Goal: Information Seeking & Learning: Learn about a topic

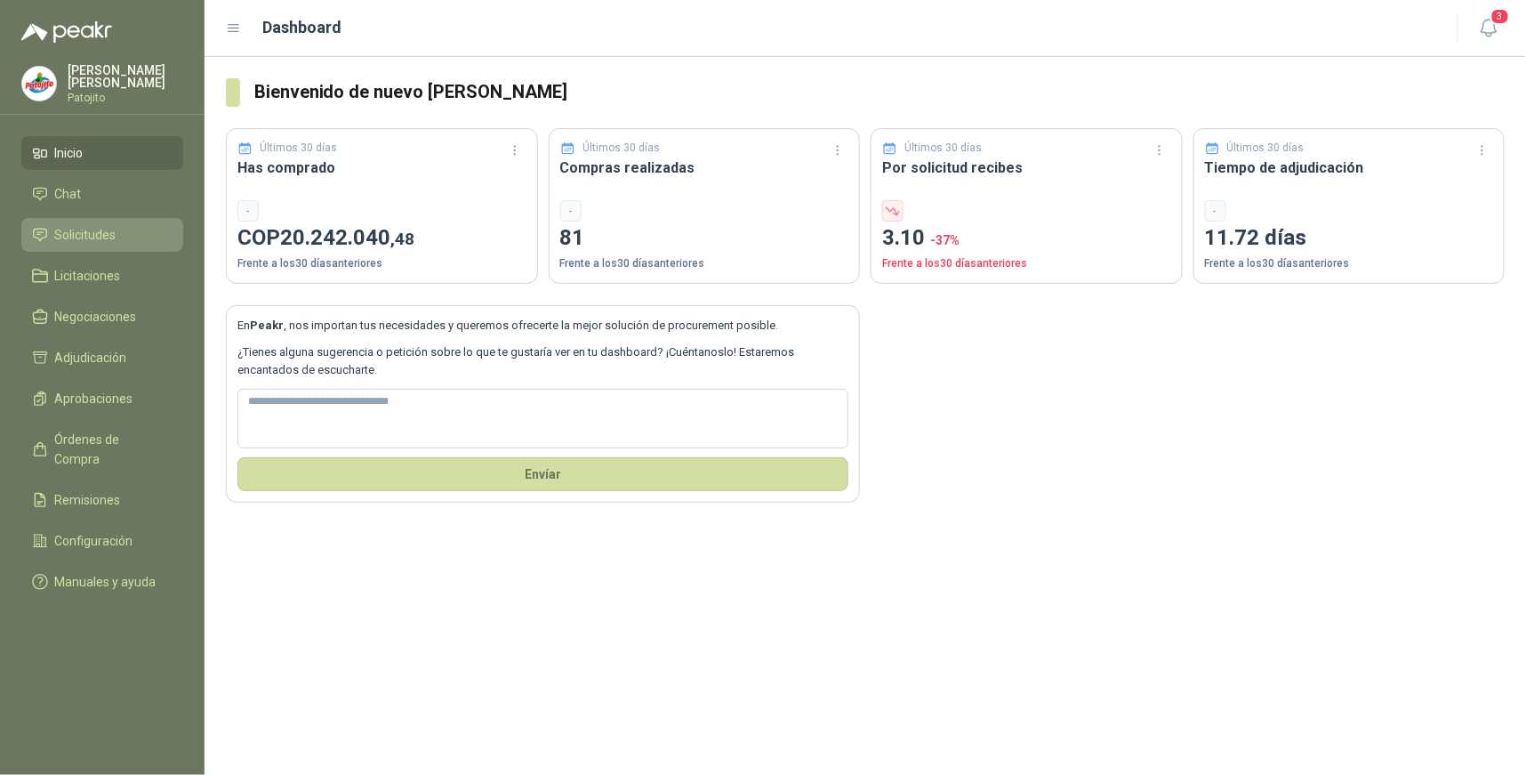
click at [75, 235] on span "Solicitudes" at bounding box center [85, 235] width 61 height 20
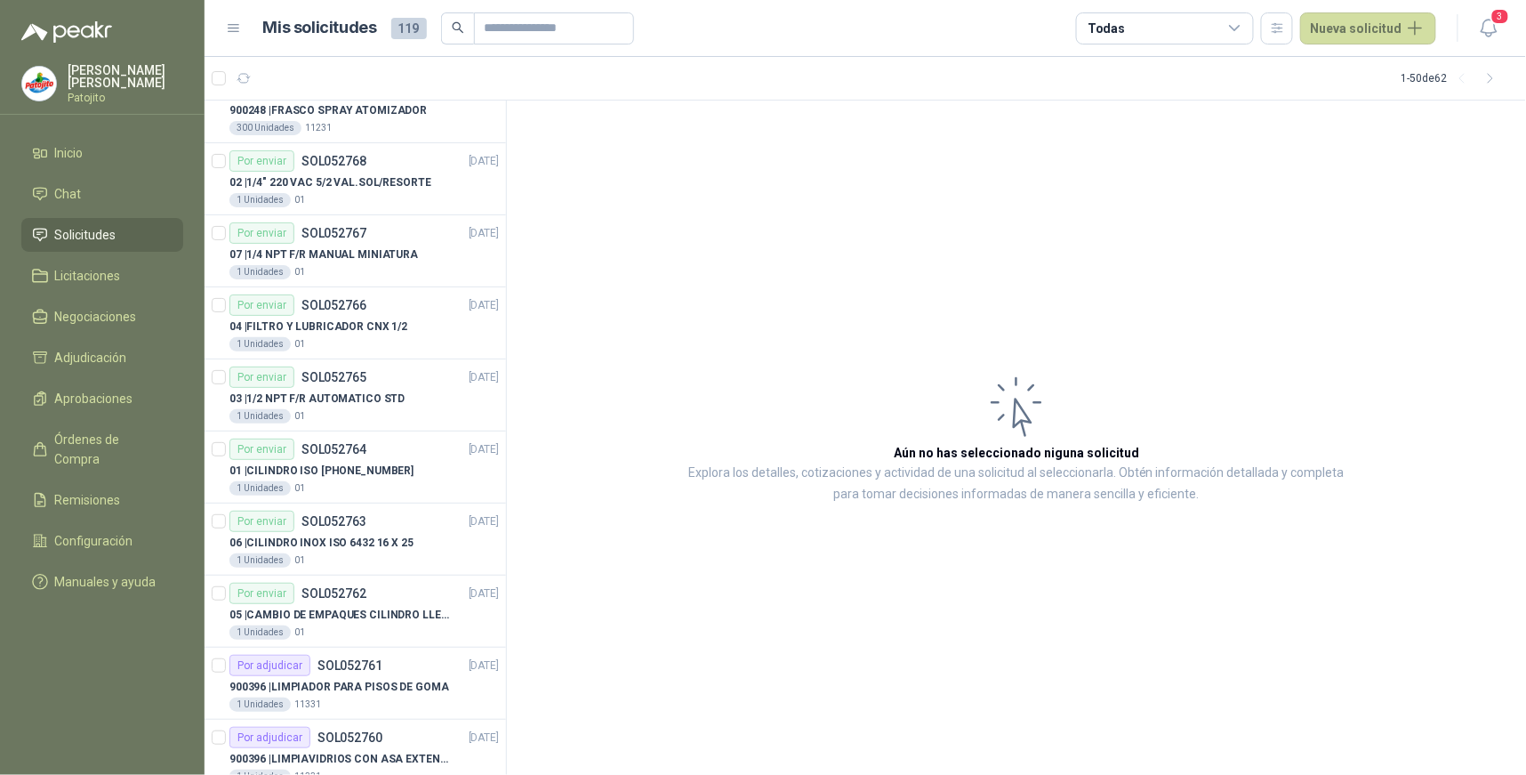
scroll to position [2955, 0]
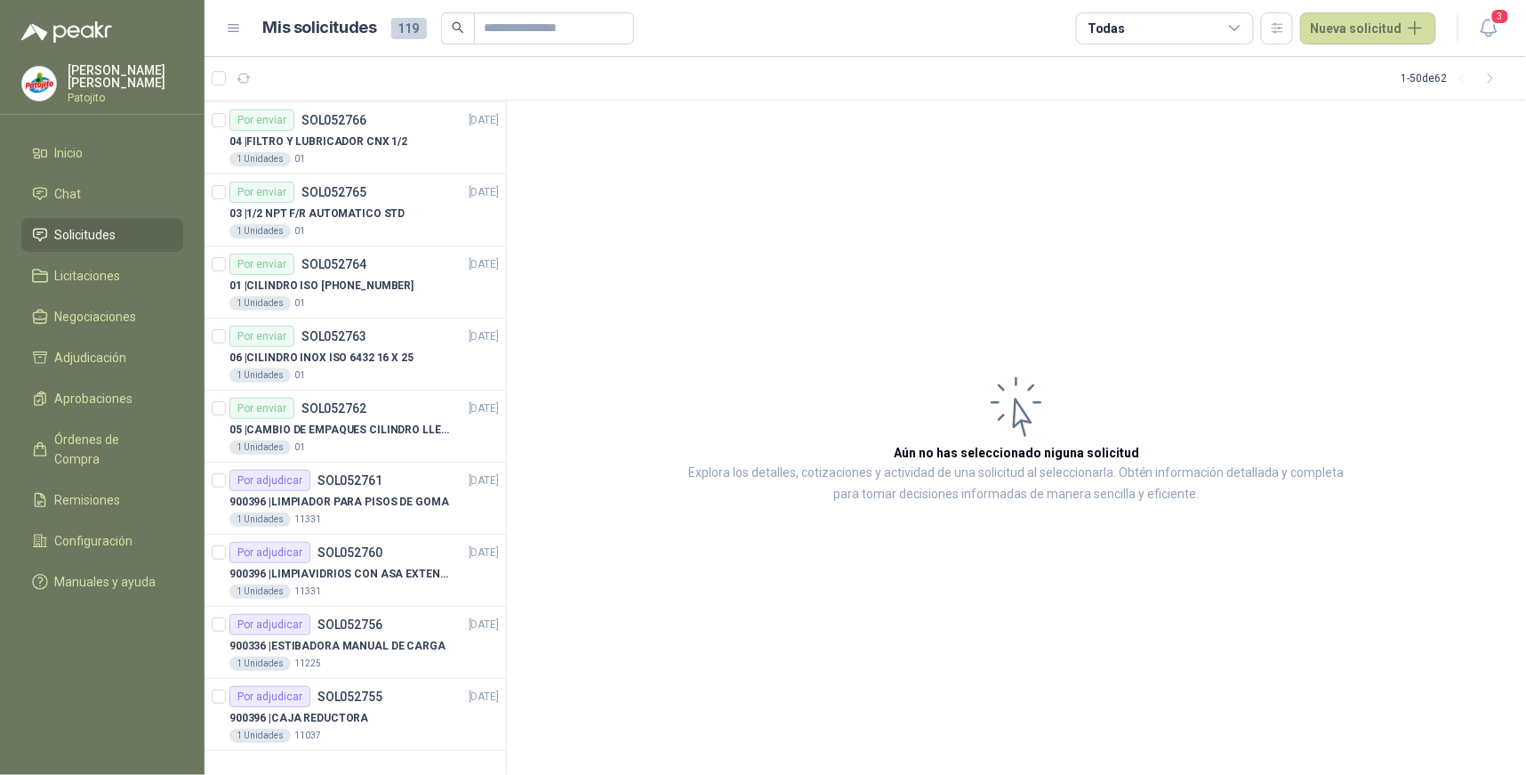
click at [1240, 28] on icon at bounding box center [1235, 28] width 10 height 4
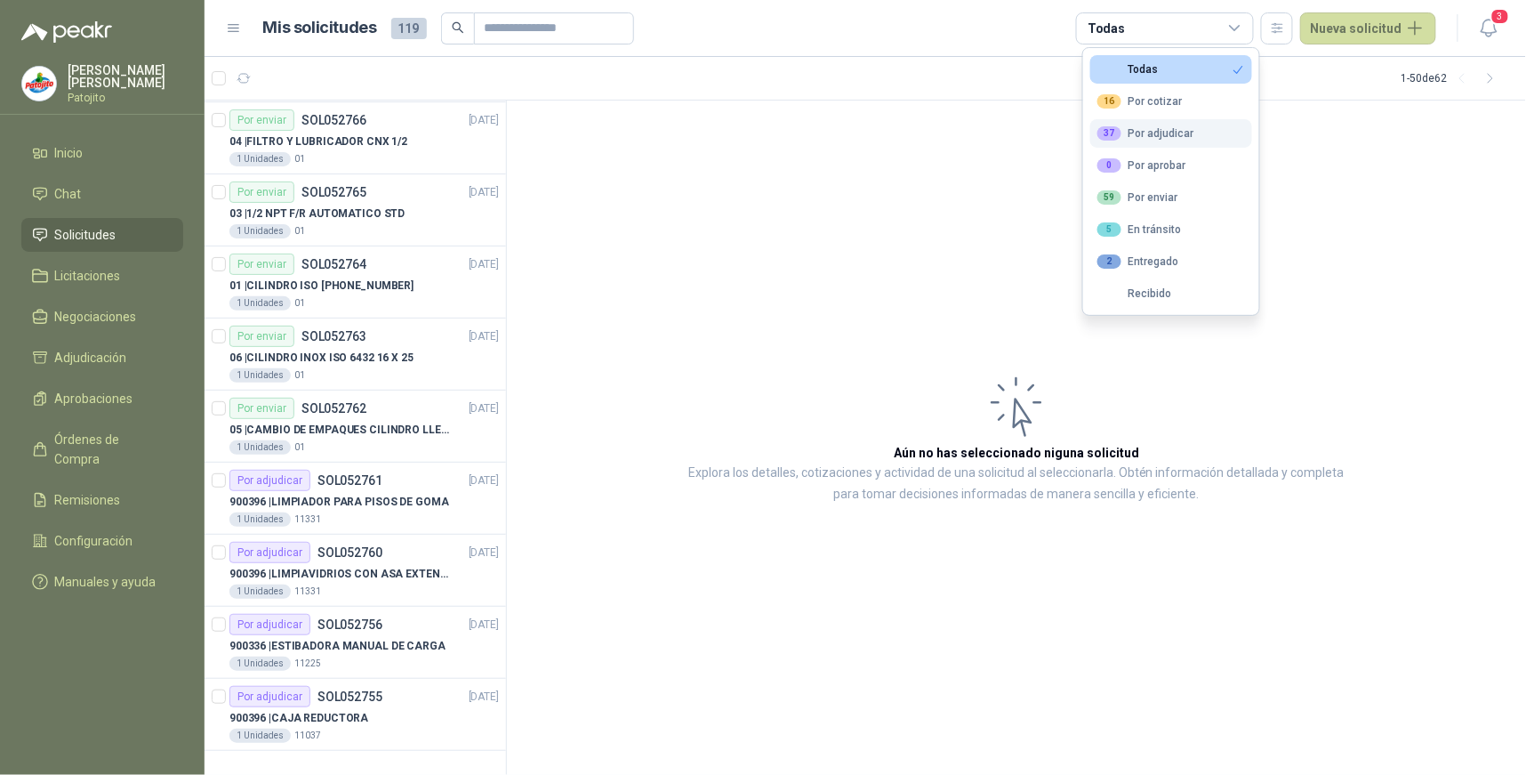
click at [1161, 135] on div "37 Por adjudicar" at bounding box center [1146, 133] width 97 height 14
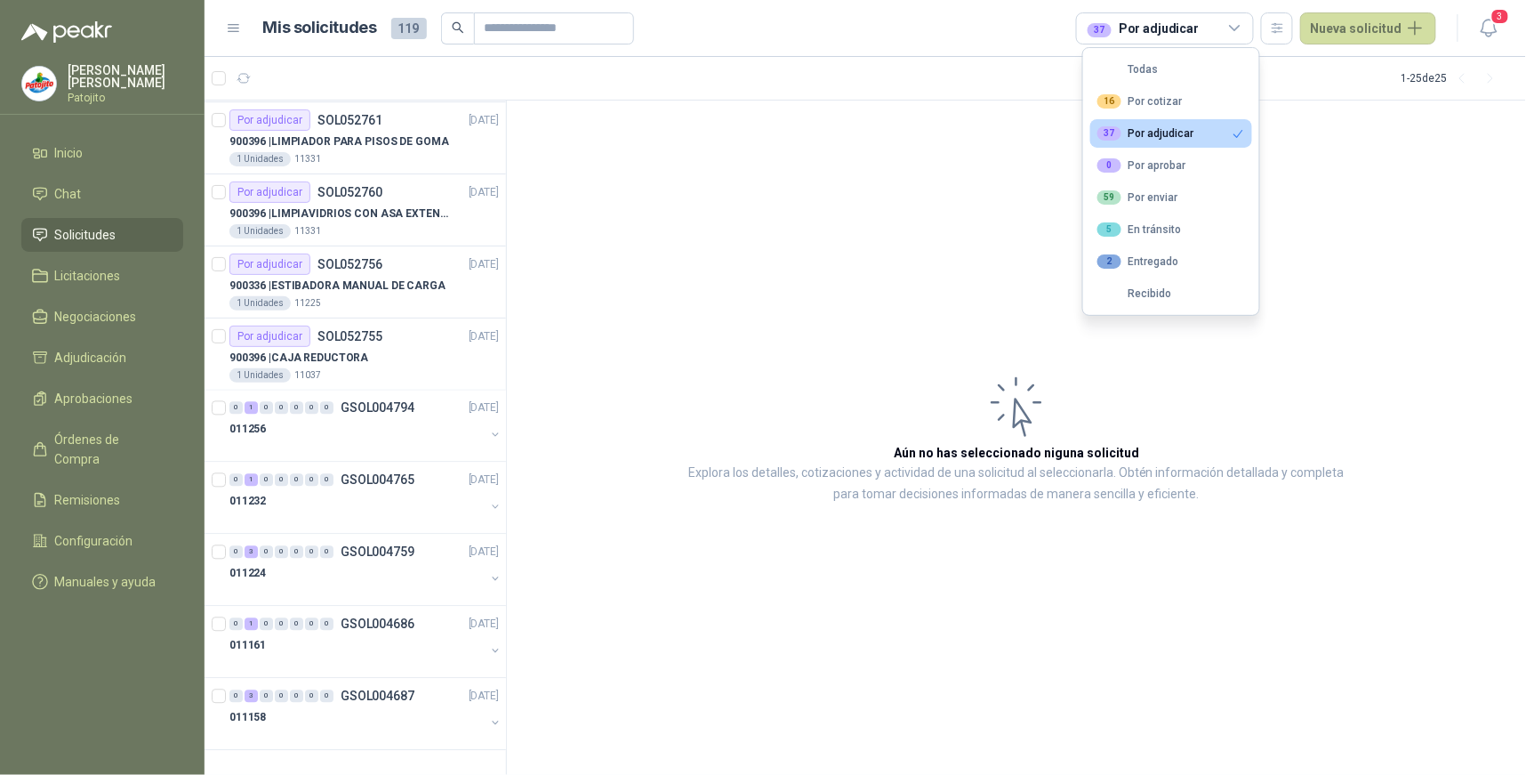
scroll to position [792, 0]
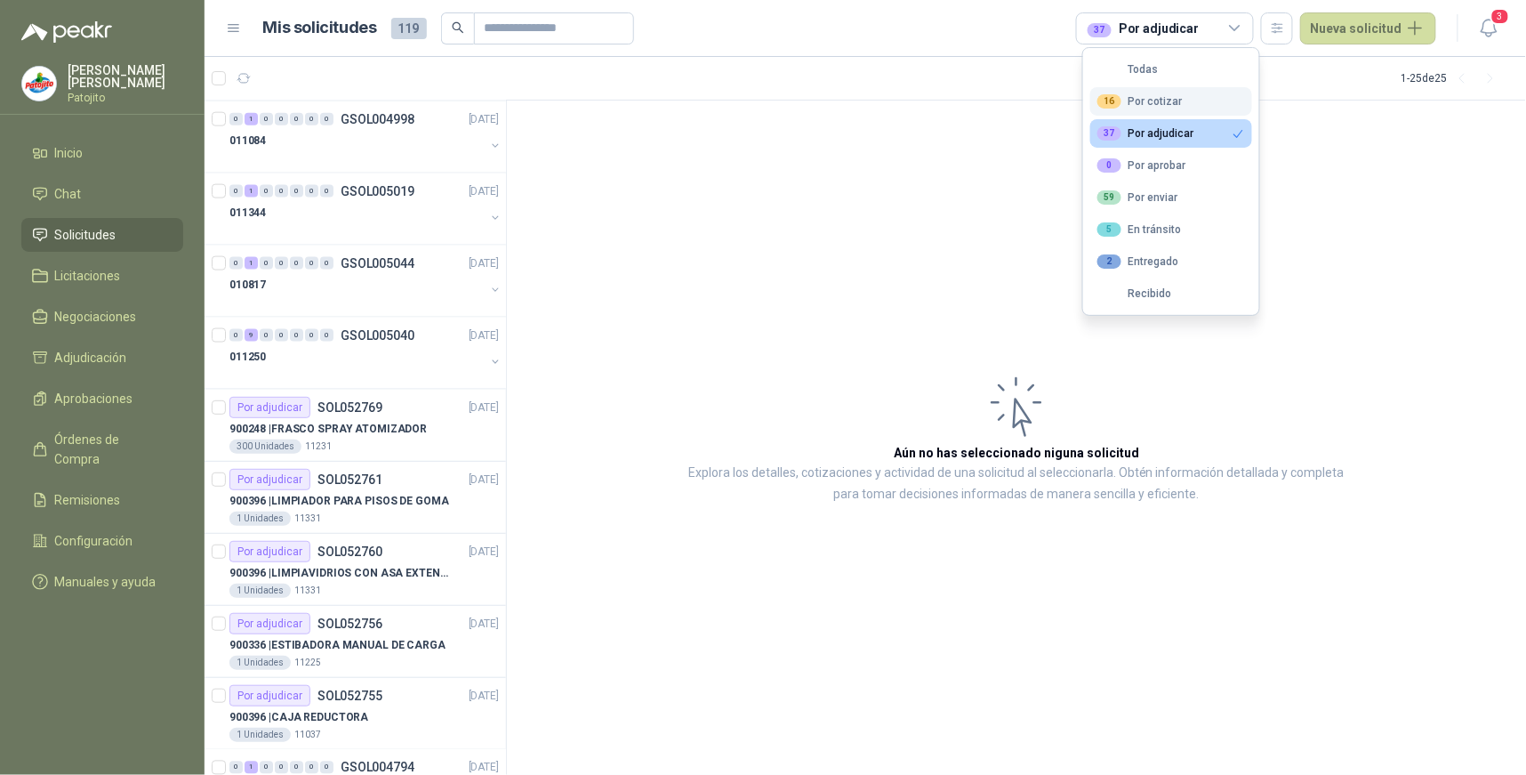
click at [1188, 105] on button "16 Por cotizar" at bounding box center [1172, 101] width 162 height 28
click at [1180, 68] on button "Todas" at bounding box center [1172, 69] width 162 height 28
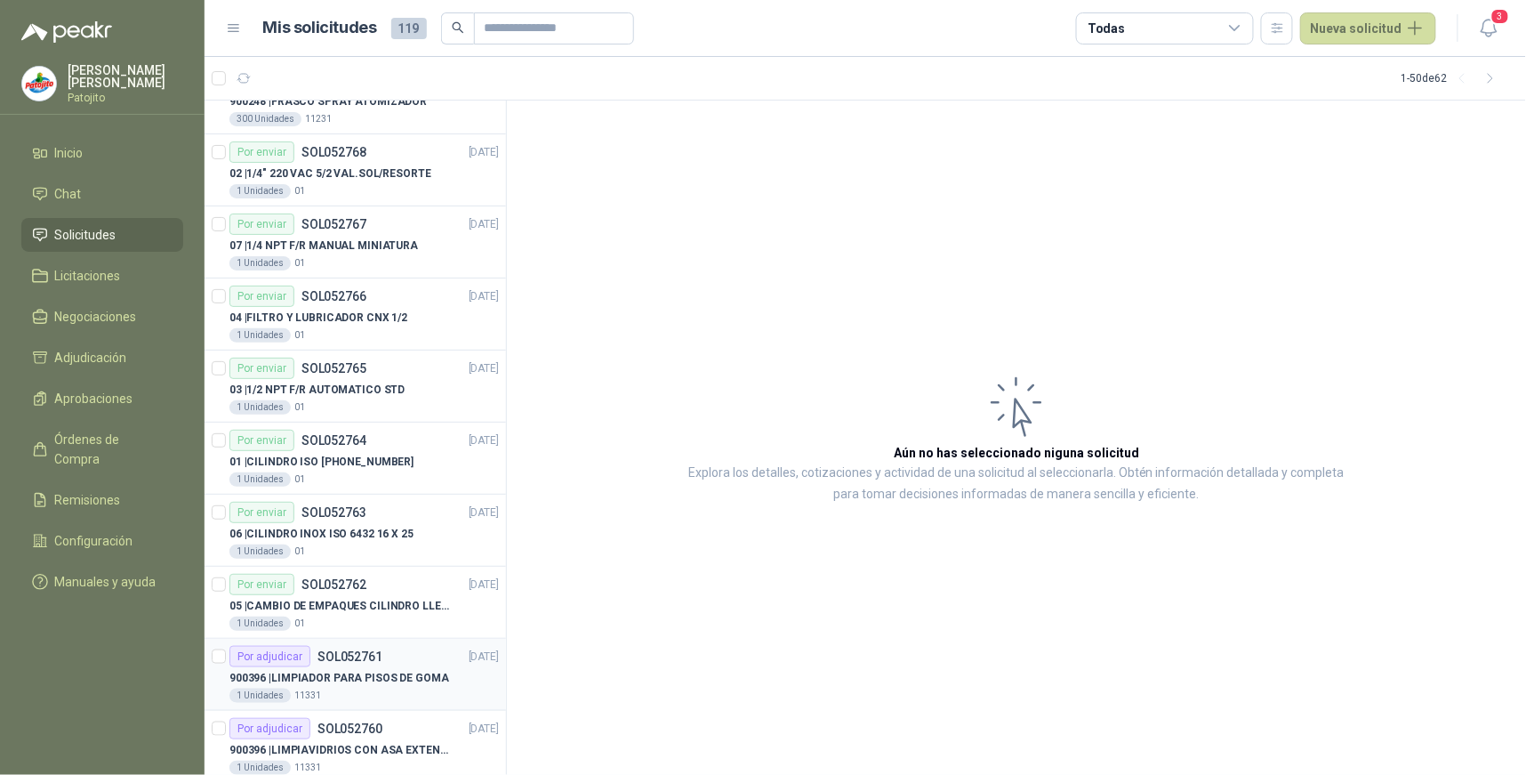
scroll to position [2955, 0]
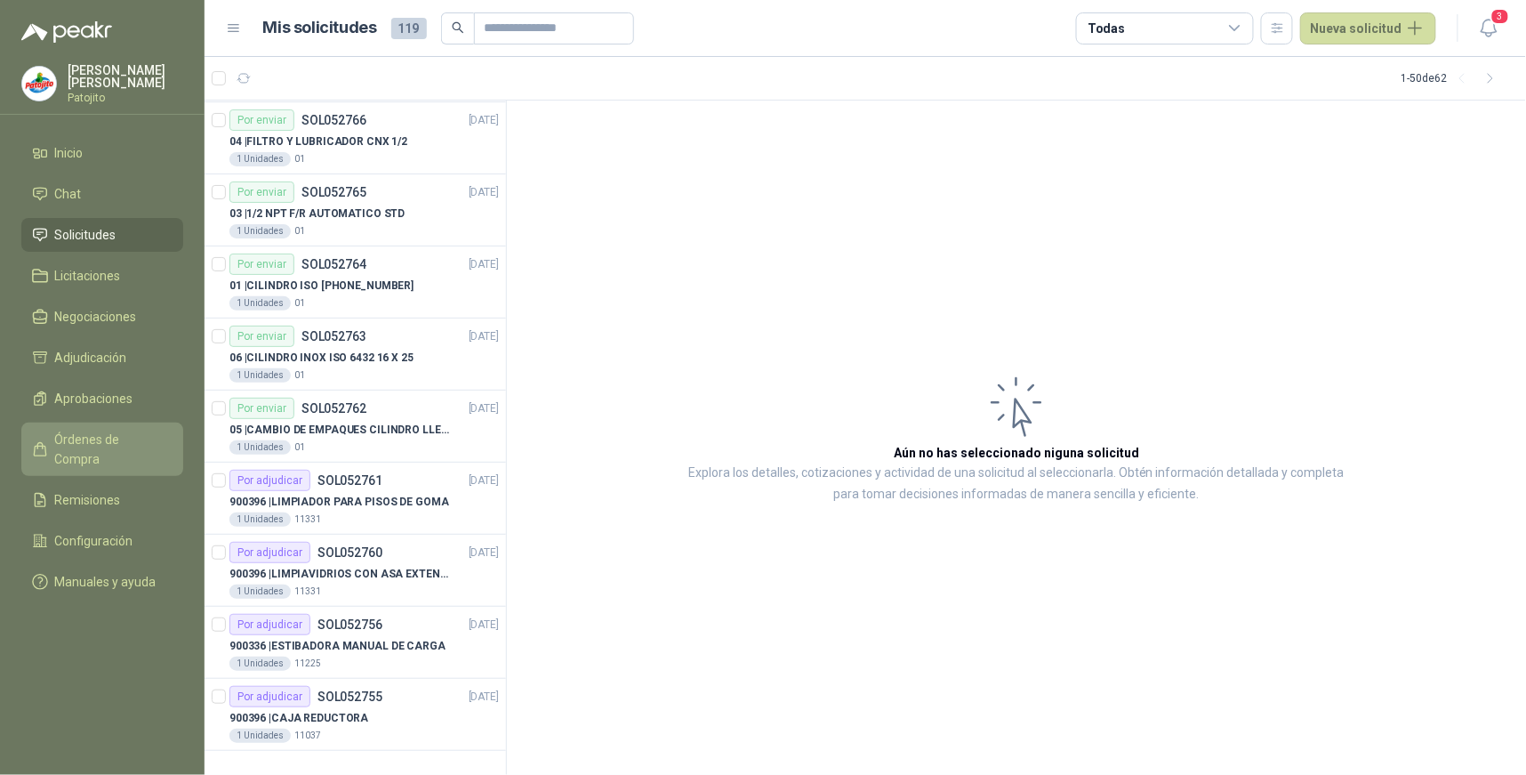
click at [134, 440] on span "Órdenes de Compra" at bounding box center [110, 449] width 111 height 39
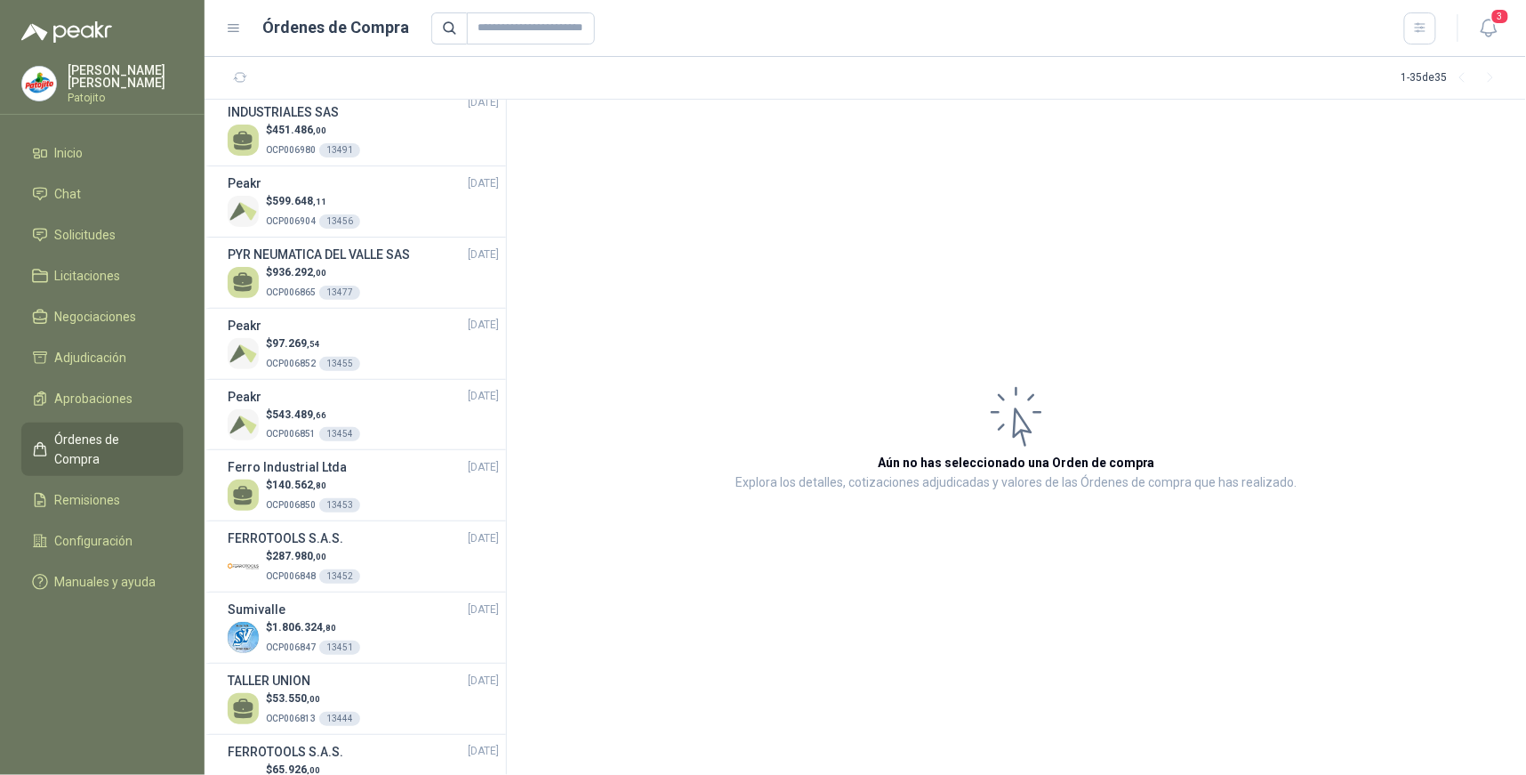
scroll to position [1779, 0]
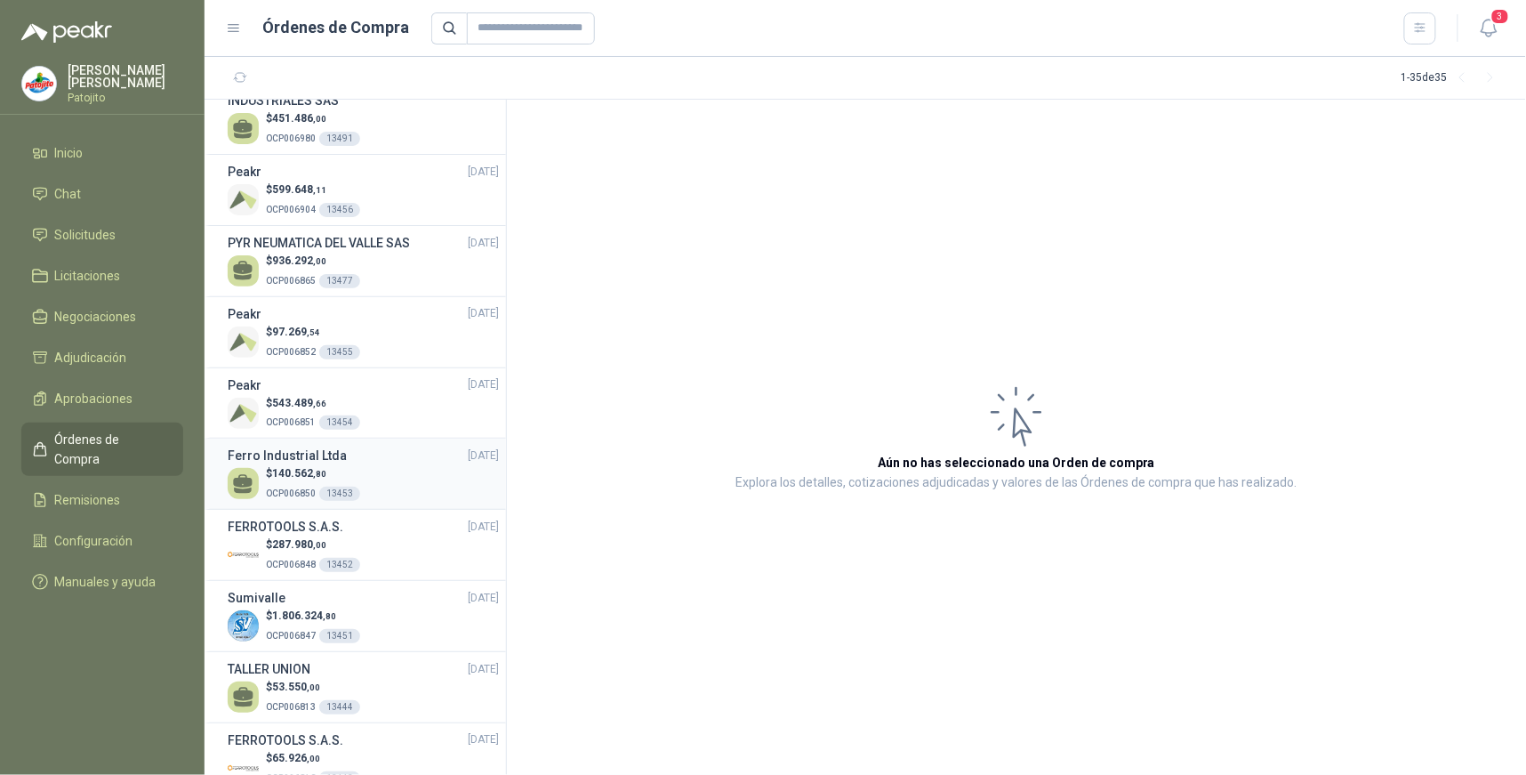
click at [366, 469] on div "$ 140.562 ,80 OCP006850 13453" at bounding box center [363, 483] width 271 height 36
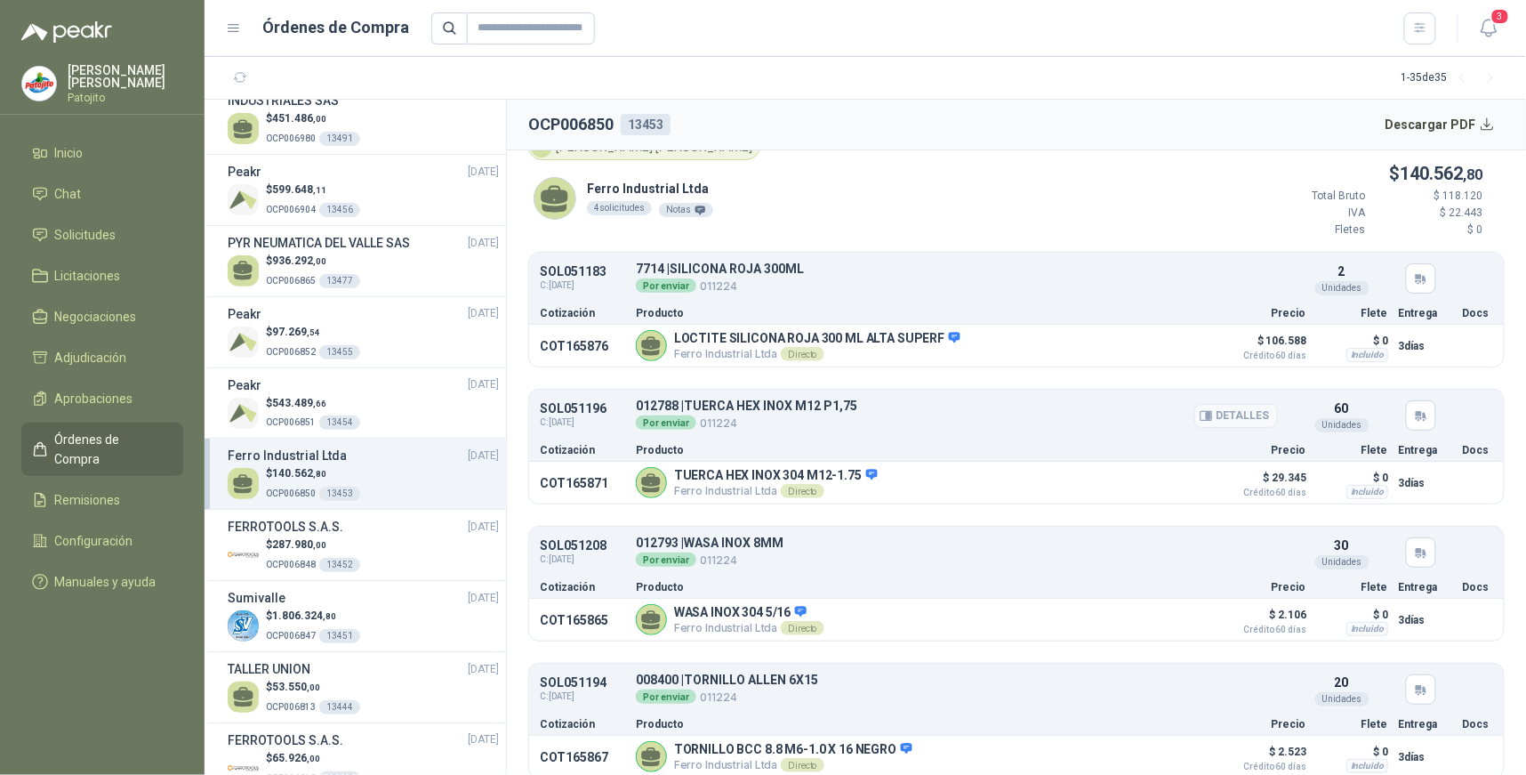
scroll to position [43, 0]
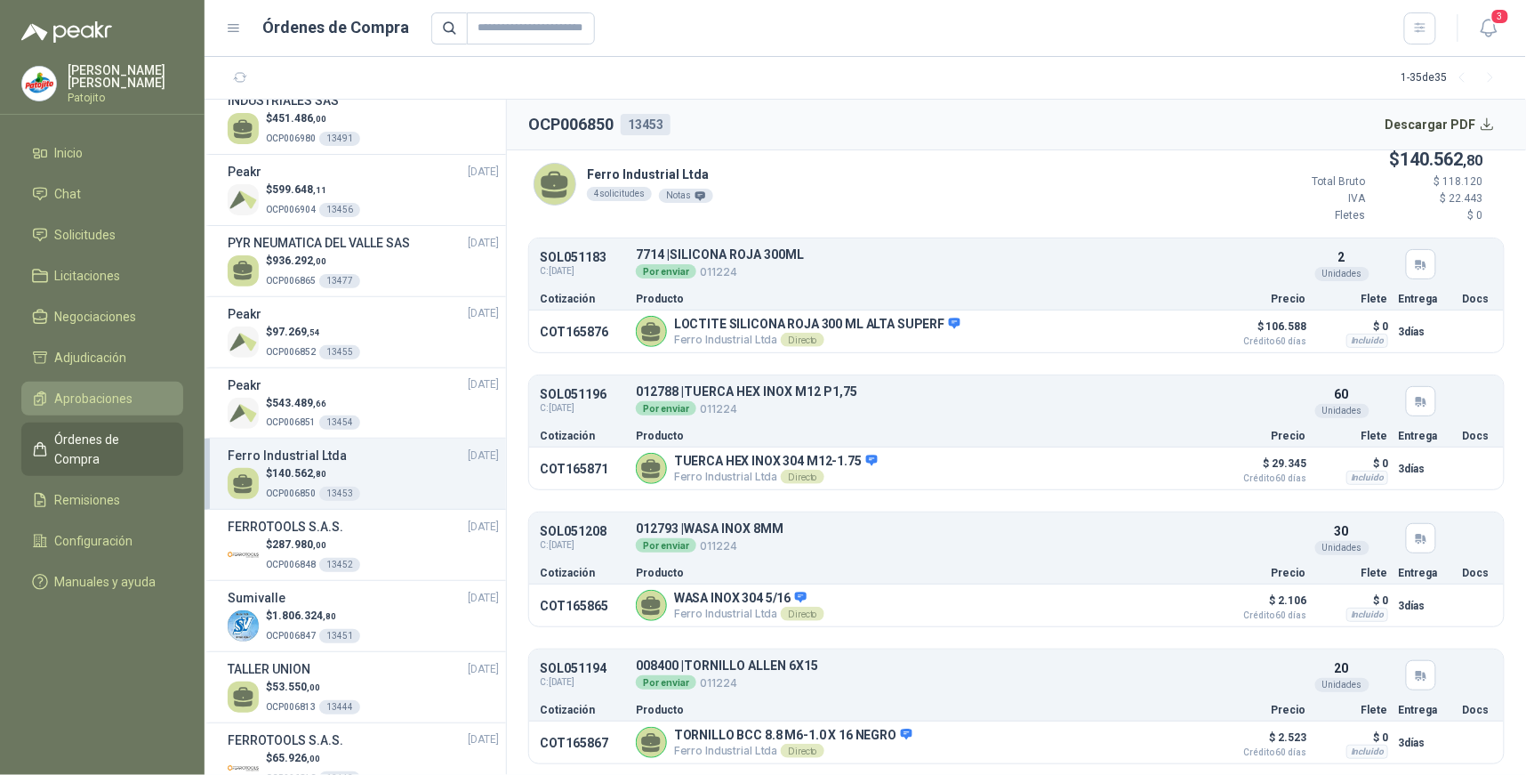
click at [149, 395] on li "Aprobaciones" at bounding box center [102, 399] width 141 height 20
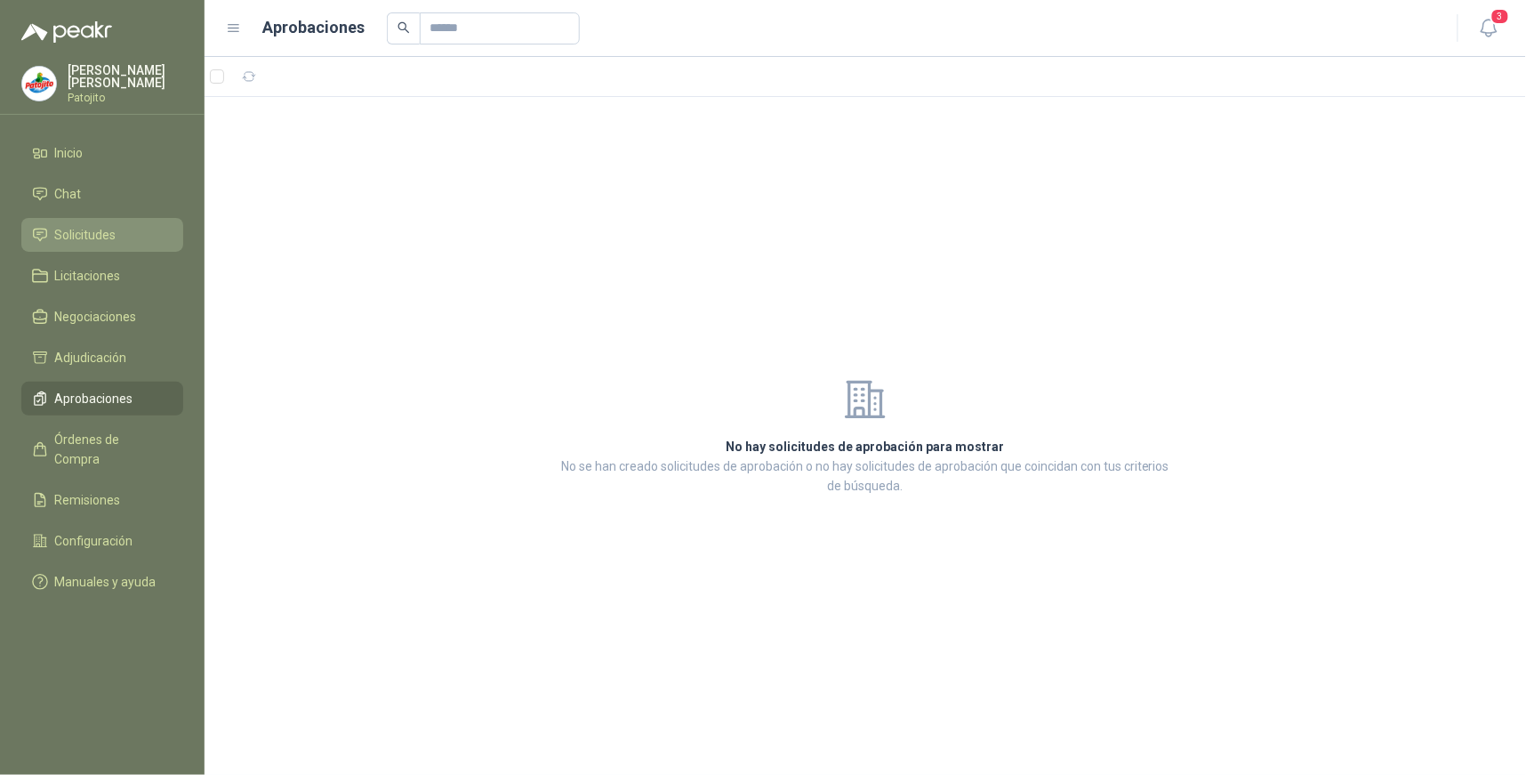
click at [75, 228] on span "Solicitudes" at bounding box center [85, 235] width 61 height 20
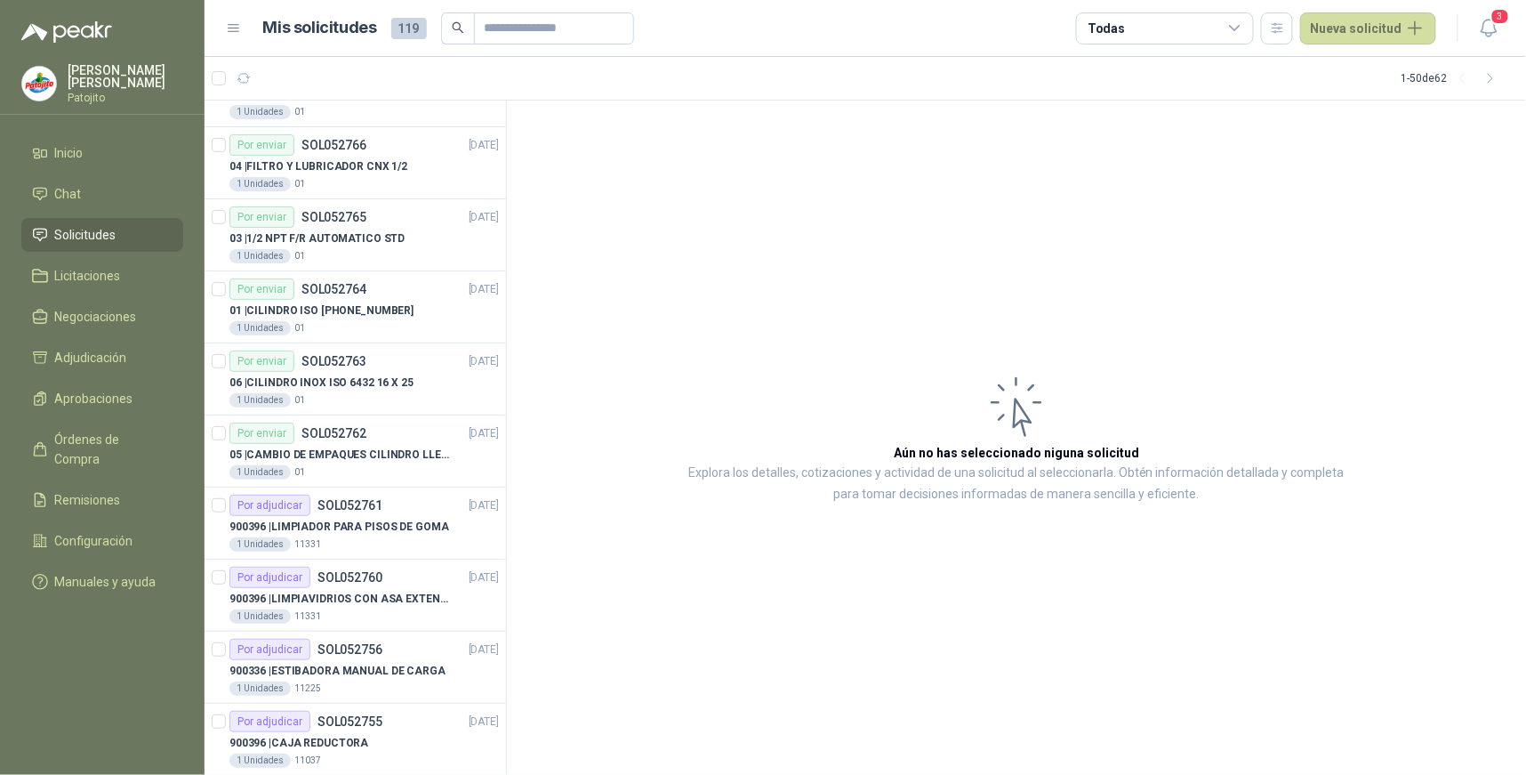
scroll to position [2955, 0]
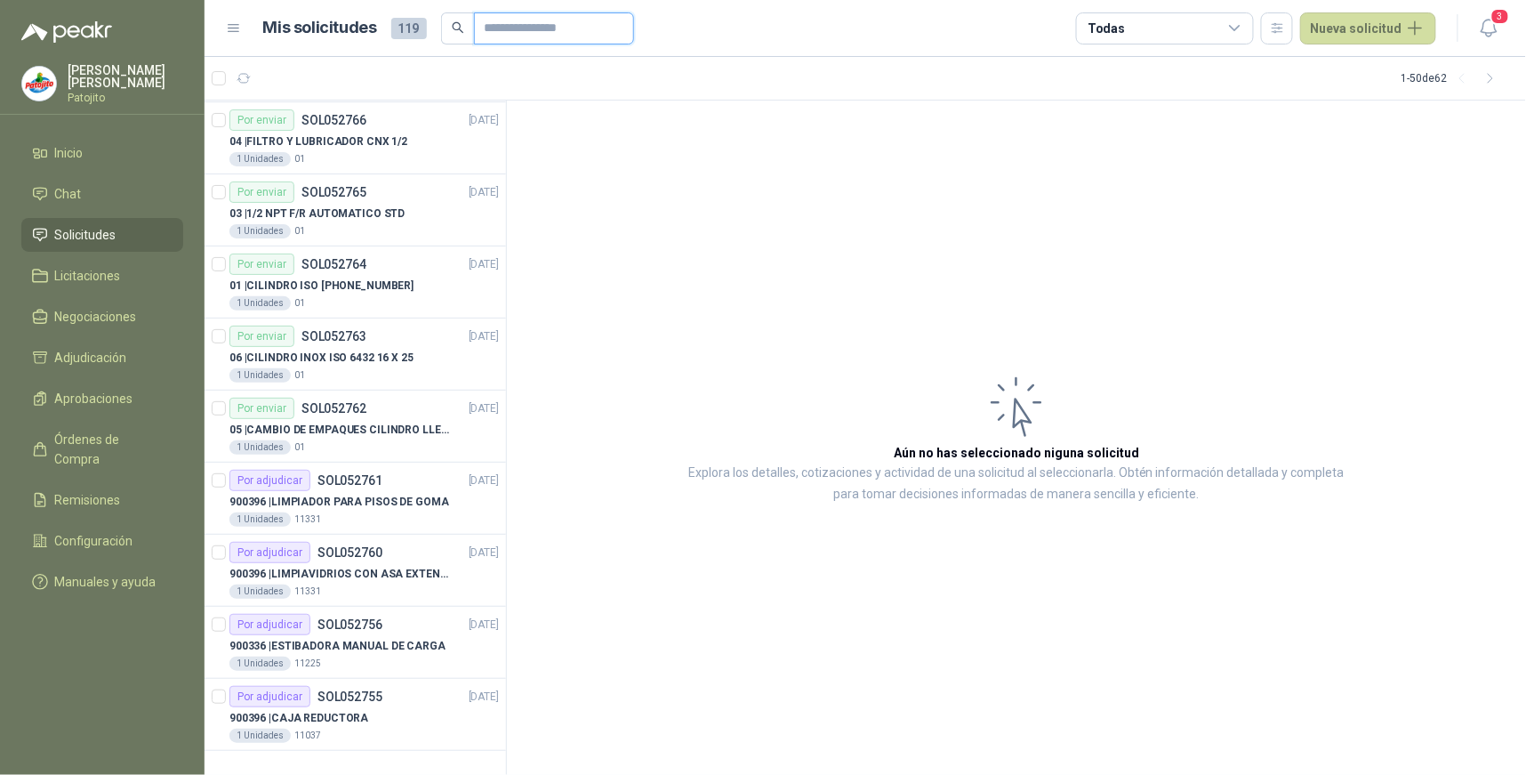
drag, startPoint x: 489, startPoint y: 27, endPoint x: 514, endPoint y: 52, distance: 35.2
click at [489, 27] on input "text" at bounding box center [547, 28] width 125 height 30
type input "*****"
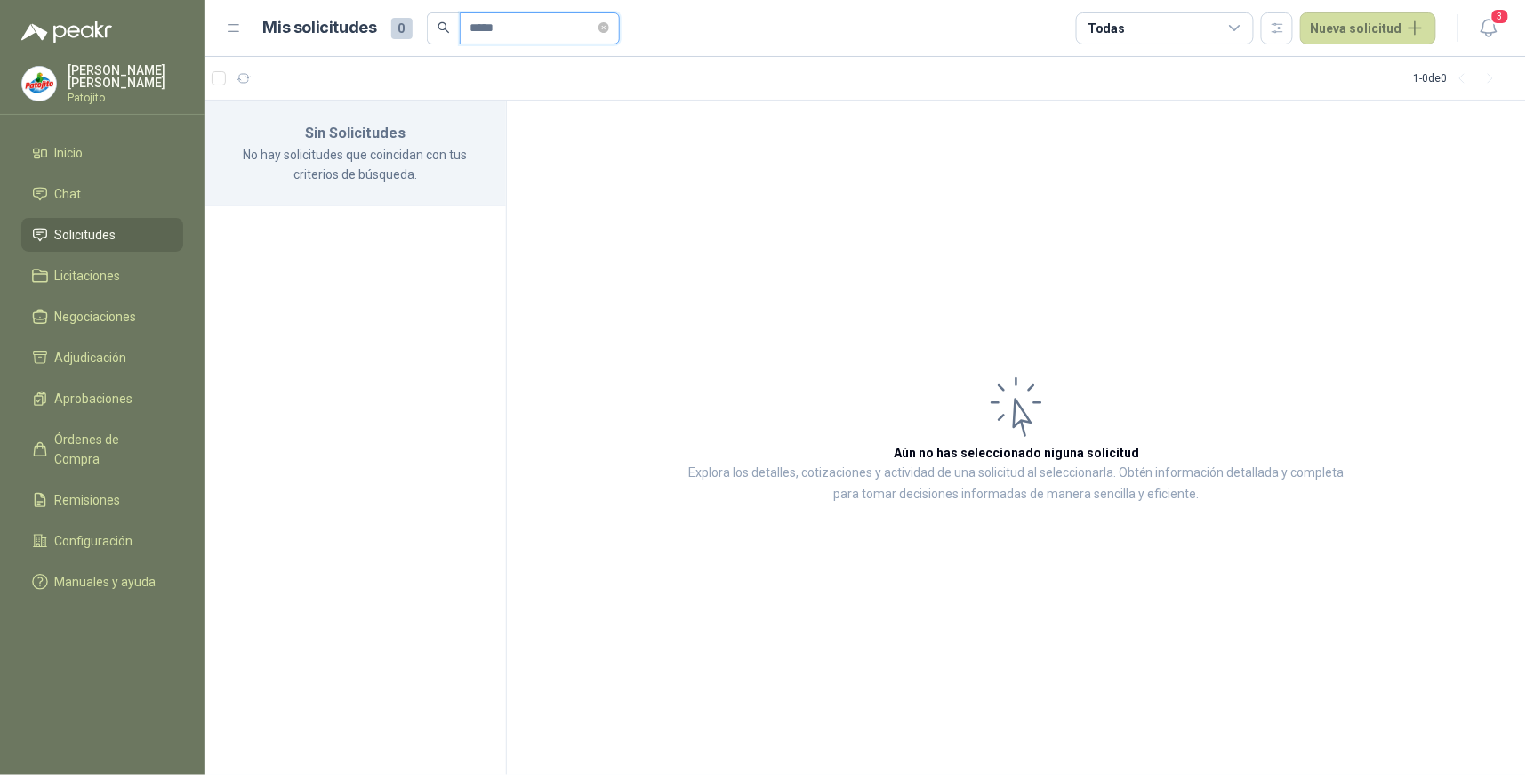
scroll to position [0, 0]
click at [117, 197] on li "Chat" at bounding box center [102, 194] width 141 height 20
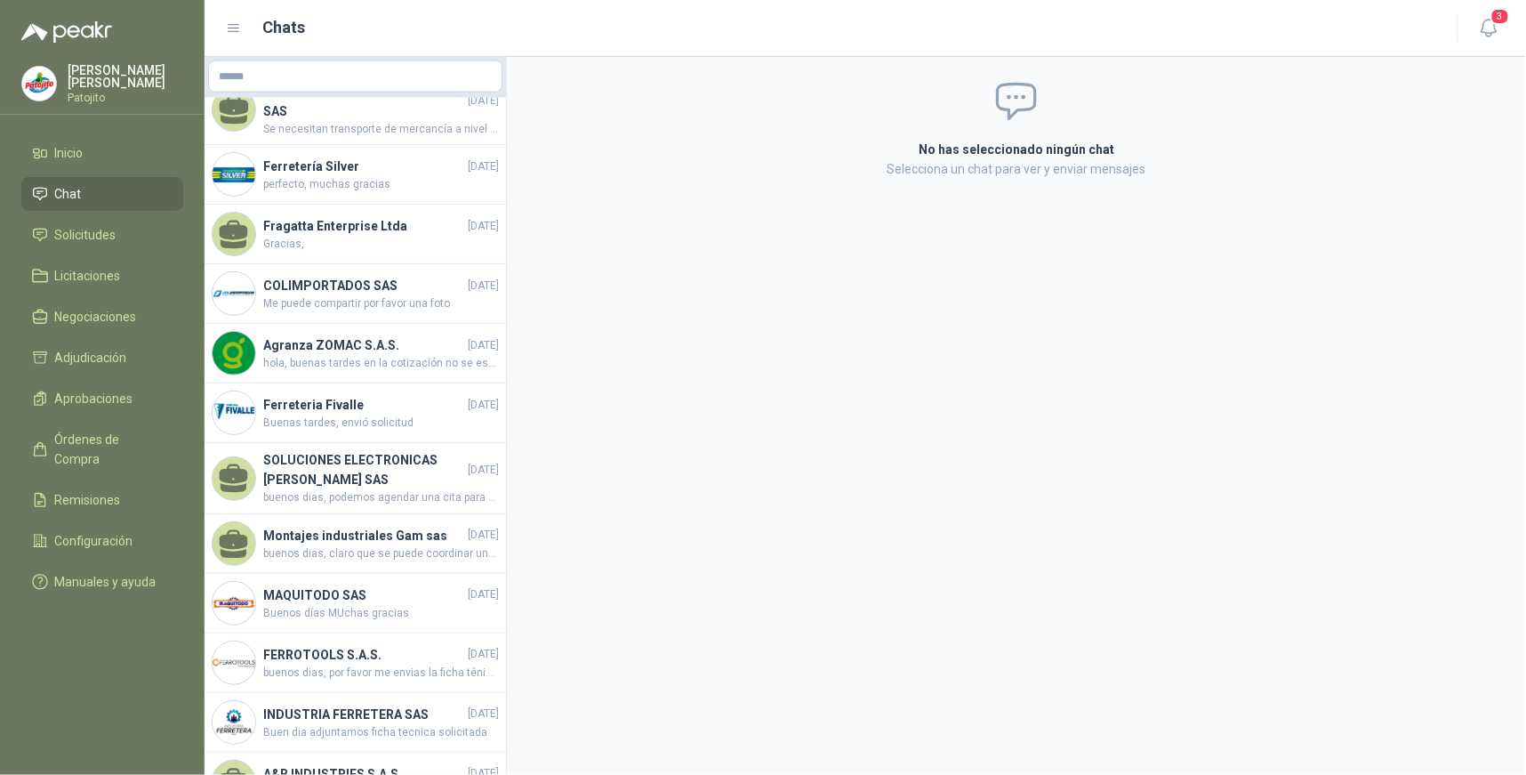
scroll to position [916, 0]
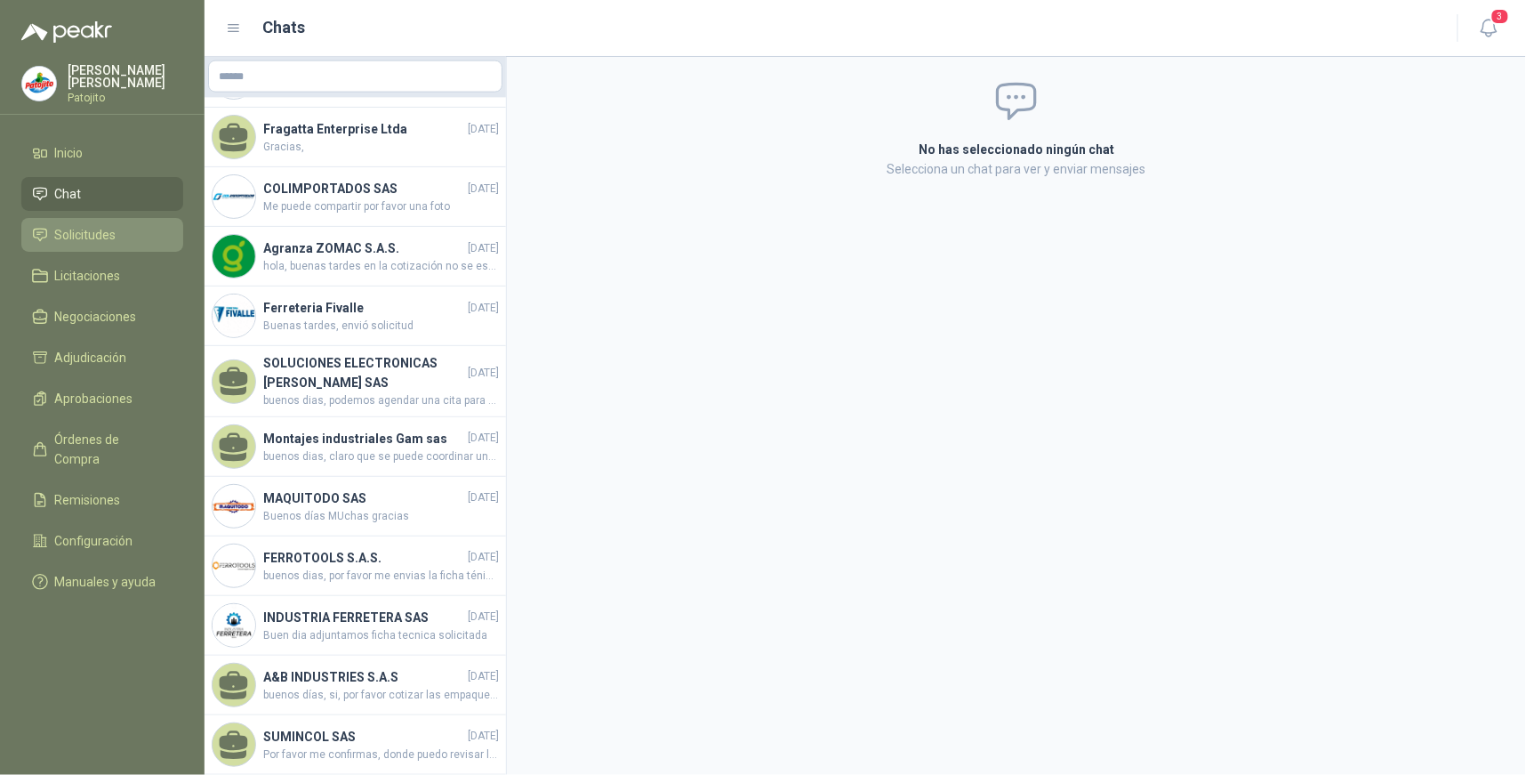
click at [113, 223] on link "Solicitudes" at bounding box center [102, 235] width 162 height 34
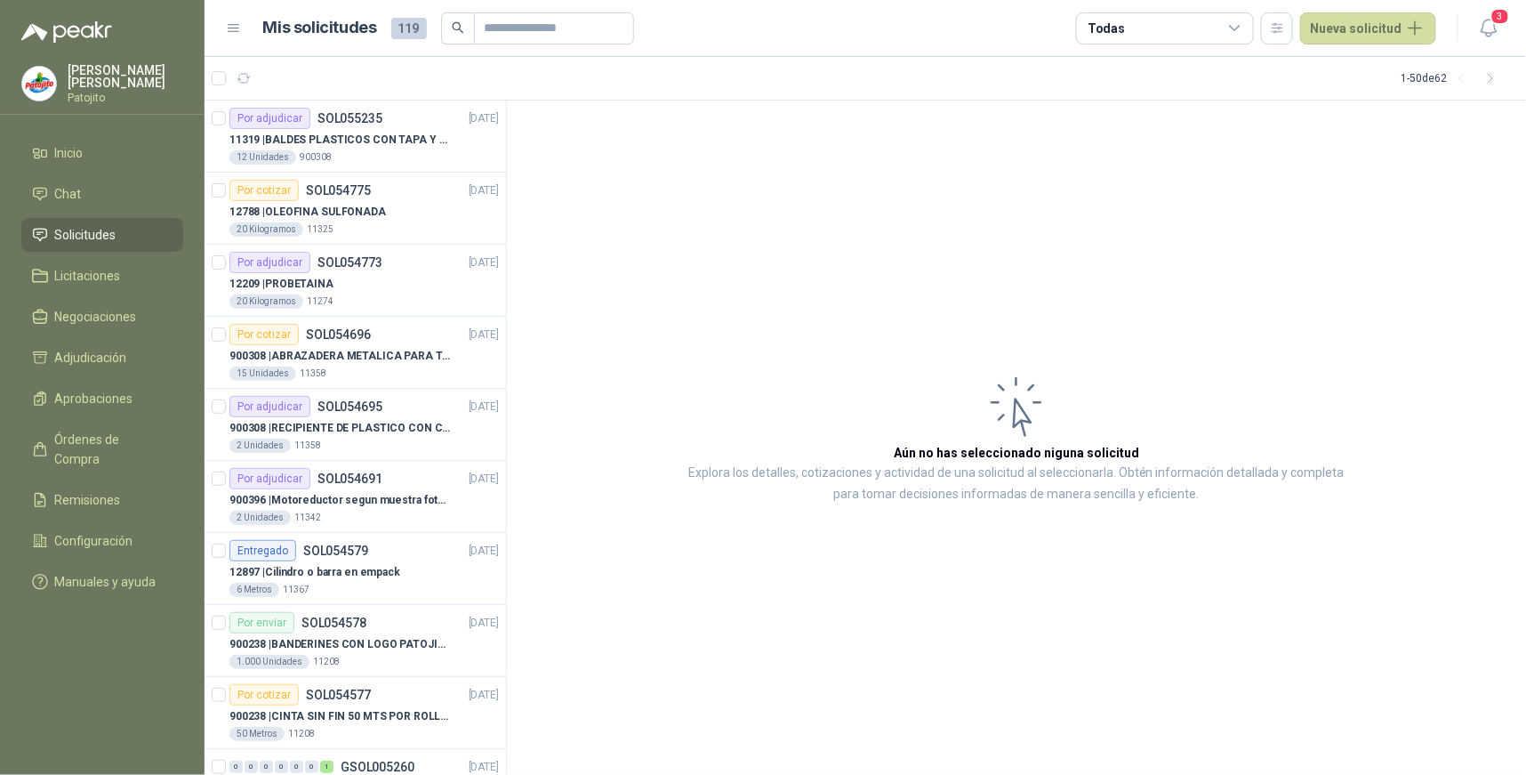
click at [1240, 29] on icon at bounding box center [1235, 28] width 10 height 4
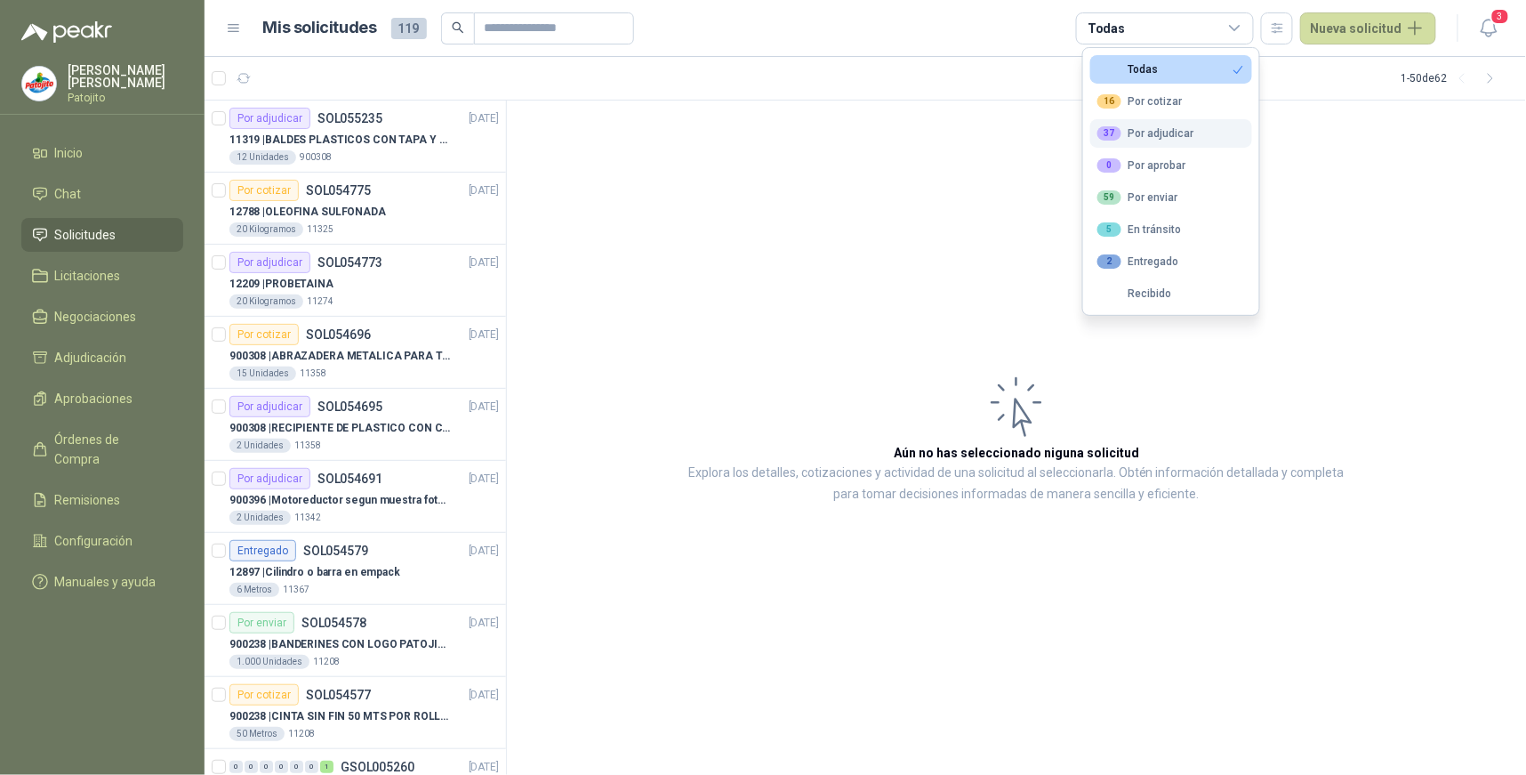
click at [1183, 129] on div "37 Por adjudicar" at bounding box center [1146, 133] width 97 height 14
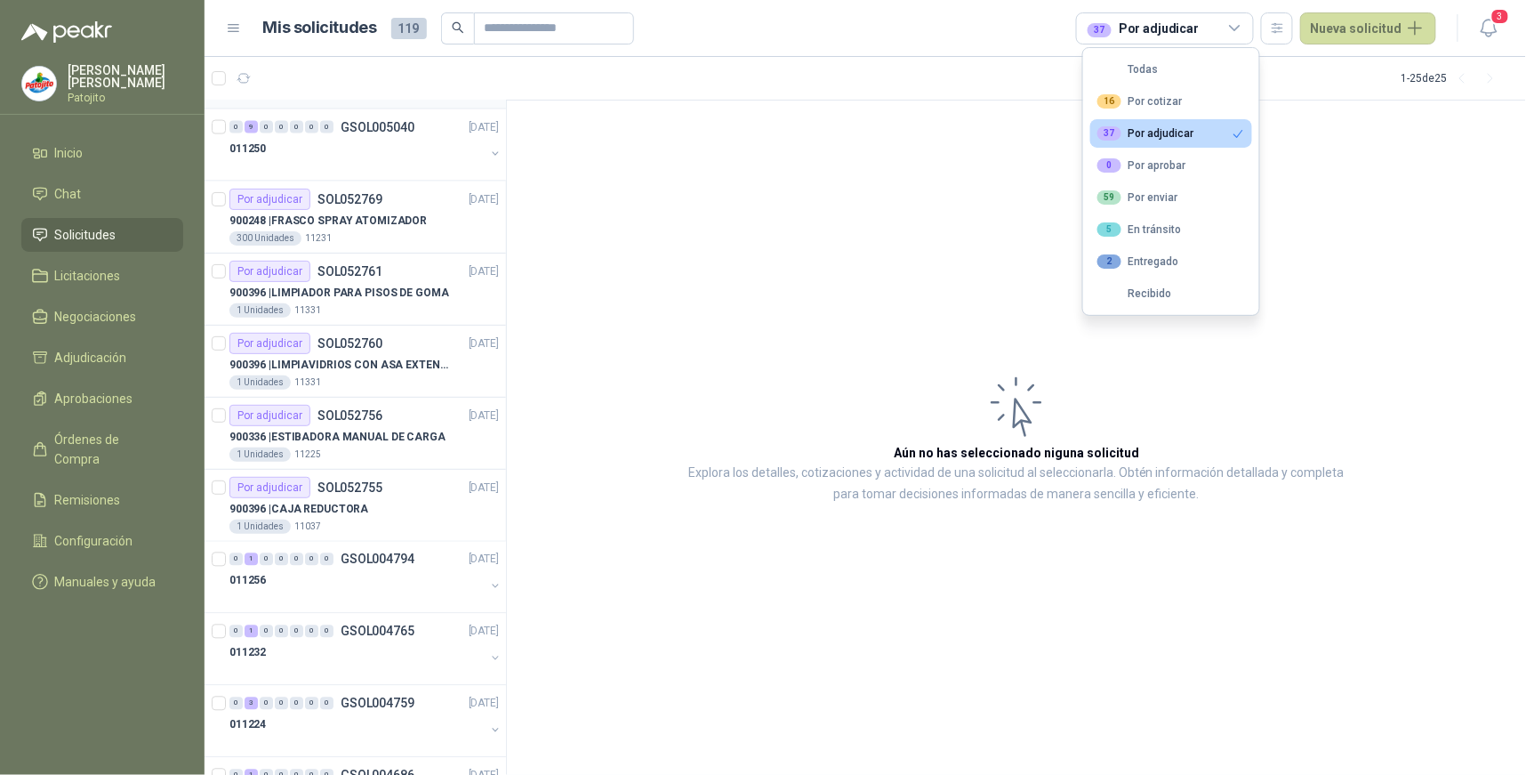
scroll to position [1152, 0]
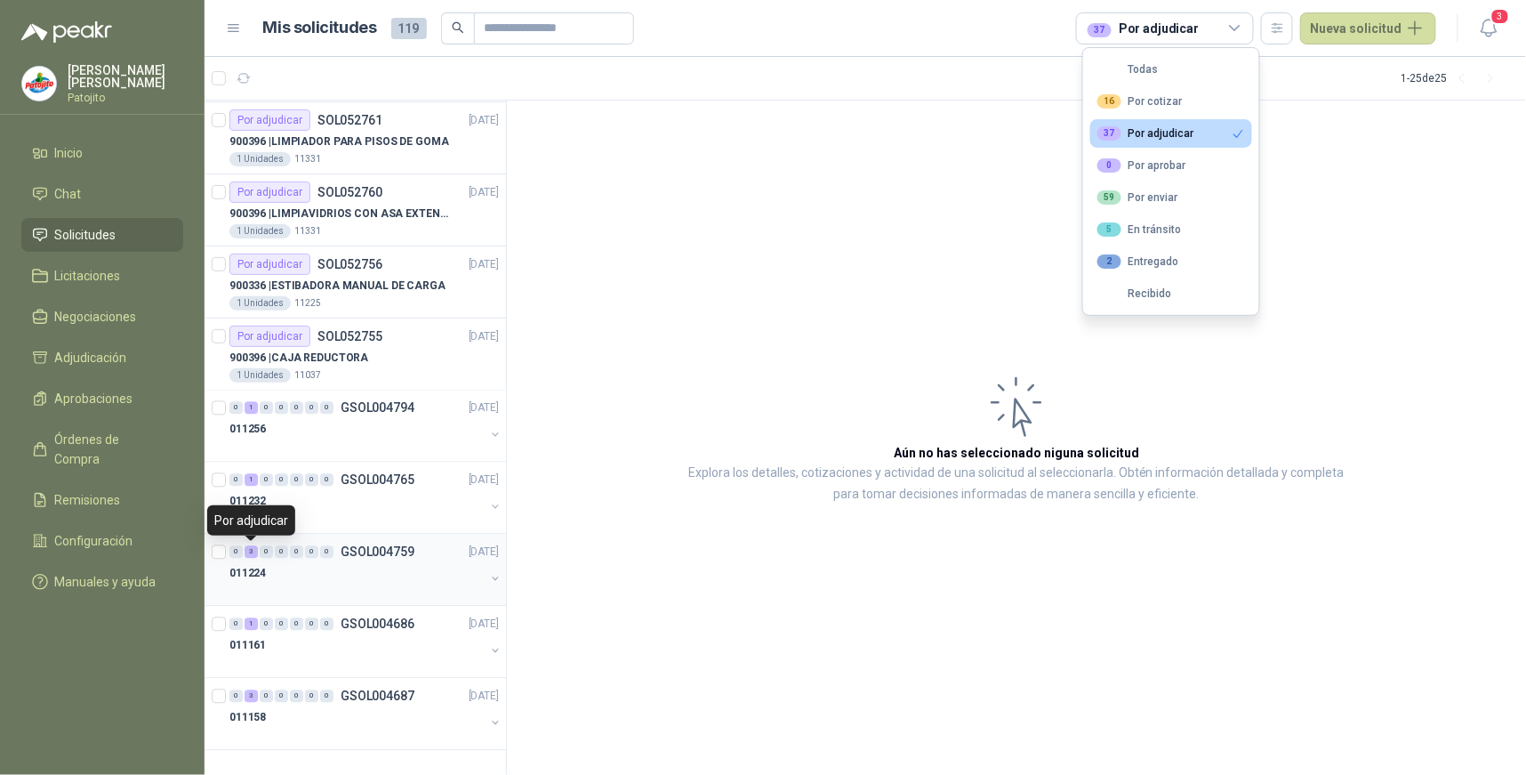
click at [254, 552] on div "3" at bounding box center [251, 552] width 13 height 12
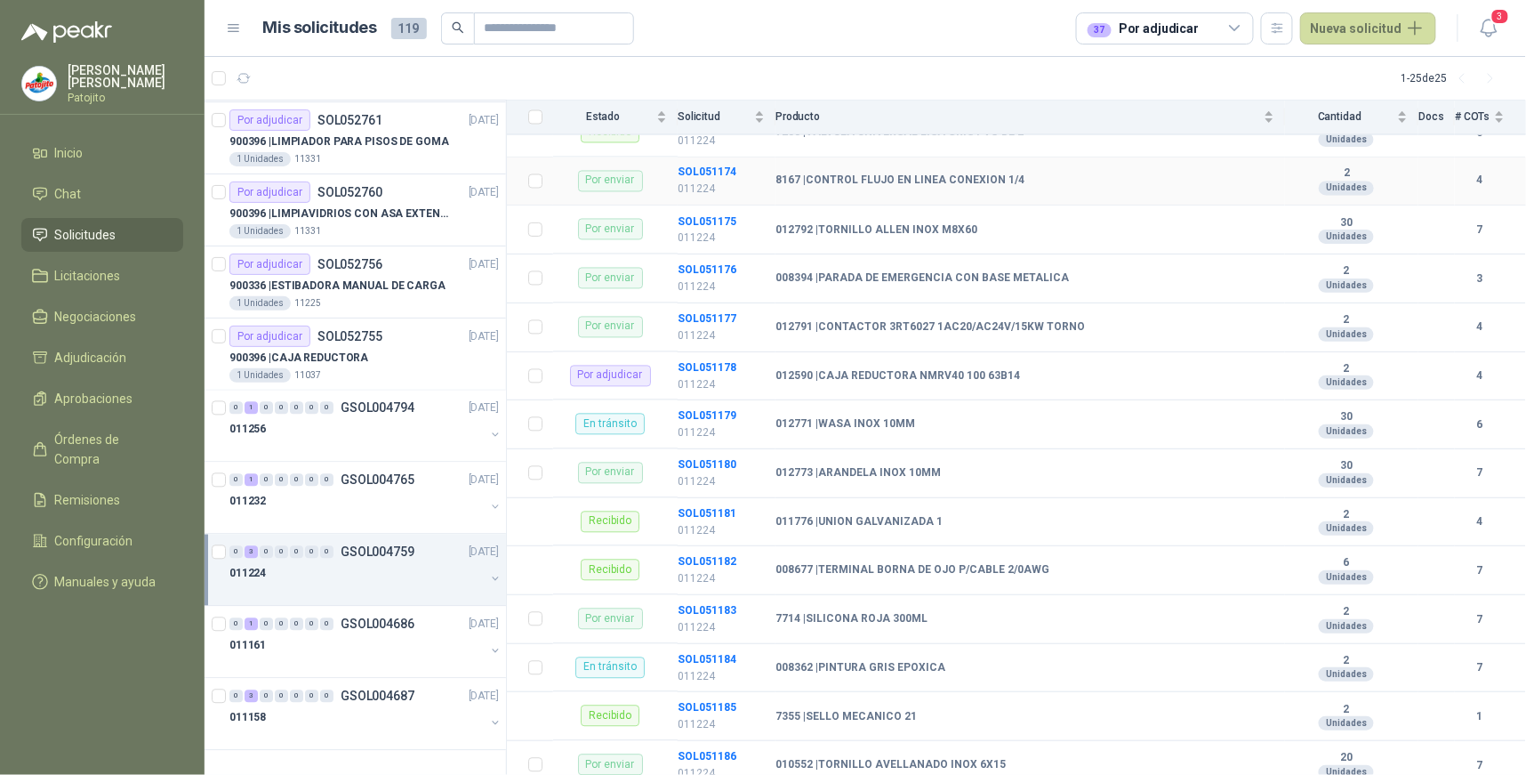
scroll to position [1186, 0]
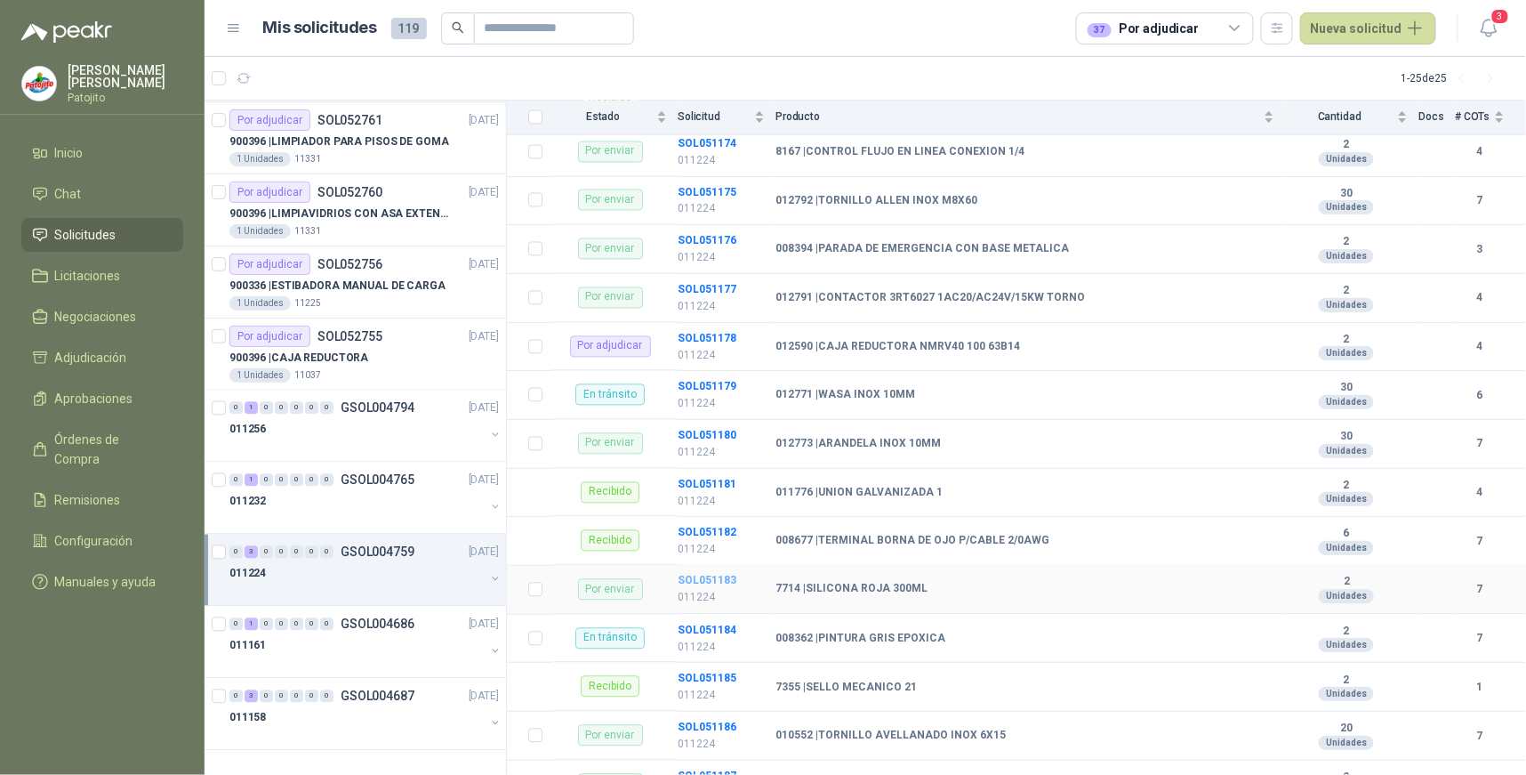
click at [705, 582] on b "SOL051183" at bounding box center [707, 581] width 59 height 12
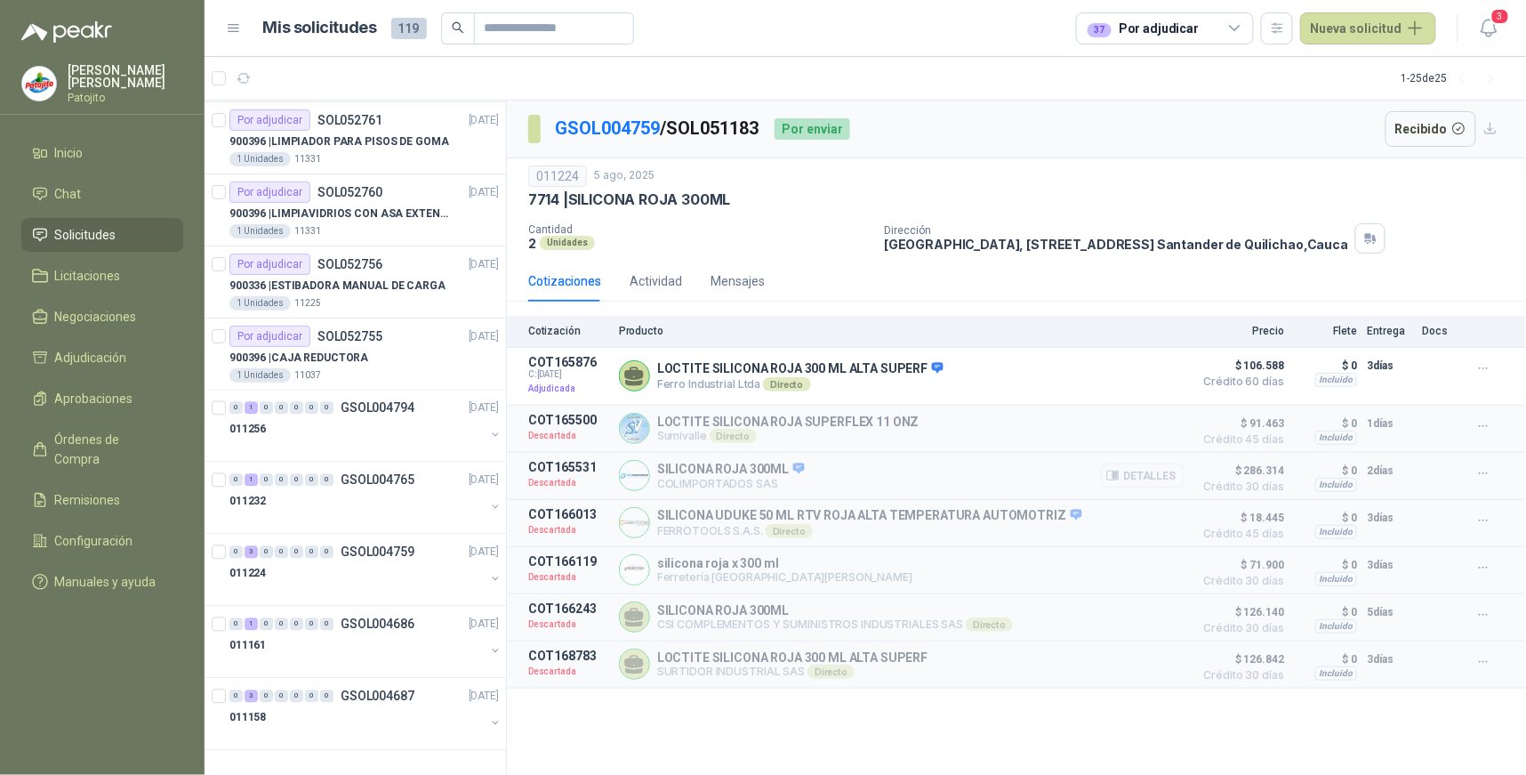
click at [1143, 482] on button "Detalles" at bounding box center [1143, 475] width 84 height 24
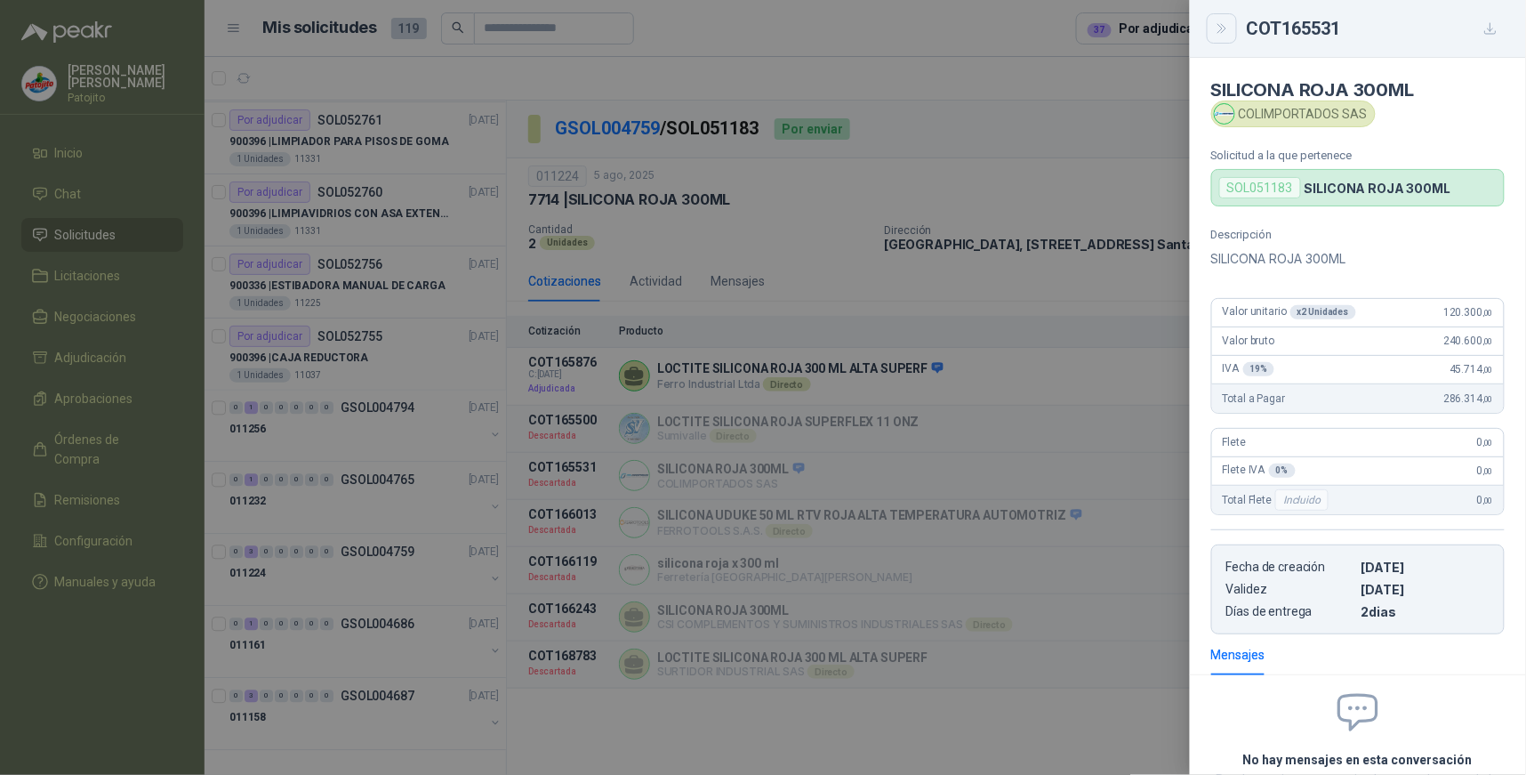
click at [1222, 24] on icon "Close" at bounding box center [1222, 28] width 8 height 9
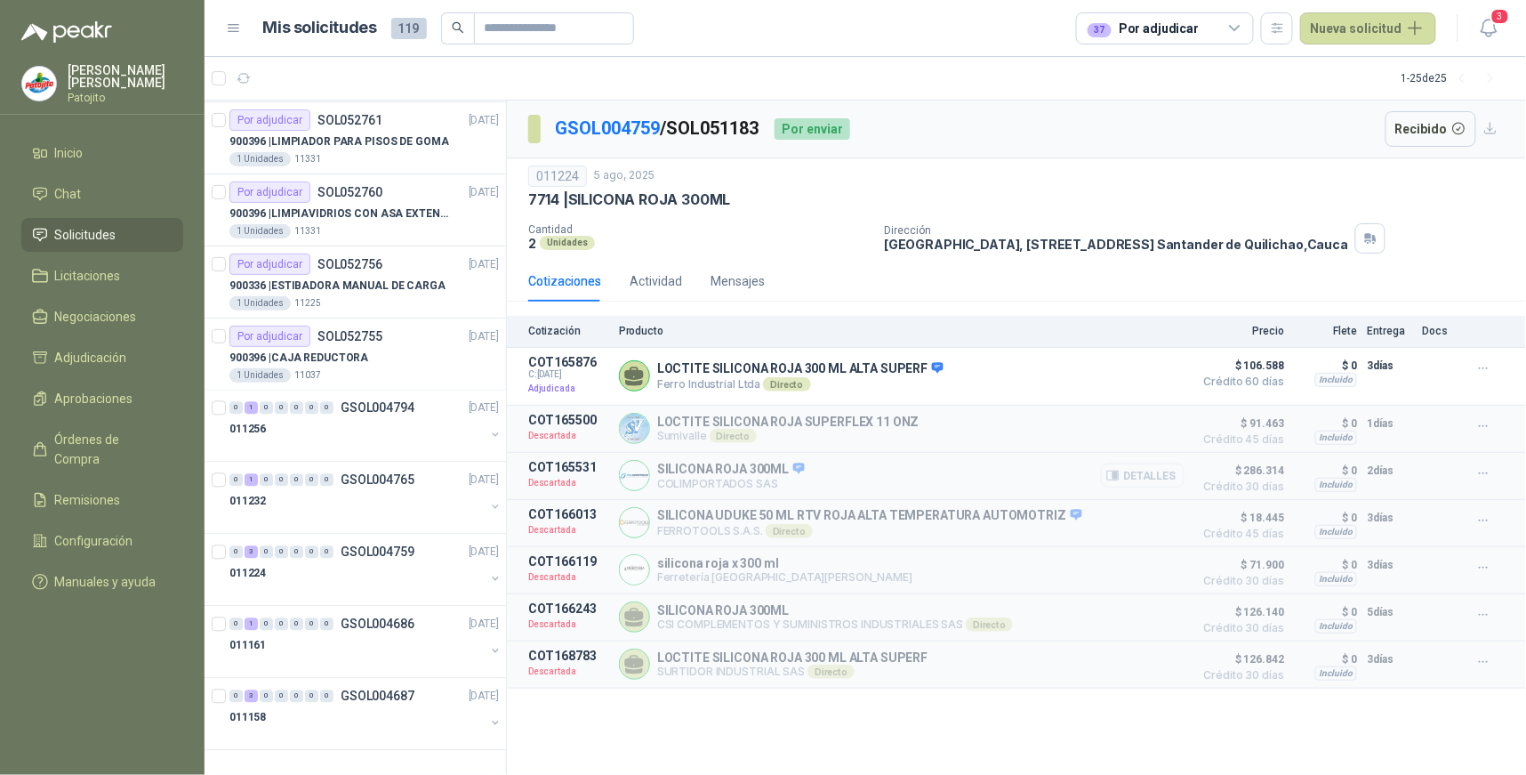
click at [1156, 476] on button "Detalles" at bounding box center [1143, 475] width 84 height 24
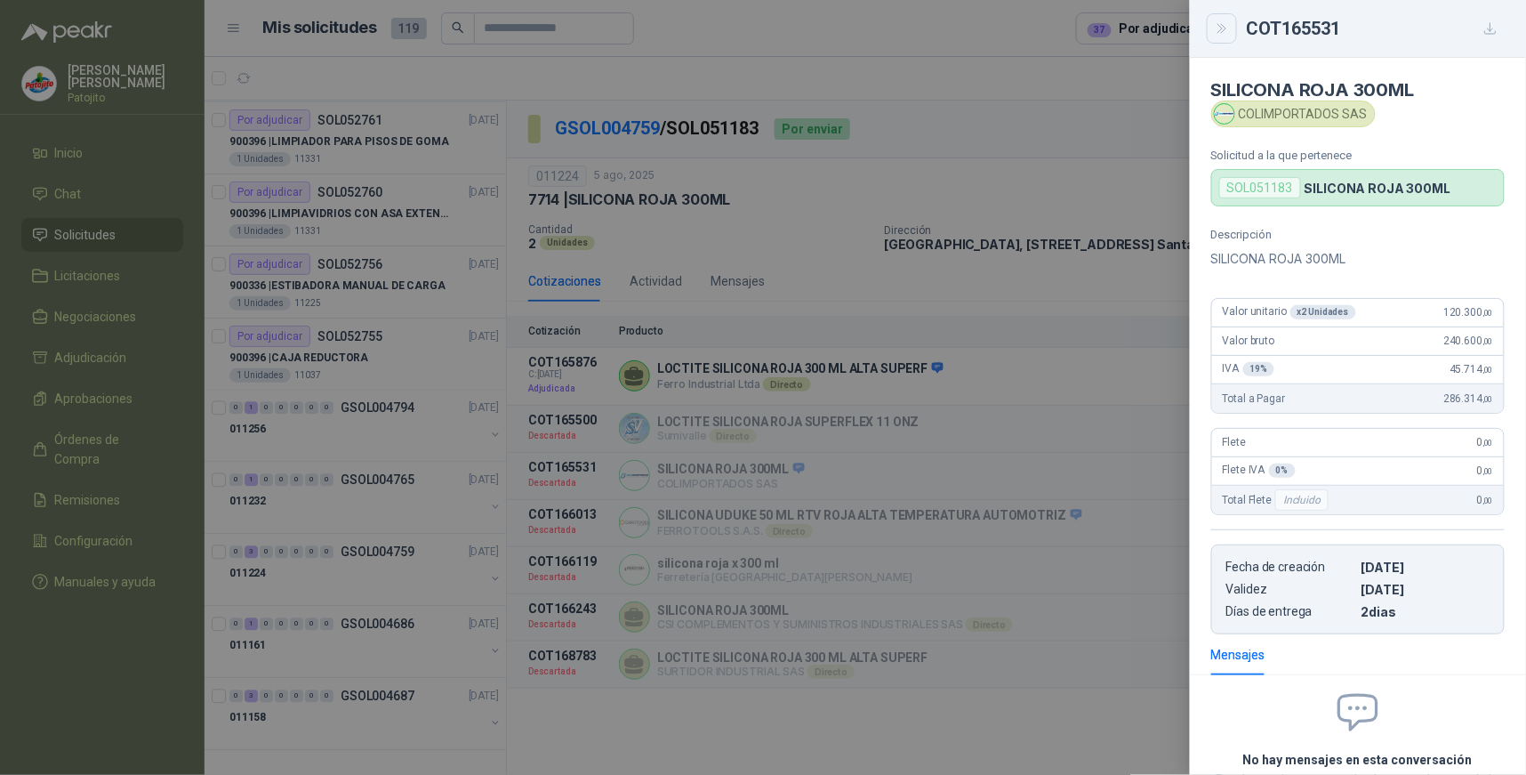
click at [1228, 28] on icon "Close" at bounding box center [1222, 28] width 15 height 15
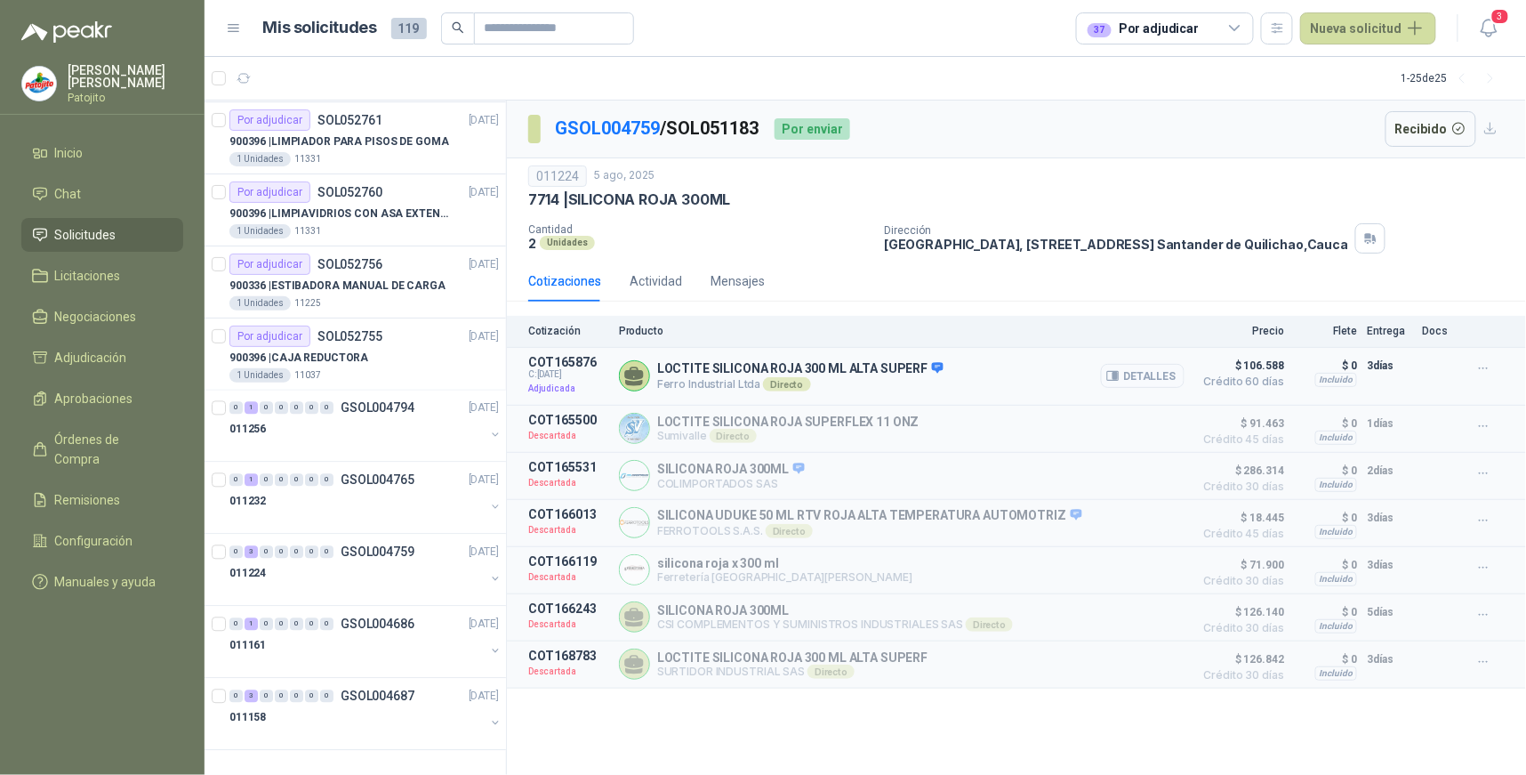
click at [1170, 376] on button "Detalles" at bounding box center [1143, 376] width 84 height 24
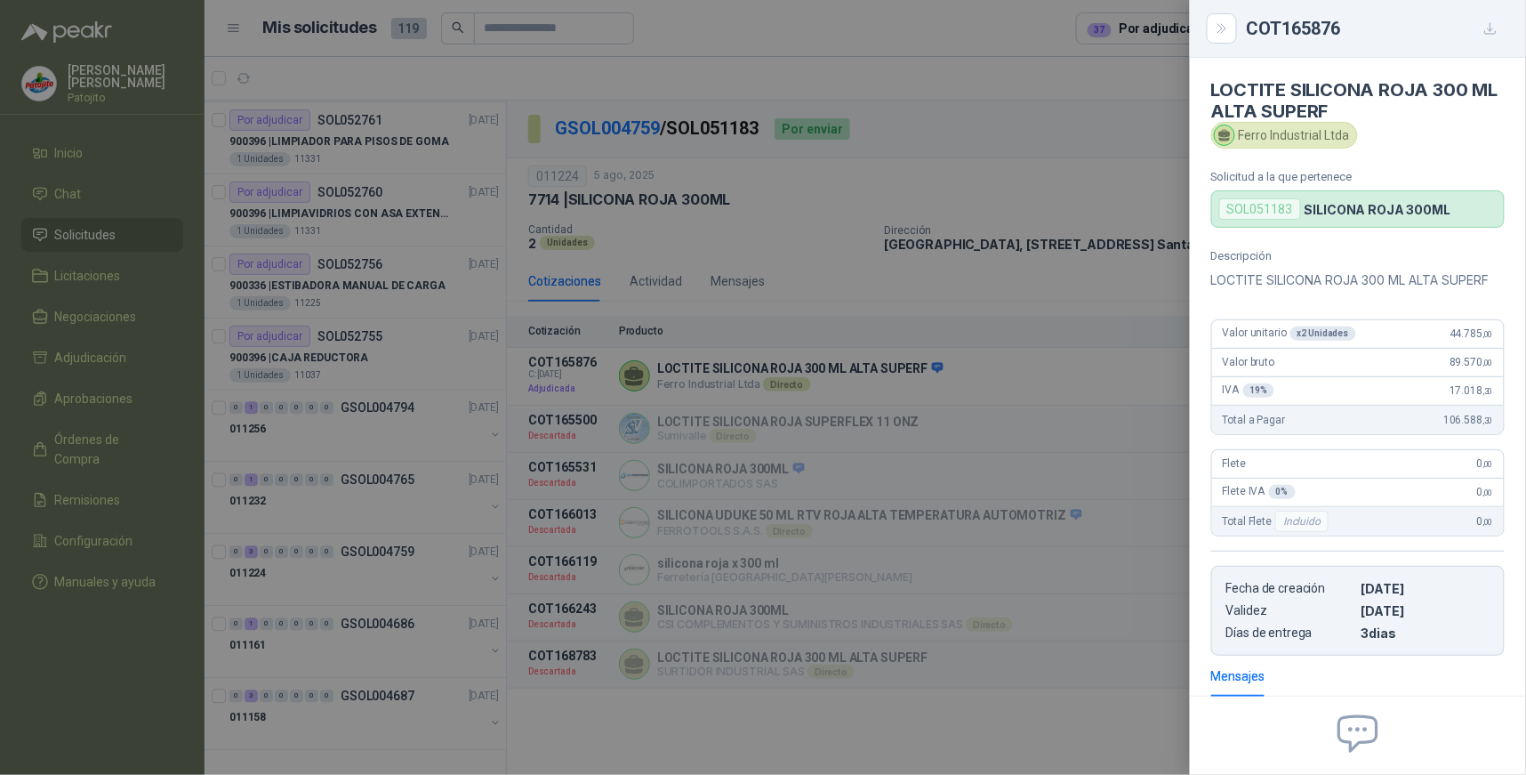
scroll to position [189, 0]
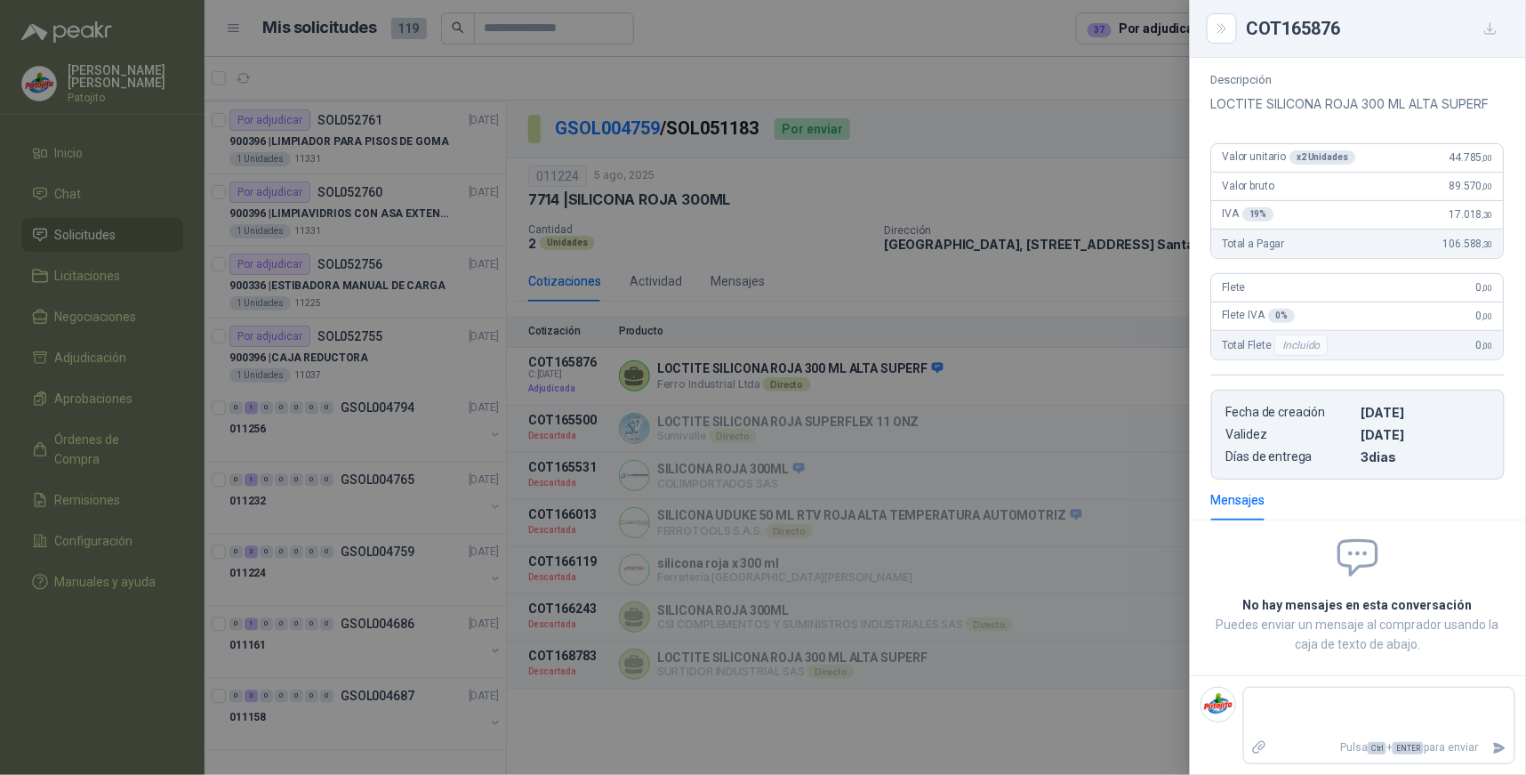
drag, startPoint x: 1225, startPoint y: 36, endPoint x: 1224, endPoint y: 60, distance: 24.0
click at [1225, 34] on icon "Close" at bounding box center [1222, 28] width 15 height 15
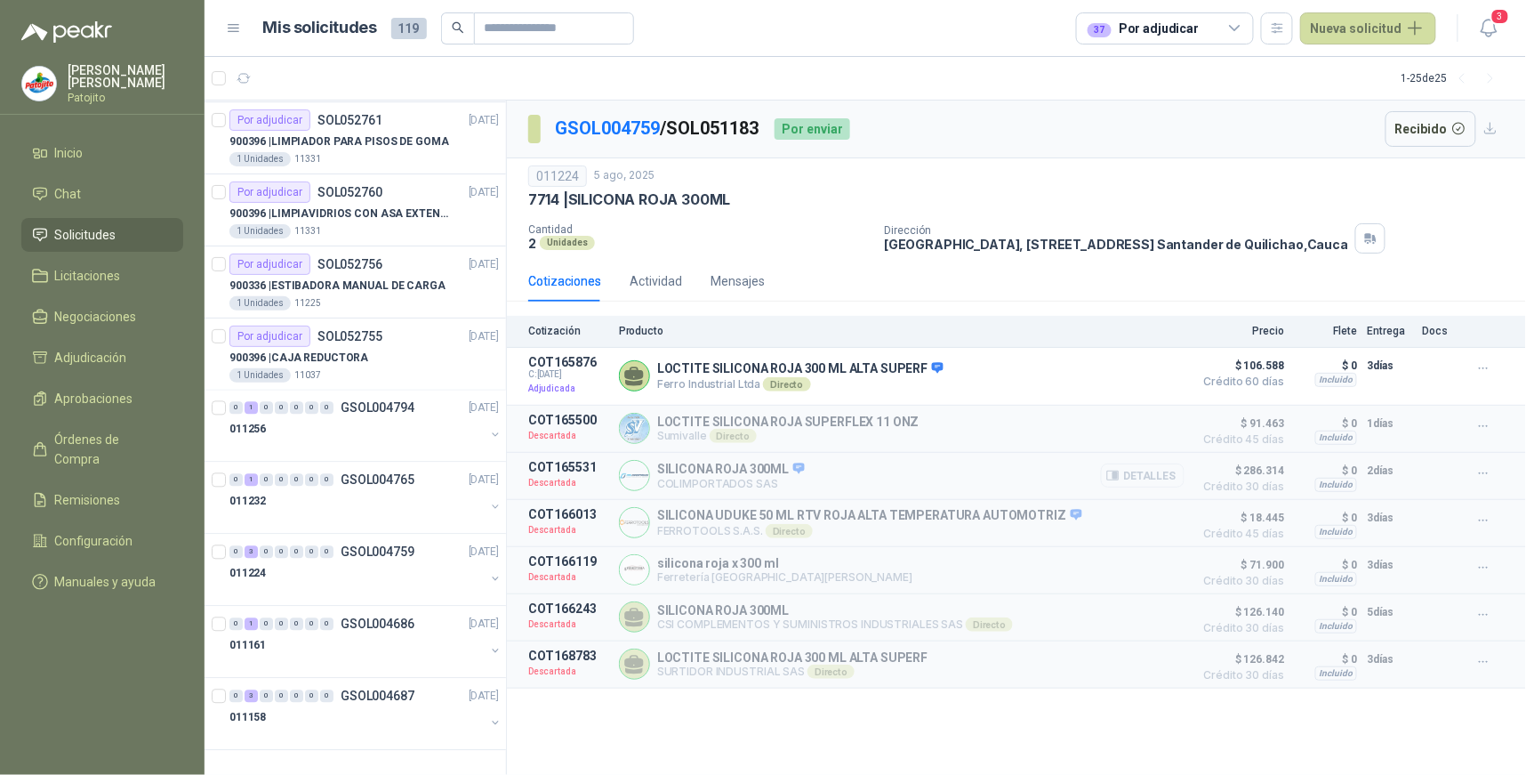
click at [1140, 476] on button "Detalles" at bounding box center [1143, 475] width 84 height 24
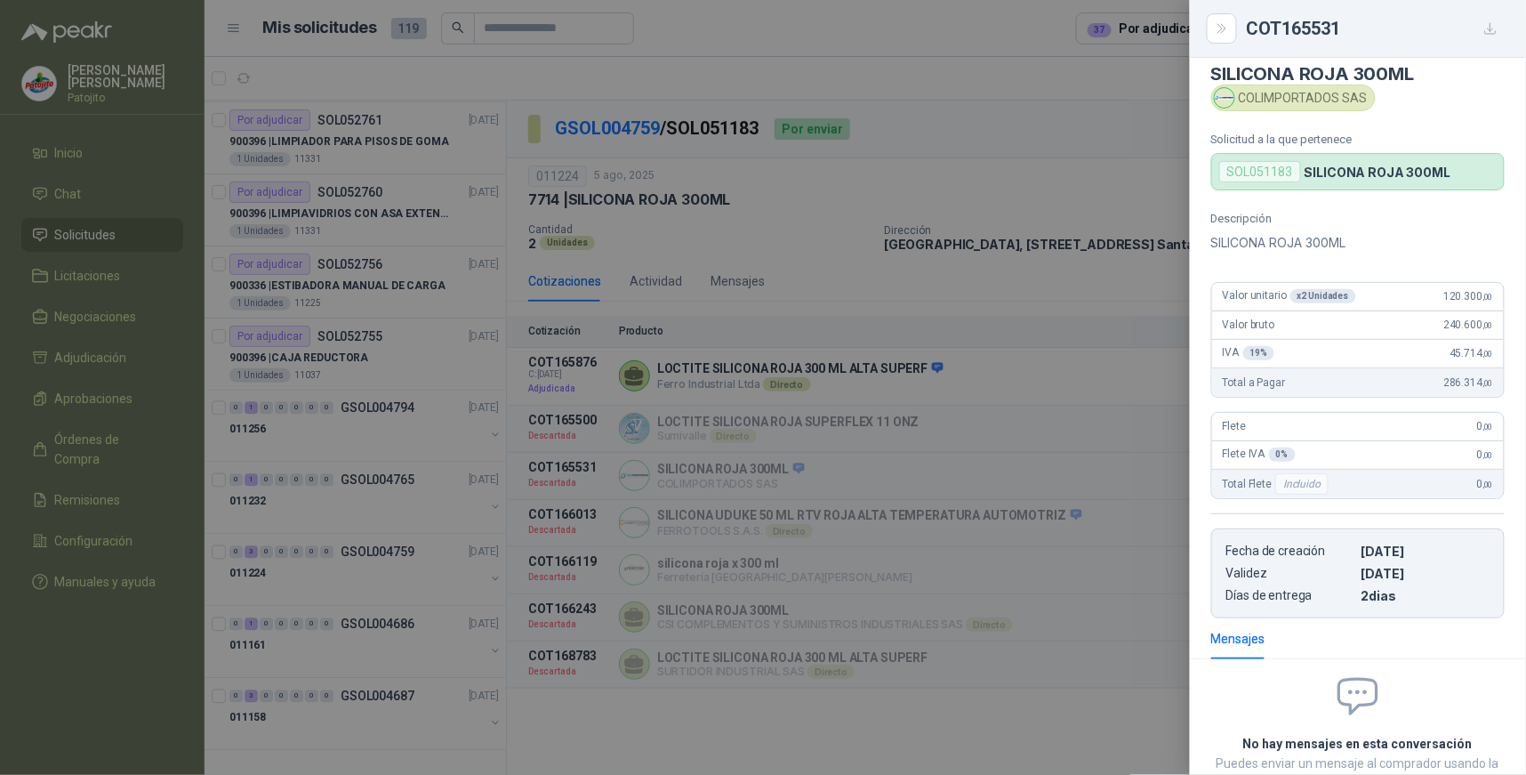
scroll to position [0, 0]
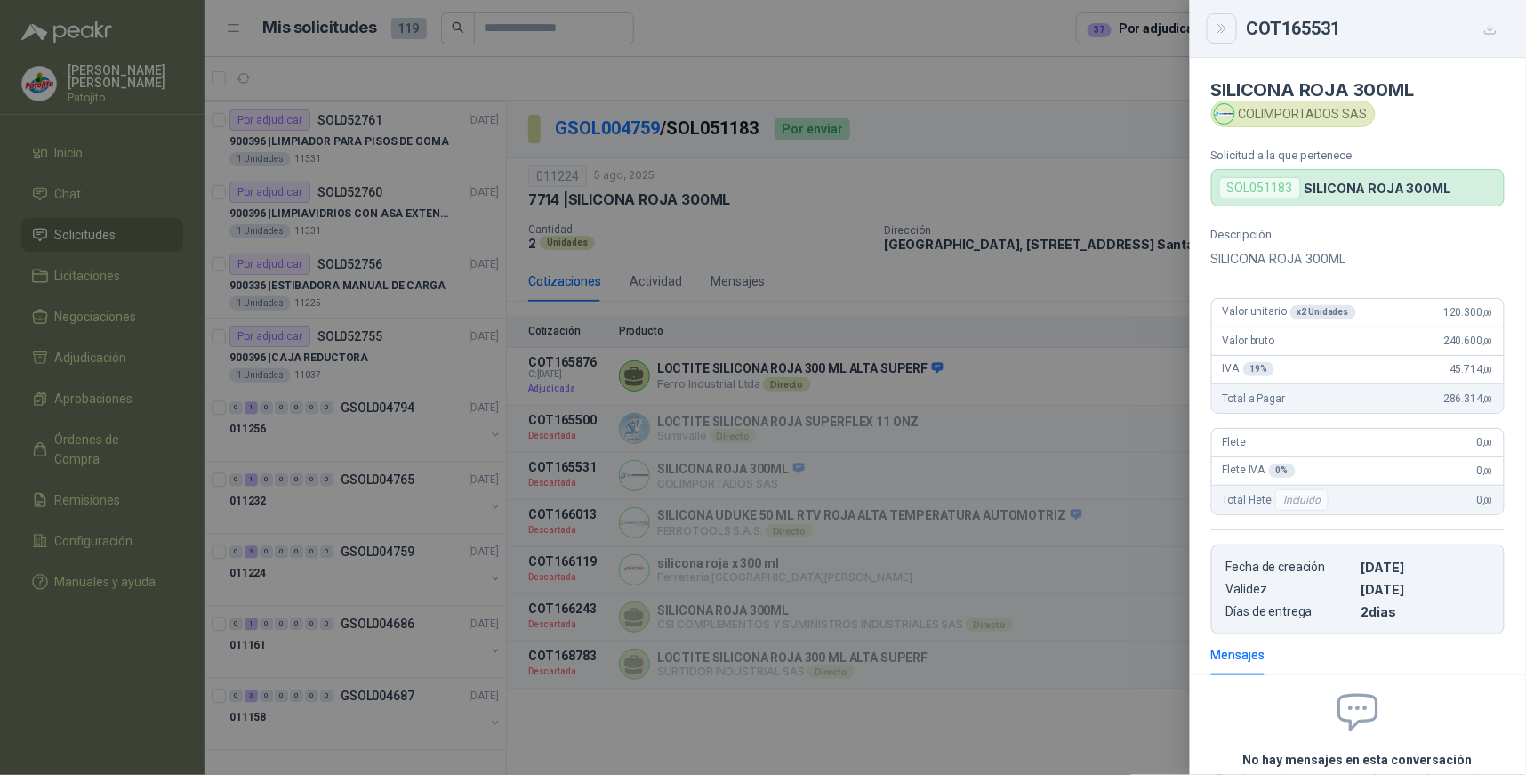
drag, startPoint x: 1226, startPoint y: 23, endPoint x: 1204, endPoint y: 60, distance: 43.5
click at [1225, 23] on icon "Close" at bounding box center [1222, 28] width 15 height 15
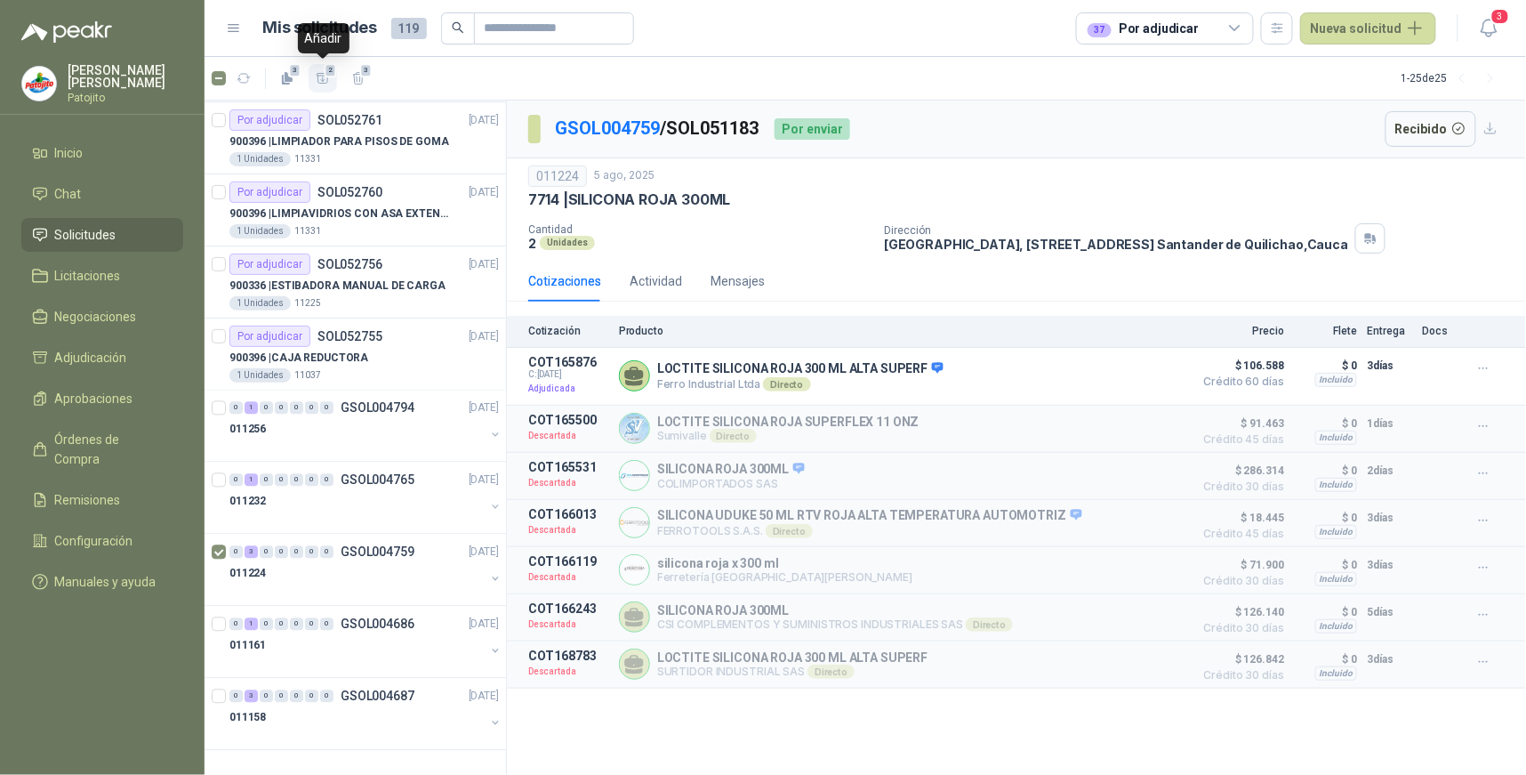
click at [318, 73] on icon "button" at bounding box center [323, 78] width 12 height 10
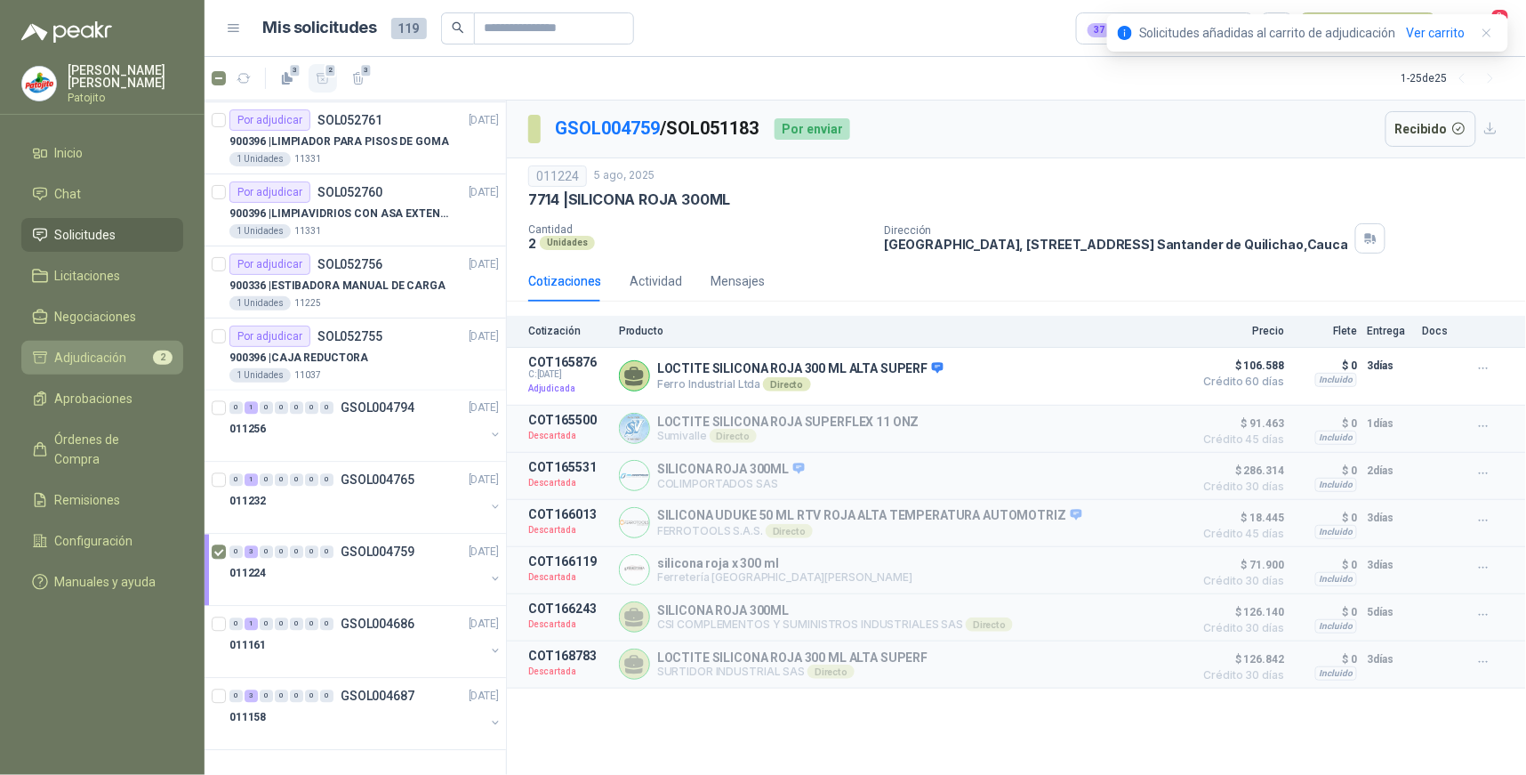
click at [131, 351] on li "Adjudicación 2" at bounding box center [102, 358] width 141 height 20
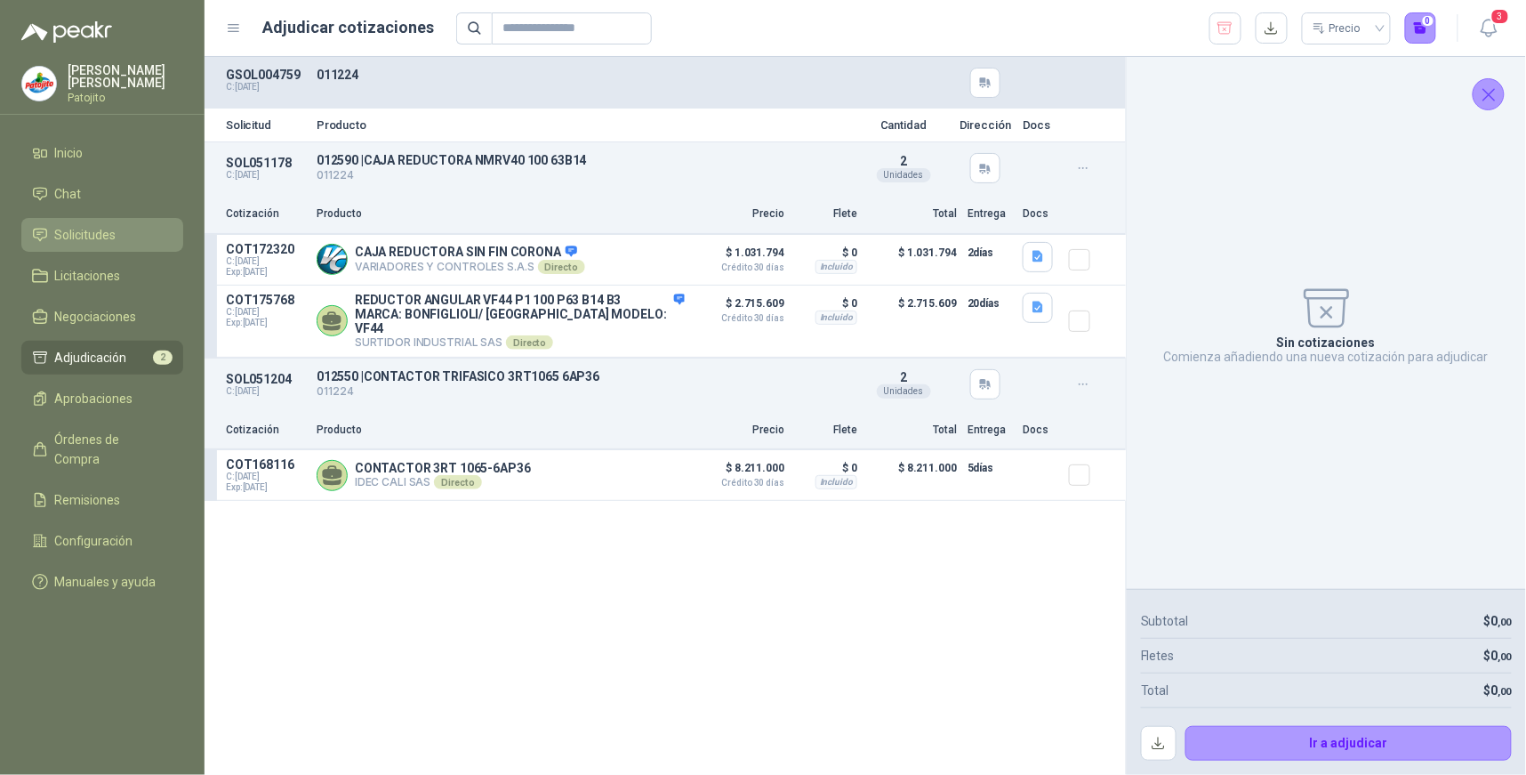
click at [117, 228] on li "Solicitudes" at bounding box center [102, 235] width 141 height 20
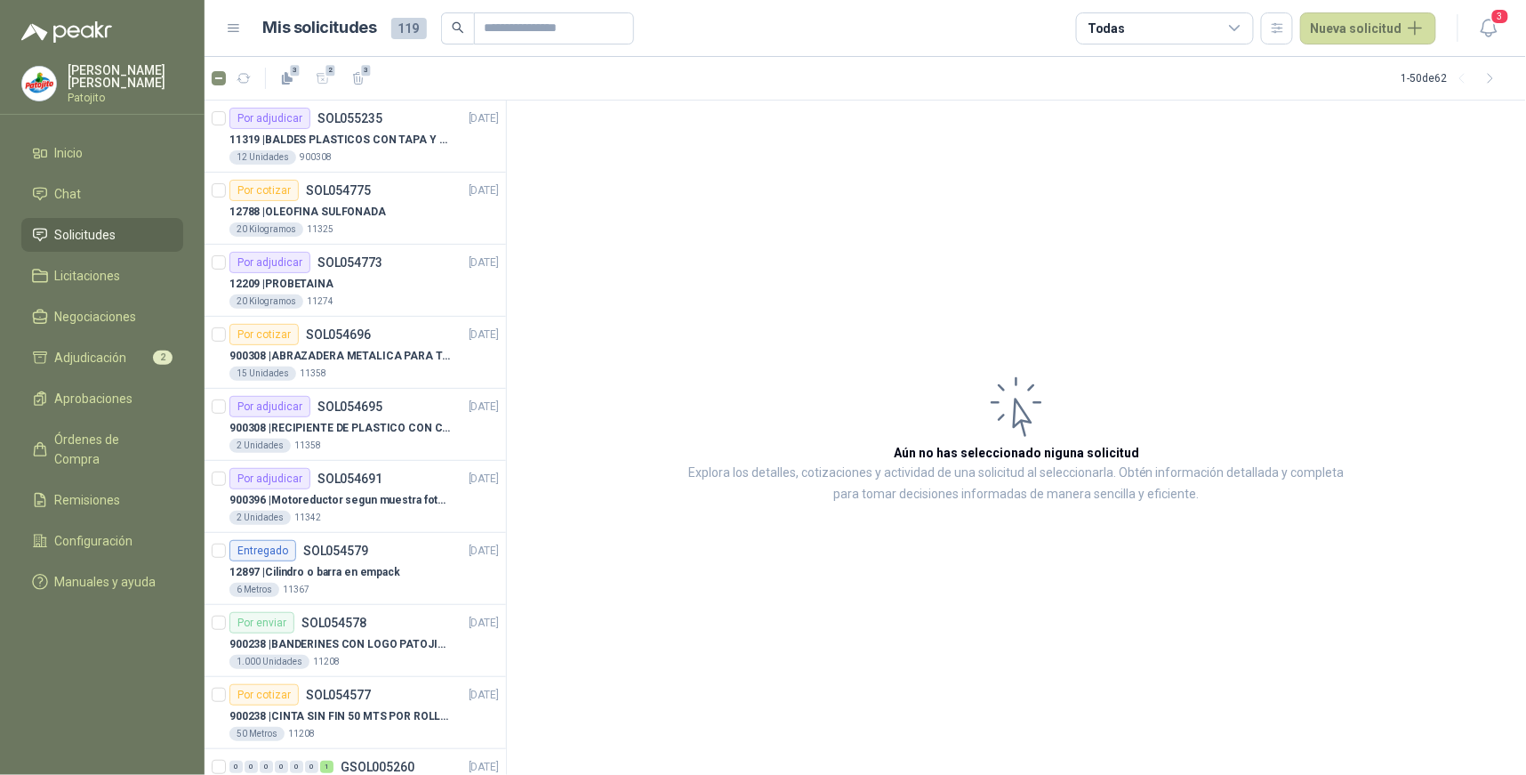
drag, startPoint x: 1244, startPoint y: 28, endPoint x: 1228, endPoint y: 53, distance: 29.1
click at [1243, 28] on icon at bounding box center [1236, 28] width 16 height 16
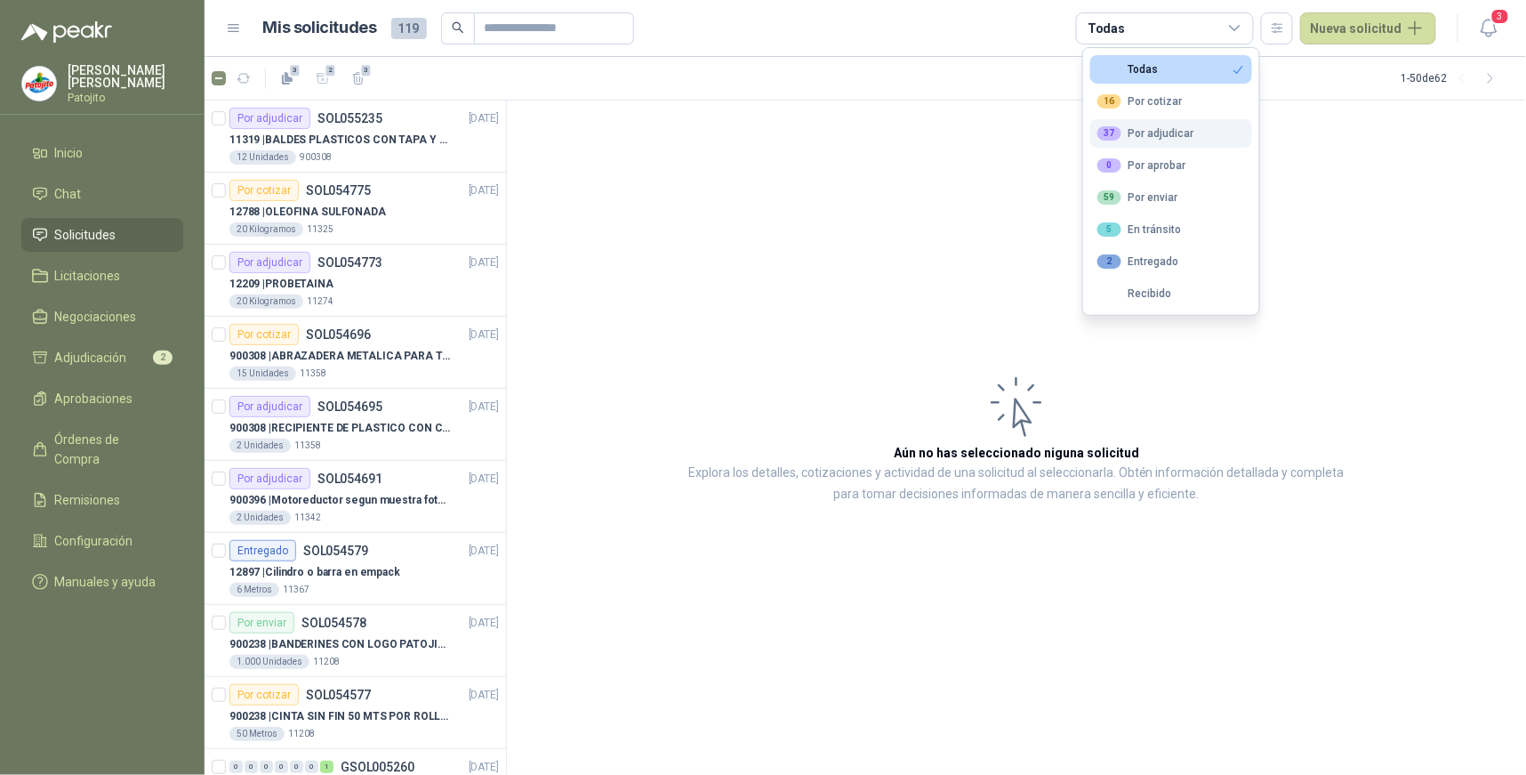
click at [1175, 135] on div "37 Por adjudicar" at bounding box center [1146, 133] width 97 height 14
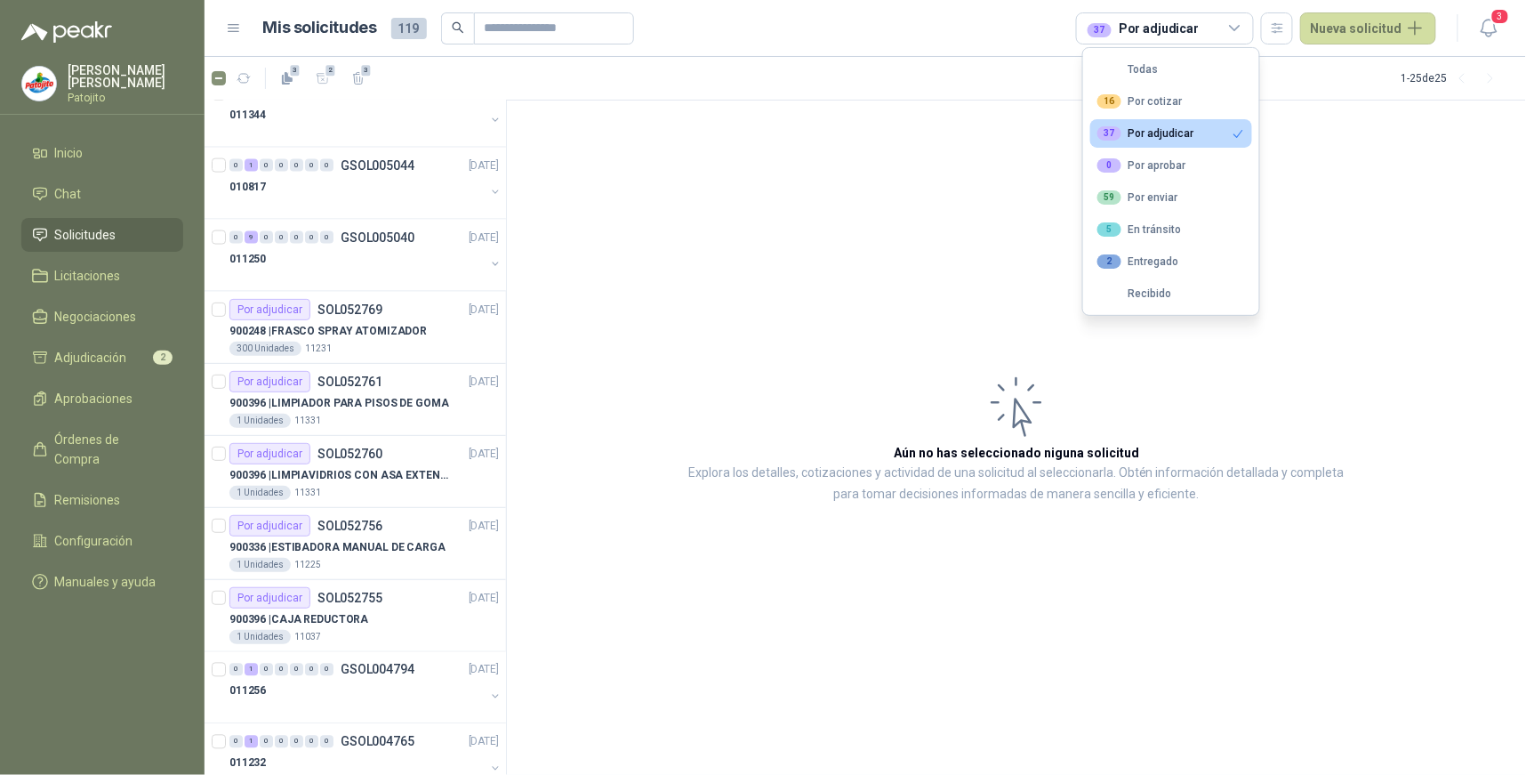
scroll to position [1152, 0]
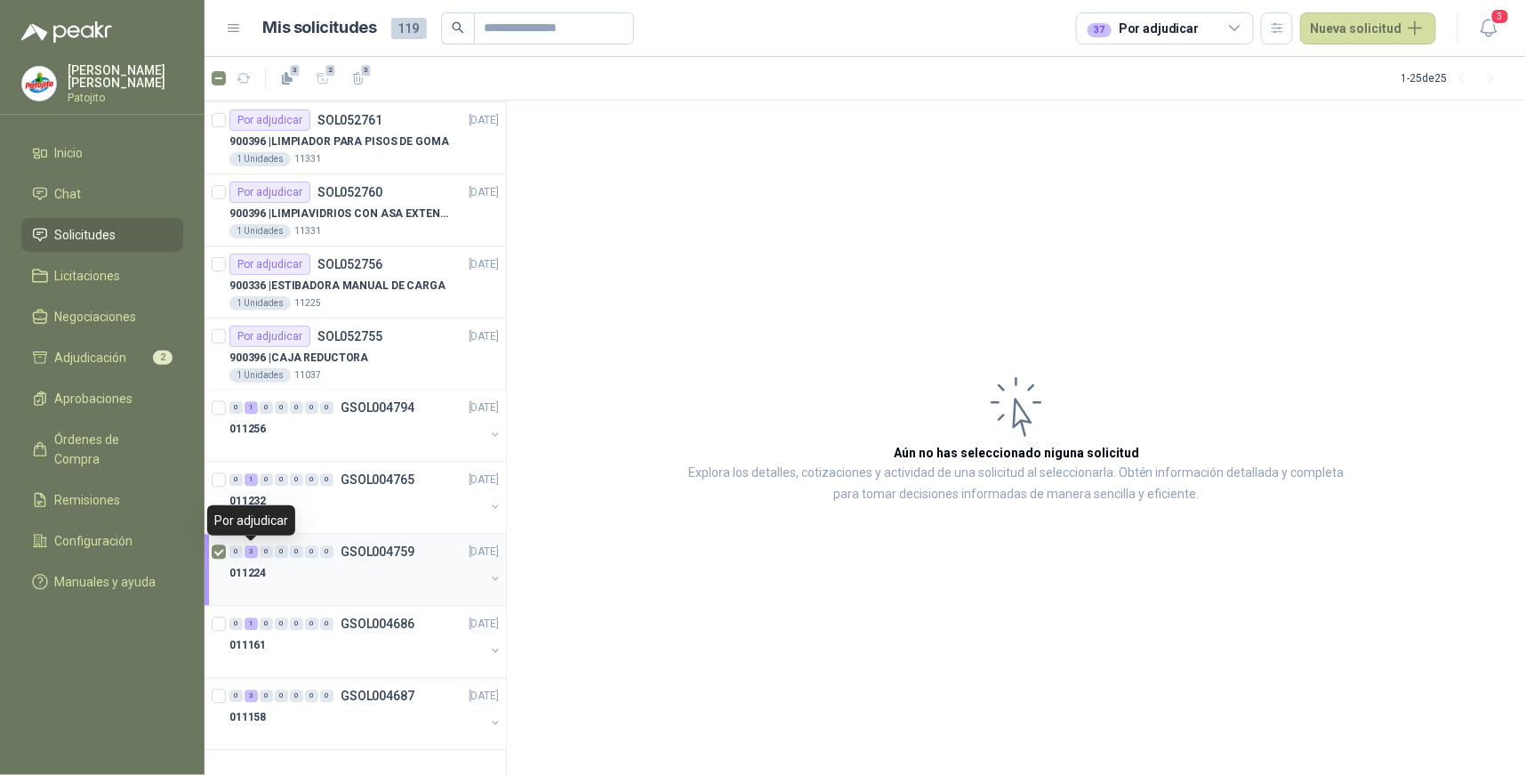
click at [254, 549] on div "3" at bounding box center [251, 552] width 13 height 12
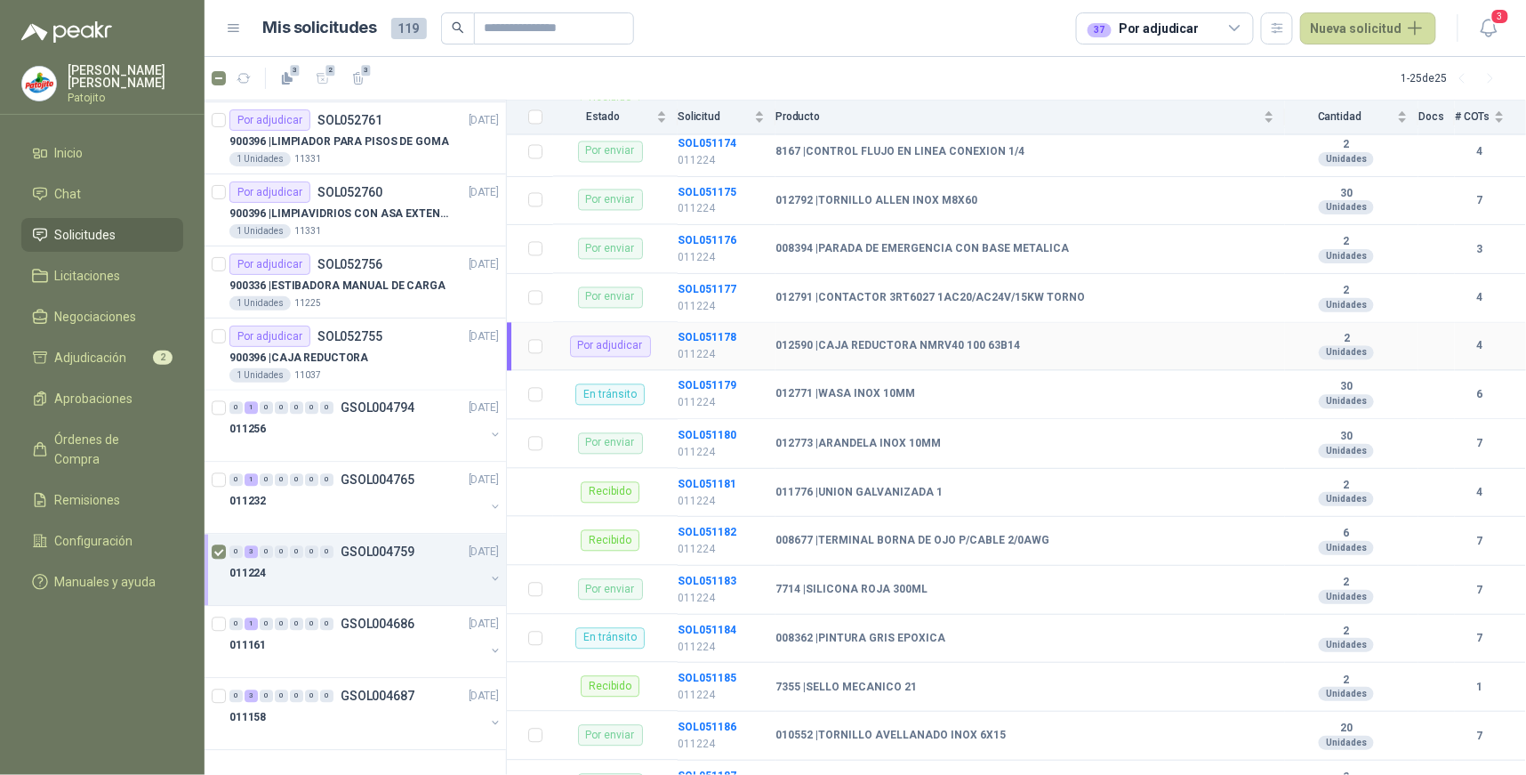
scroll to position [1285, 0]
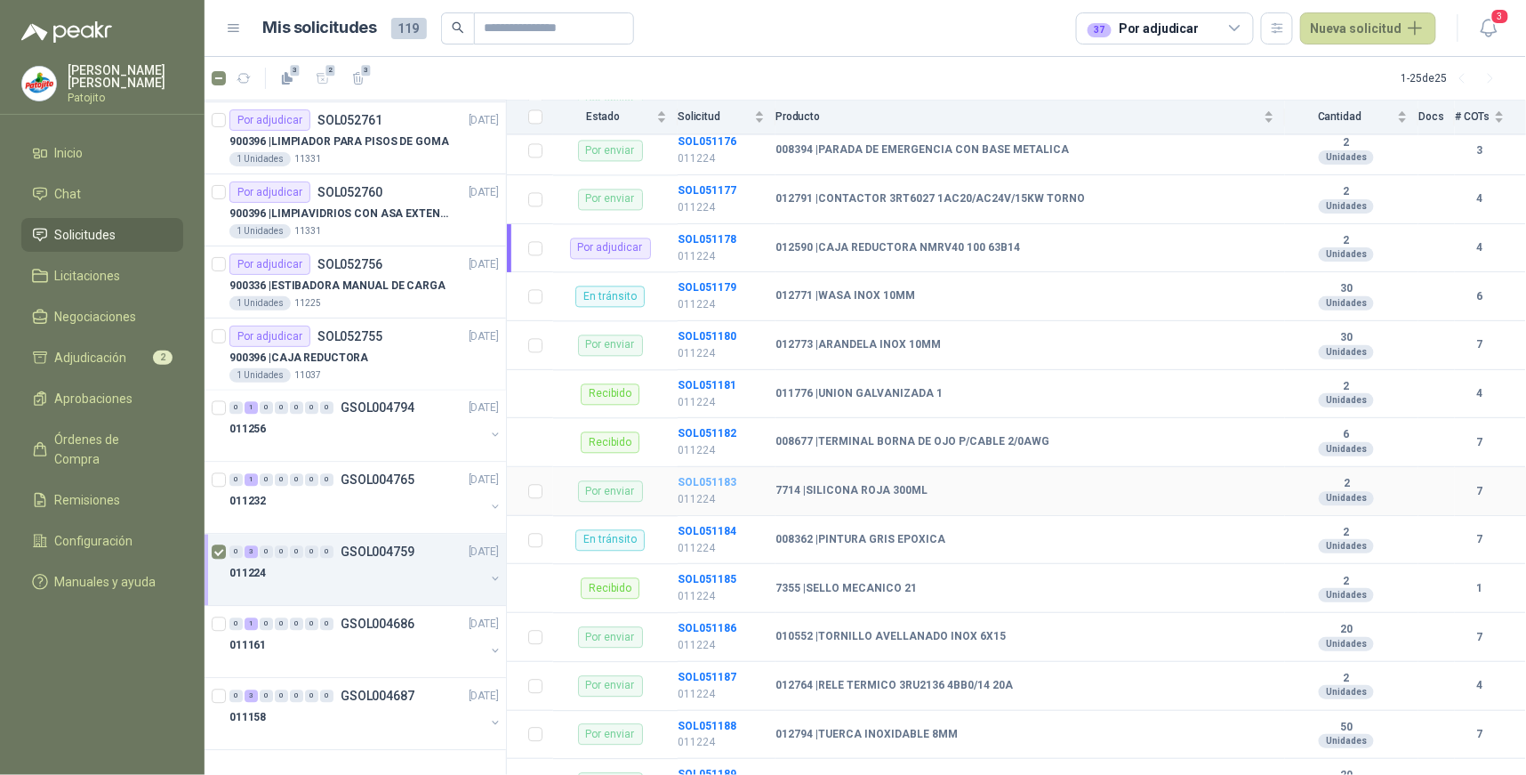
click at [721, 479] on b "SOL051183" at bounding box center [707, 482] width 59 height 12
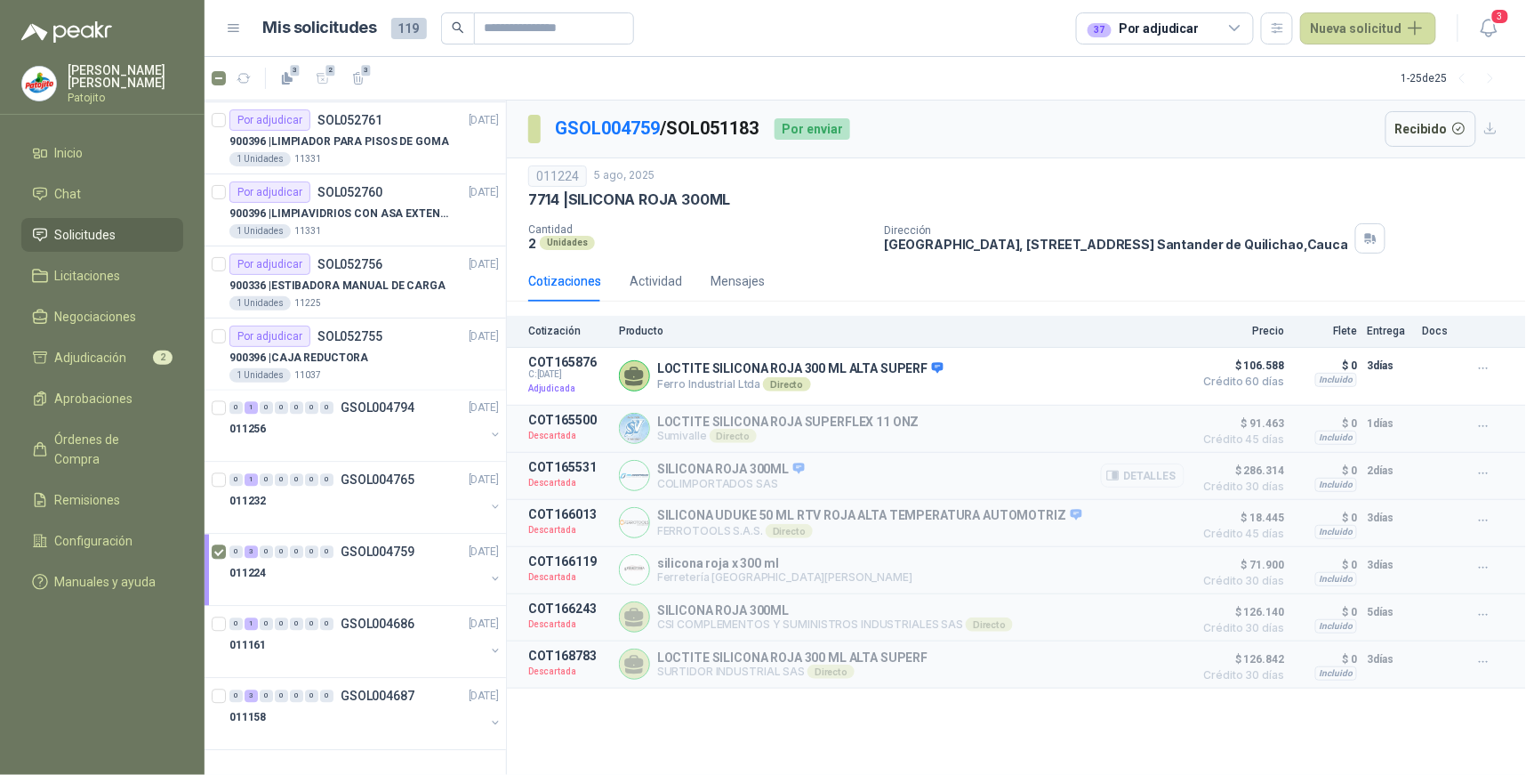
click at [1167, 472] on button "Detalles" at bounding box center [1143, 475] width 84 height 24
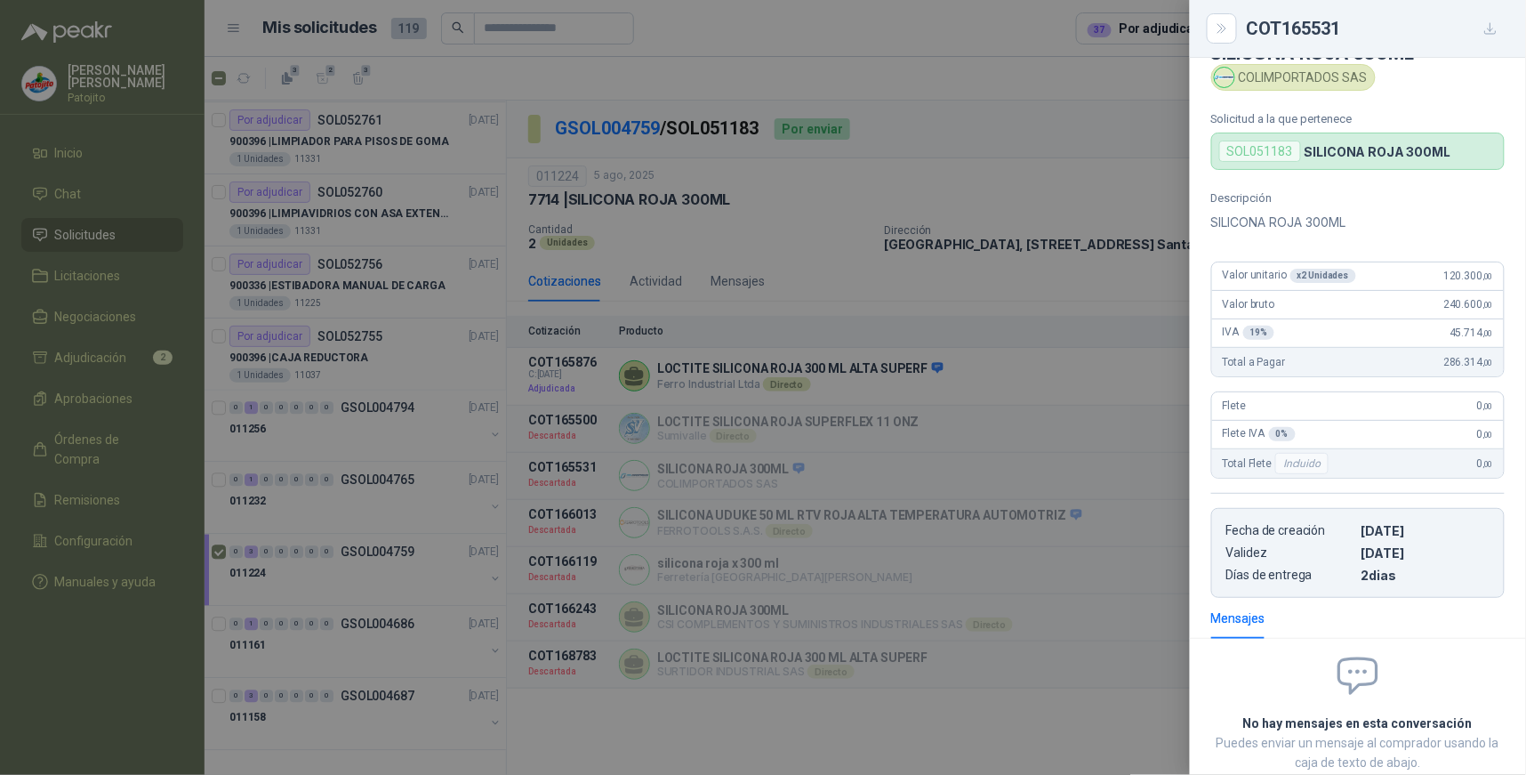
scroll to position [56, 0]
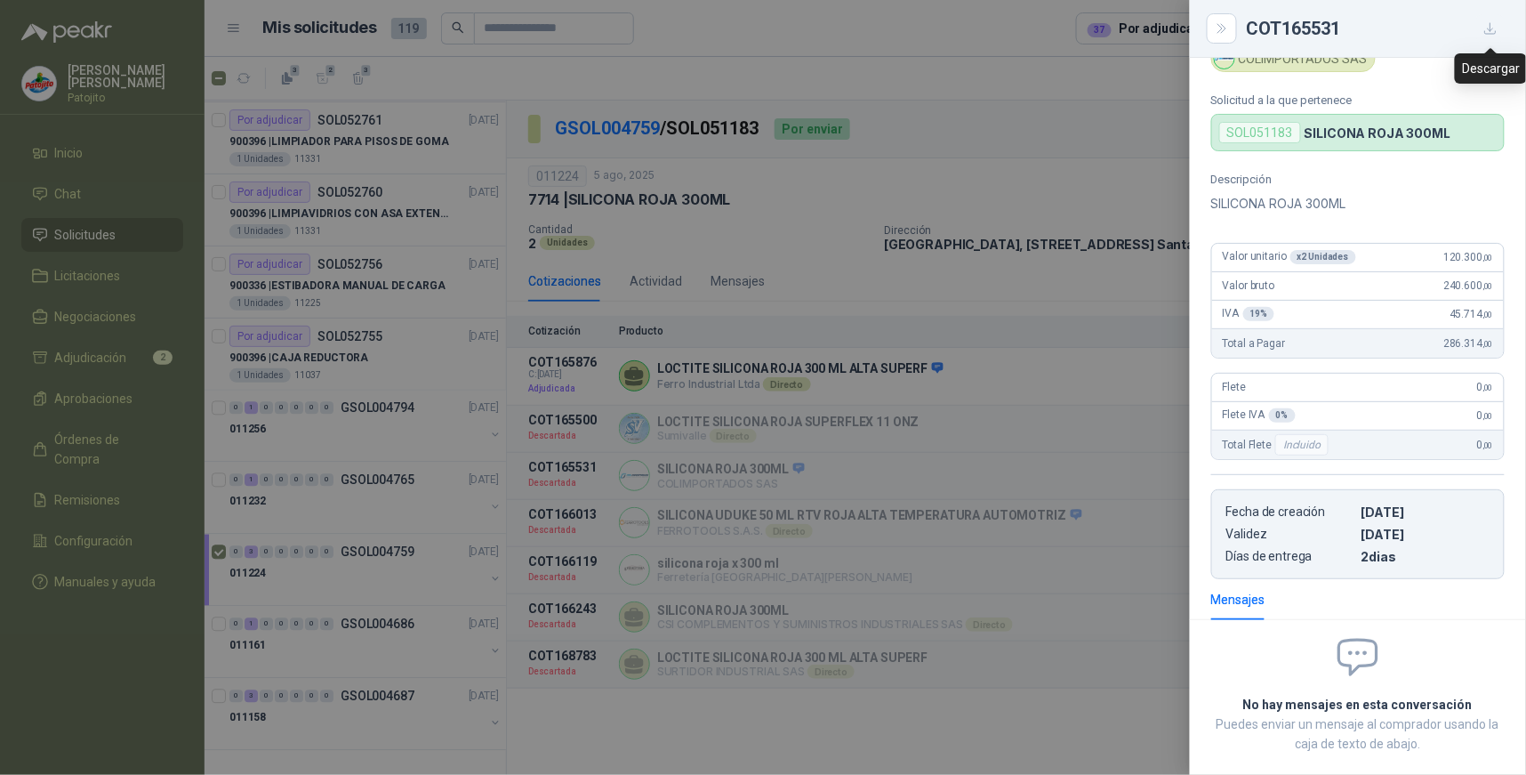
click at [1484, 30] on icon "button" at bounding box center [1491, 28] width 15 height 15
click at [1222, 20] on button "Close" at bounding box center [1222, 28] width 30 height 30
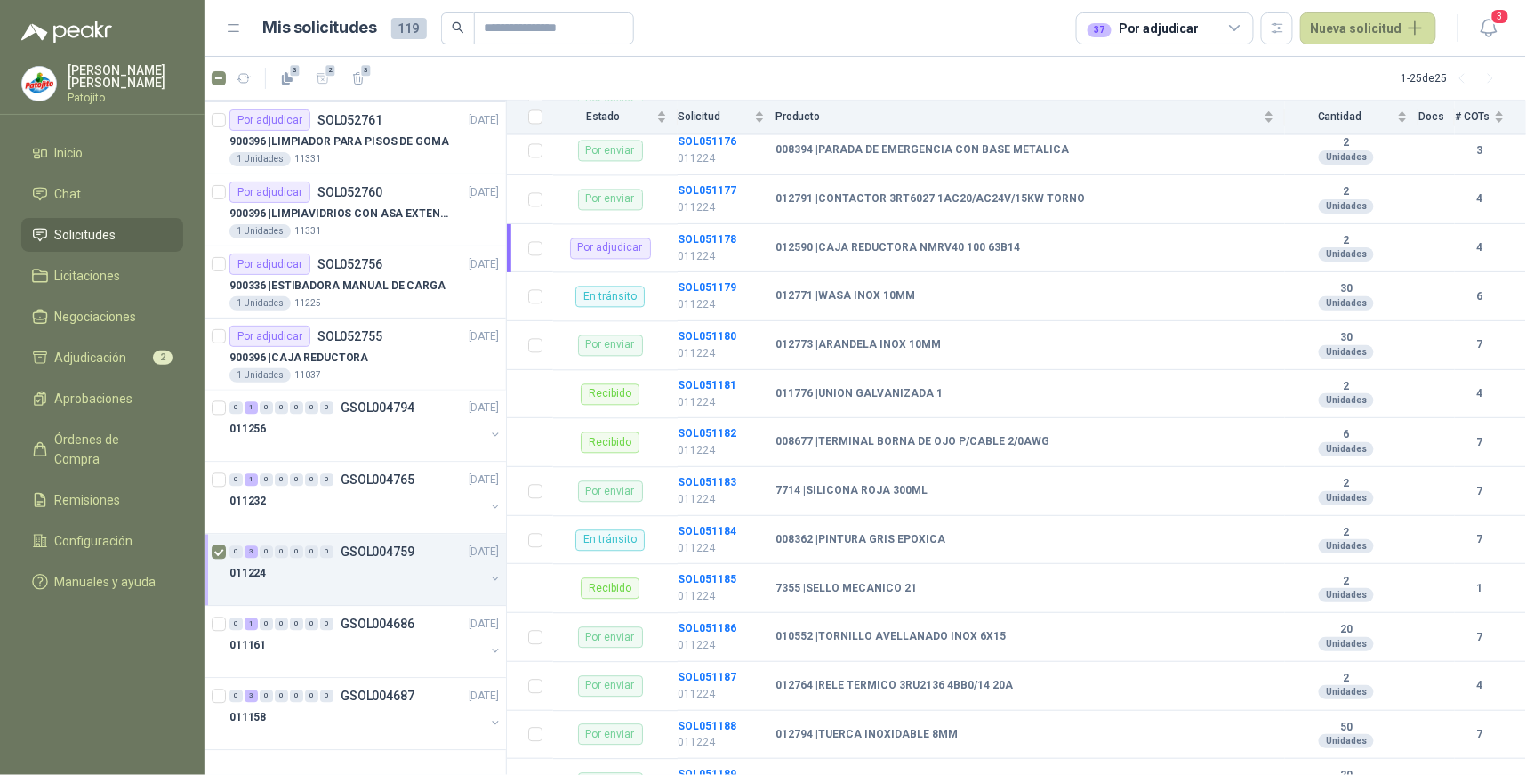
scroll to position [1383, 0]
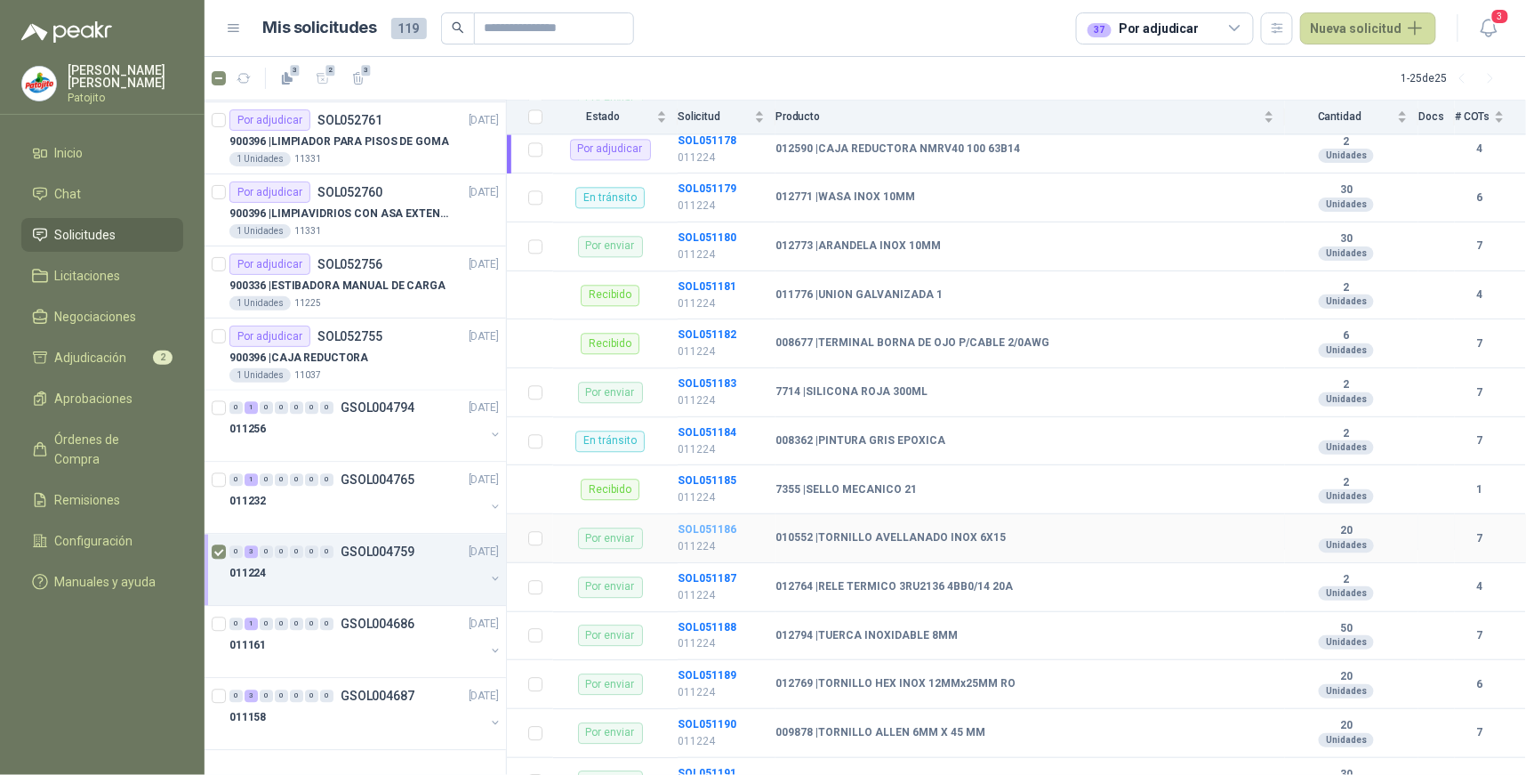
click at [718, 528] on b "SOL051186" at bounding box center [707, 529] width 59 height 12
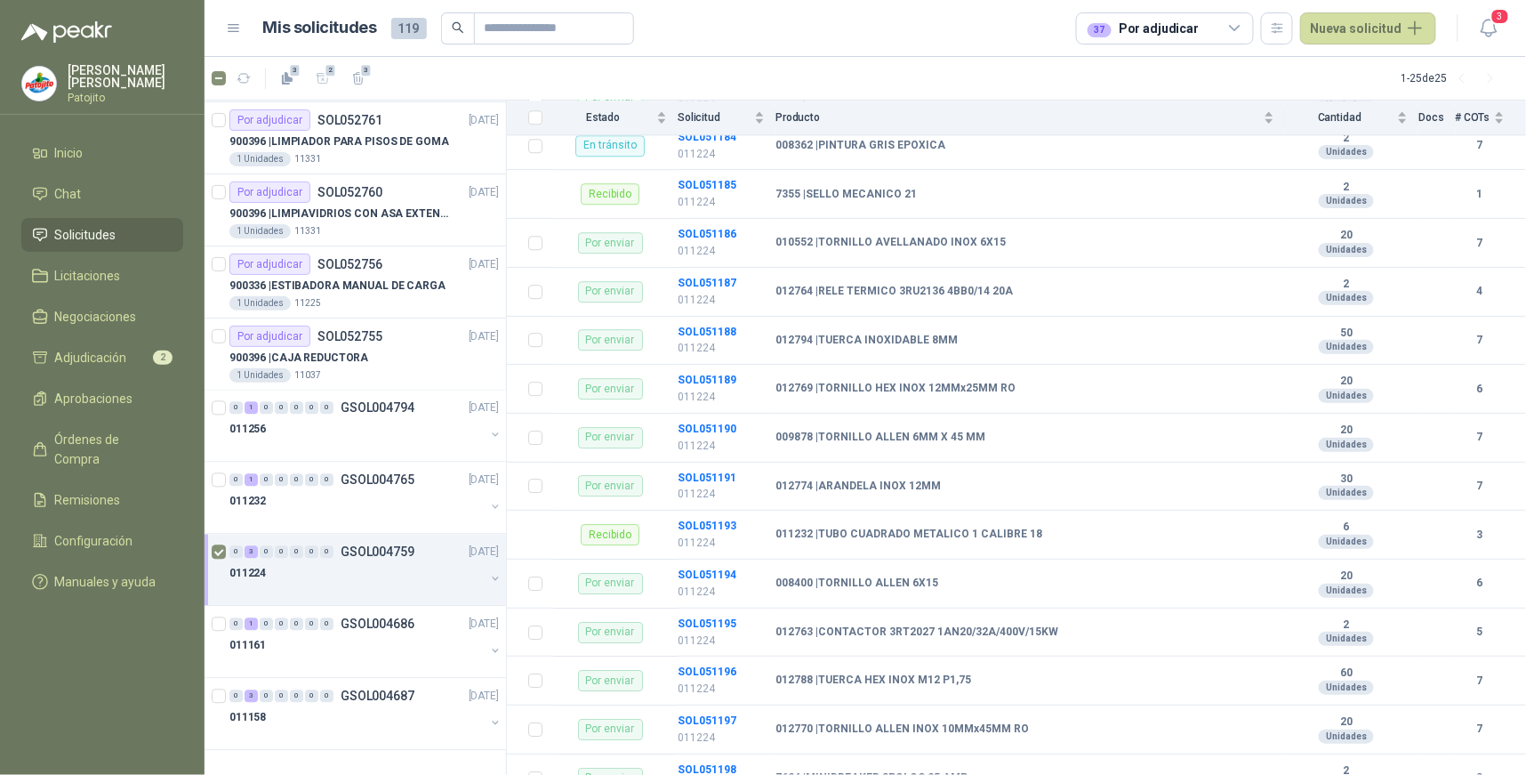
scroll to position [1679, 0]
click at [707, 572] on b "SOL051194" at bounding box center [707, 574] width 59 height 12
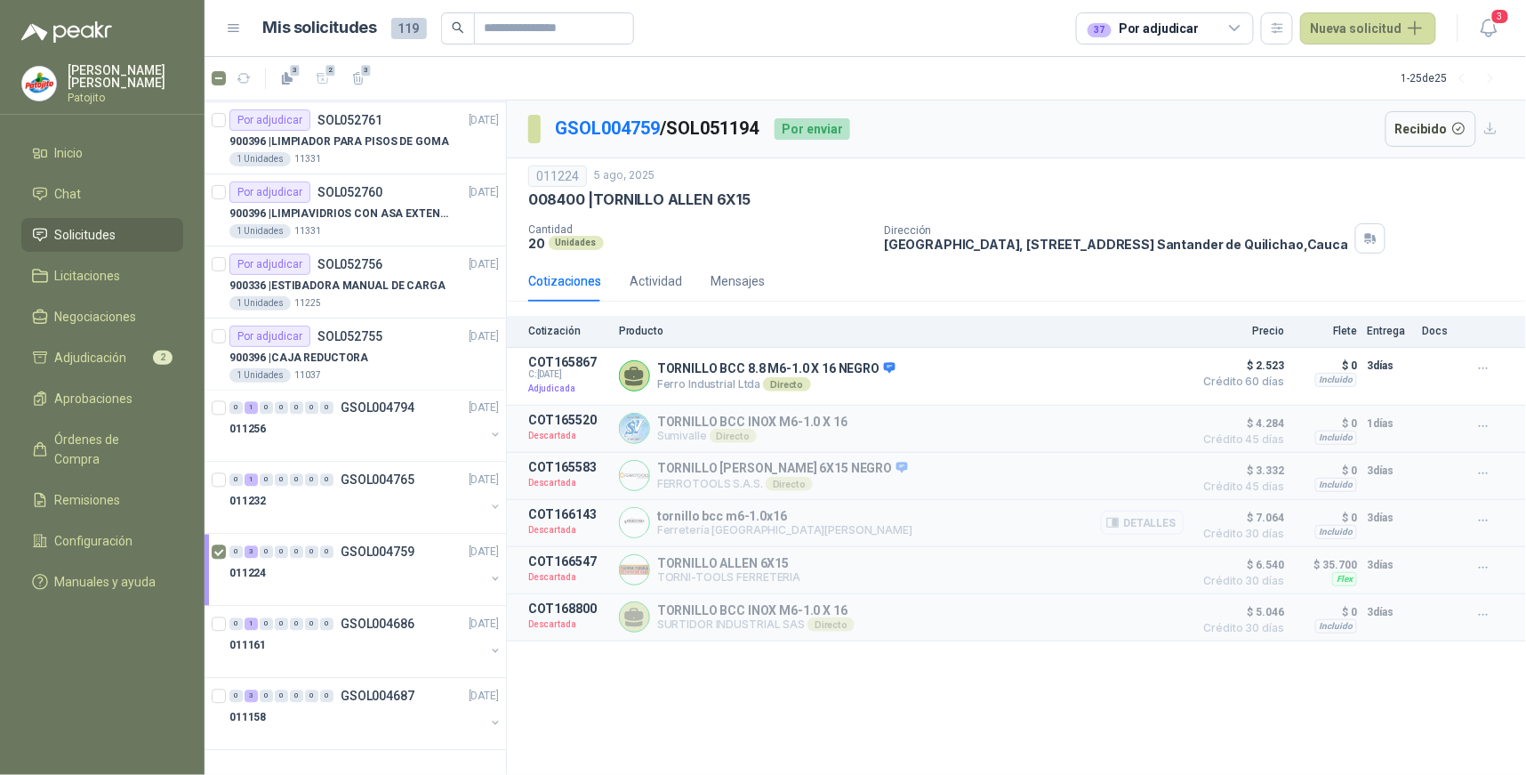
click at [1150, 526] on button "Detalles" at bounding box center [1143, 523] width 84 height 24
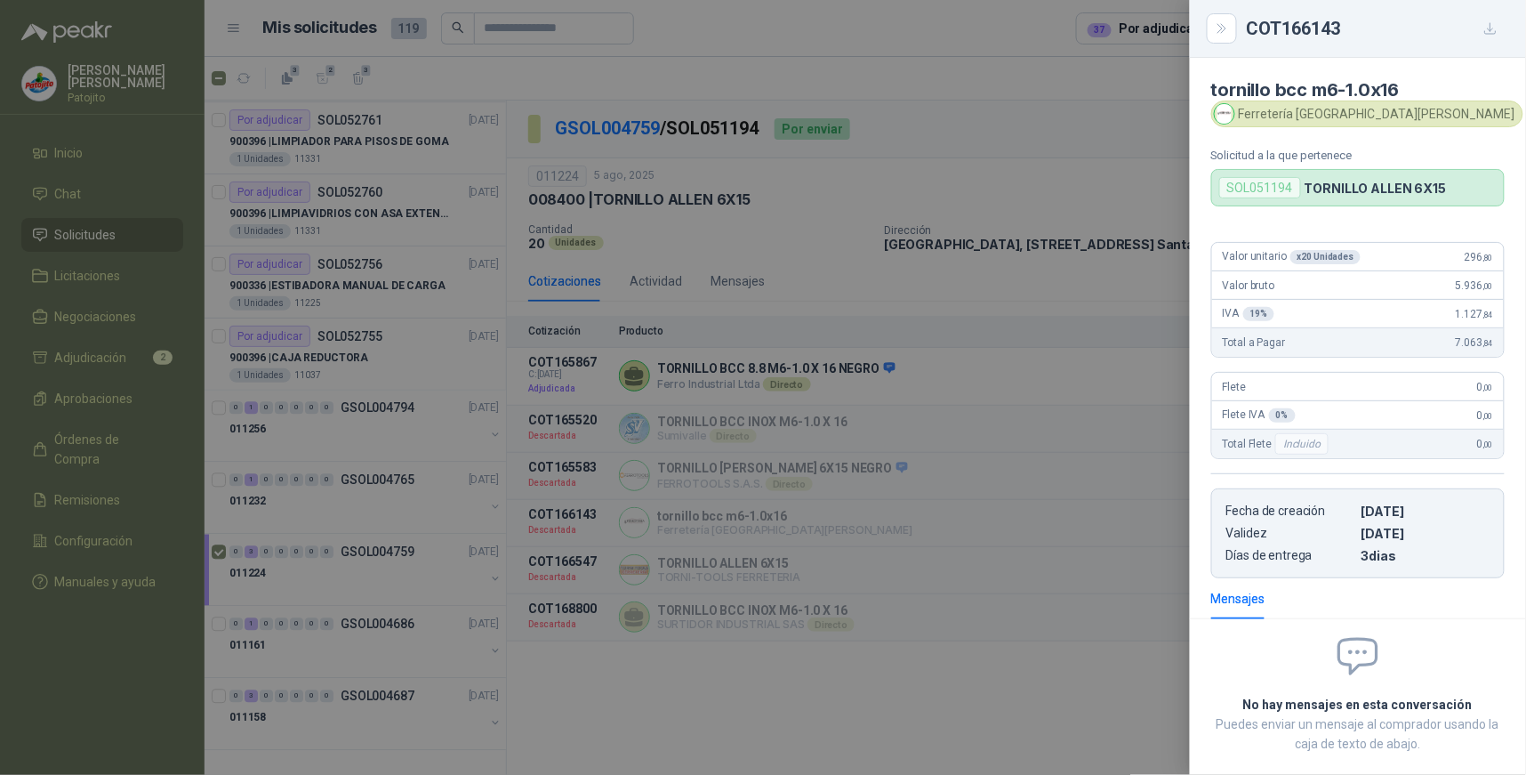
click at [1510, 33] on div "COT166143" at bounding box center [1358, 29] width 336 height 58
click at [1490, 31] on icon "button" at bounding box center [1491, 28] width 15 height 15
click at [990, 531] on div at bounding box center [763, 387] width 1526 height 775
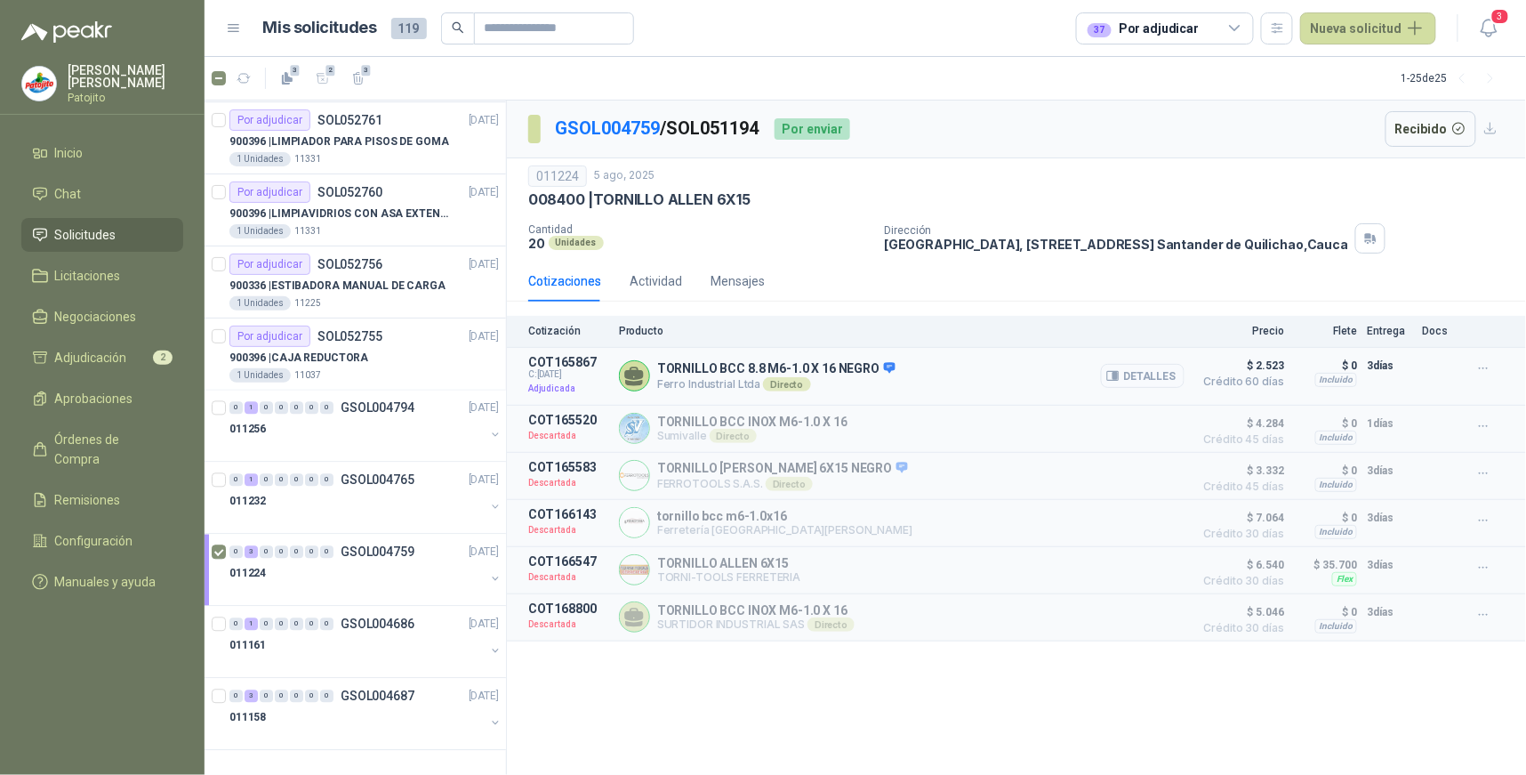
click at [1163, 380] on button "Detalles" at bounding box center [1143, 376] width 84 height 24
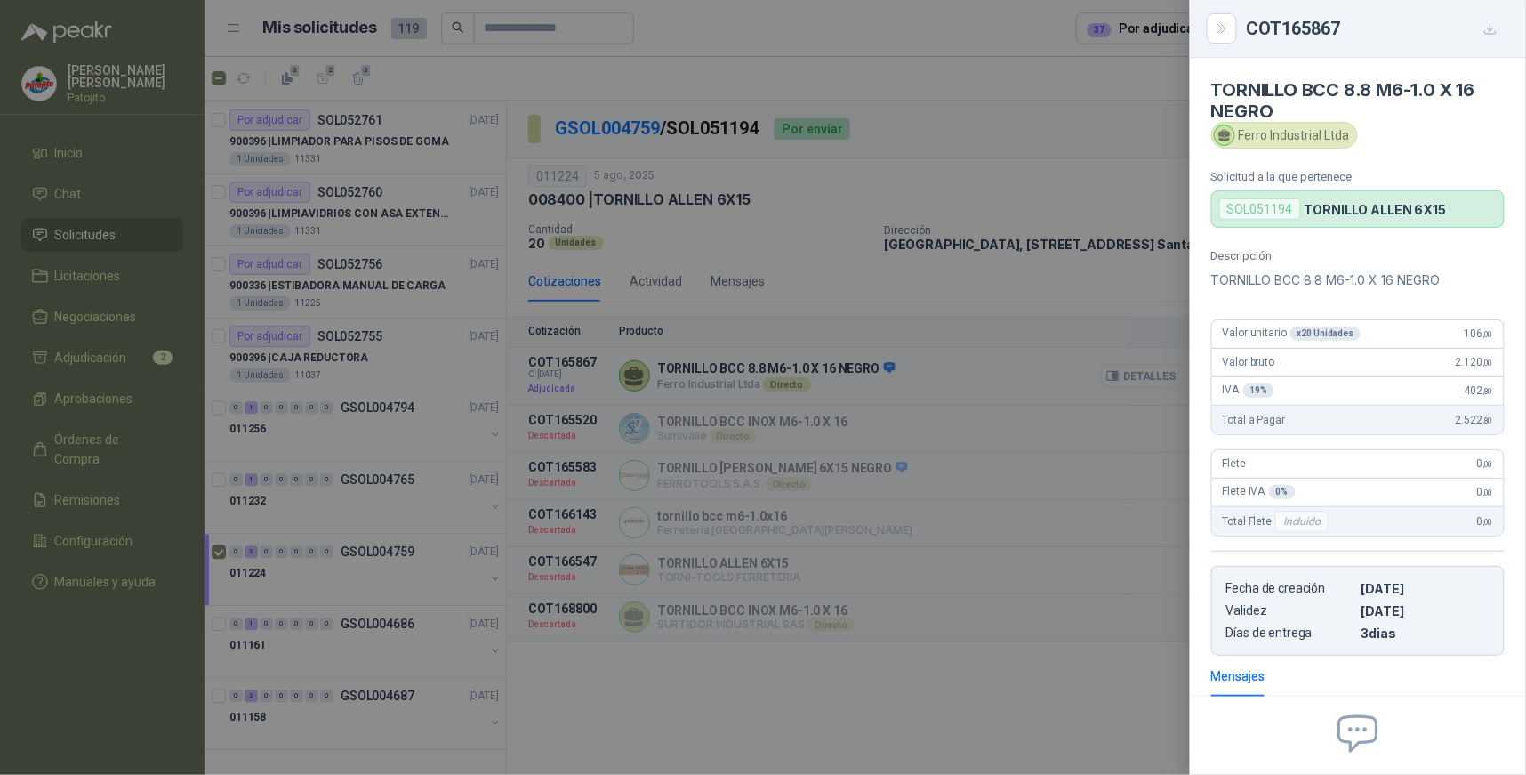
scroll to position [112, 0]
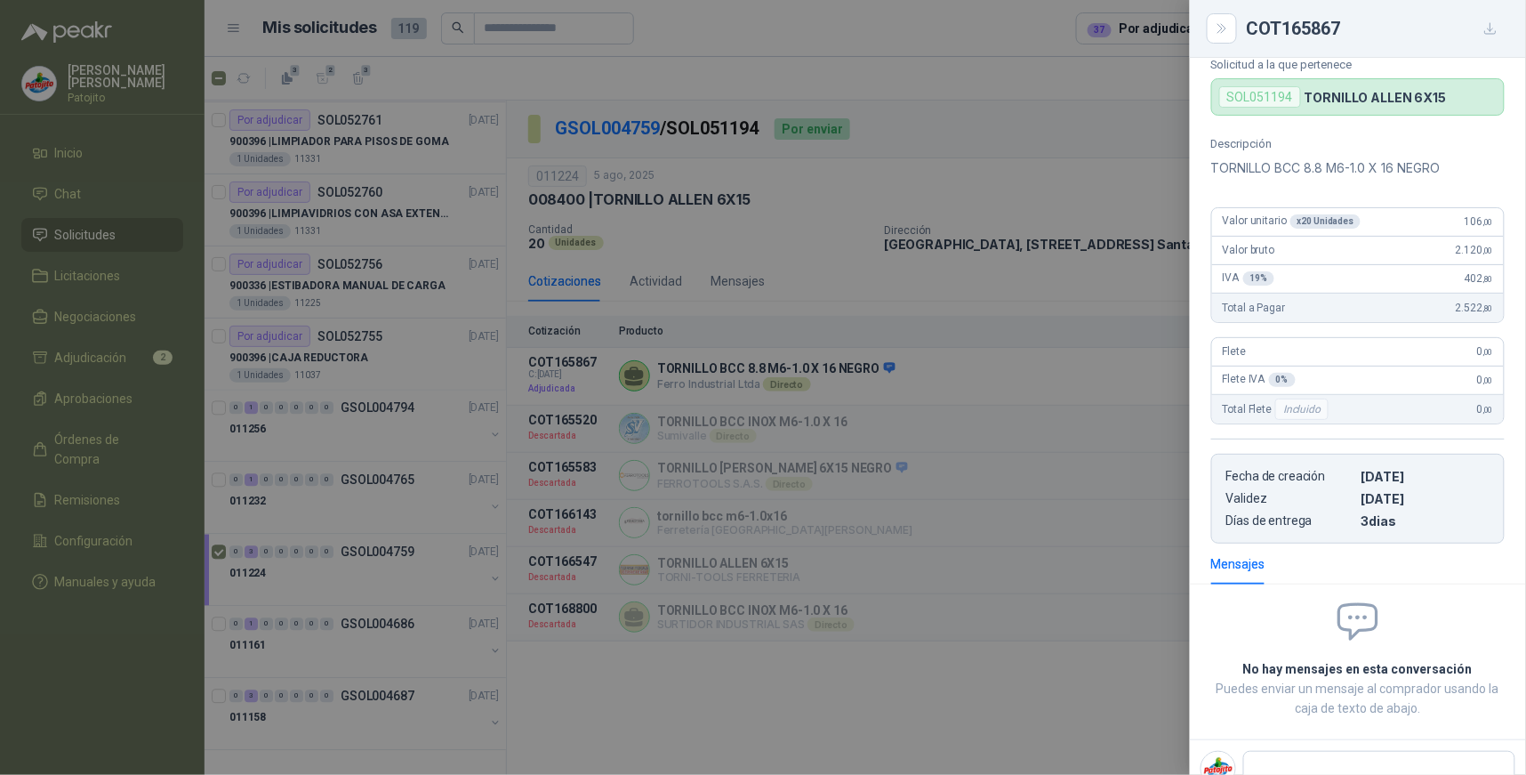
click at [1088, 502] on div at bounding box center [763, 387] width 1526 height 775
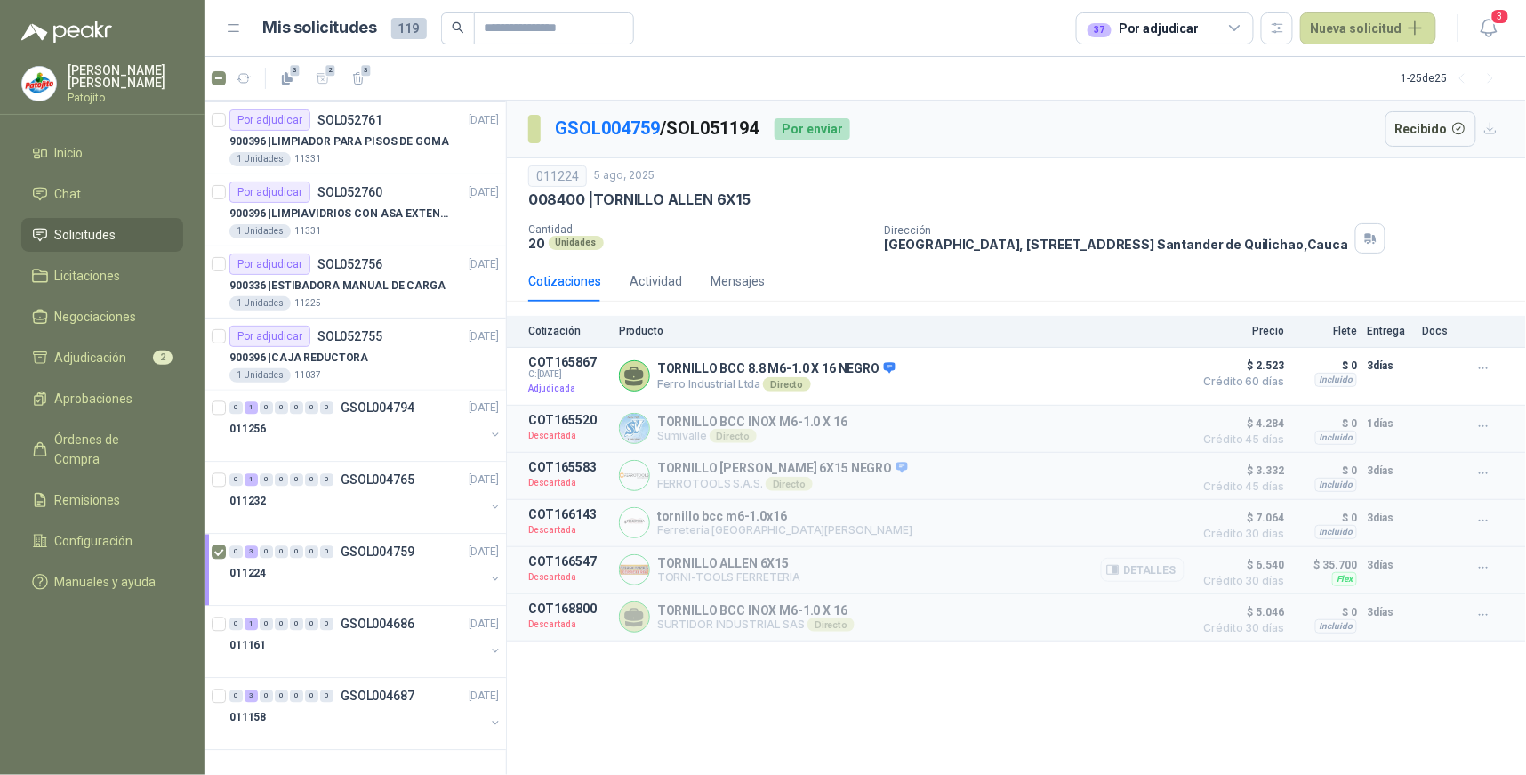
click at [1167, 566] on button "Detalles" at bounding box center [1143, 570] width 84 height 24
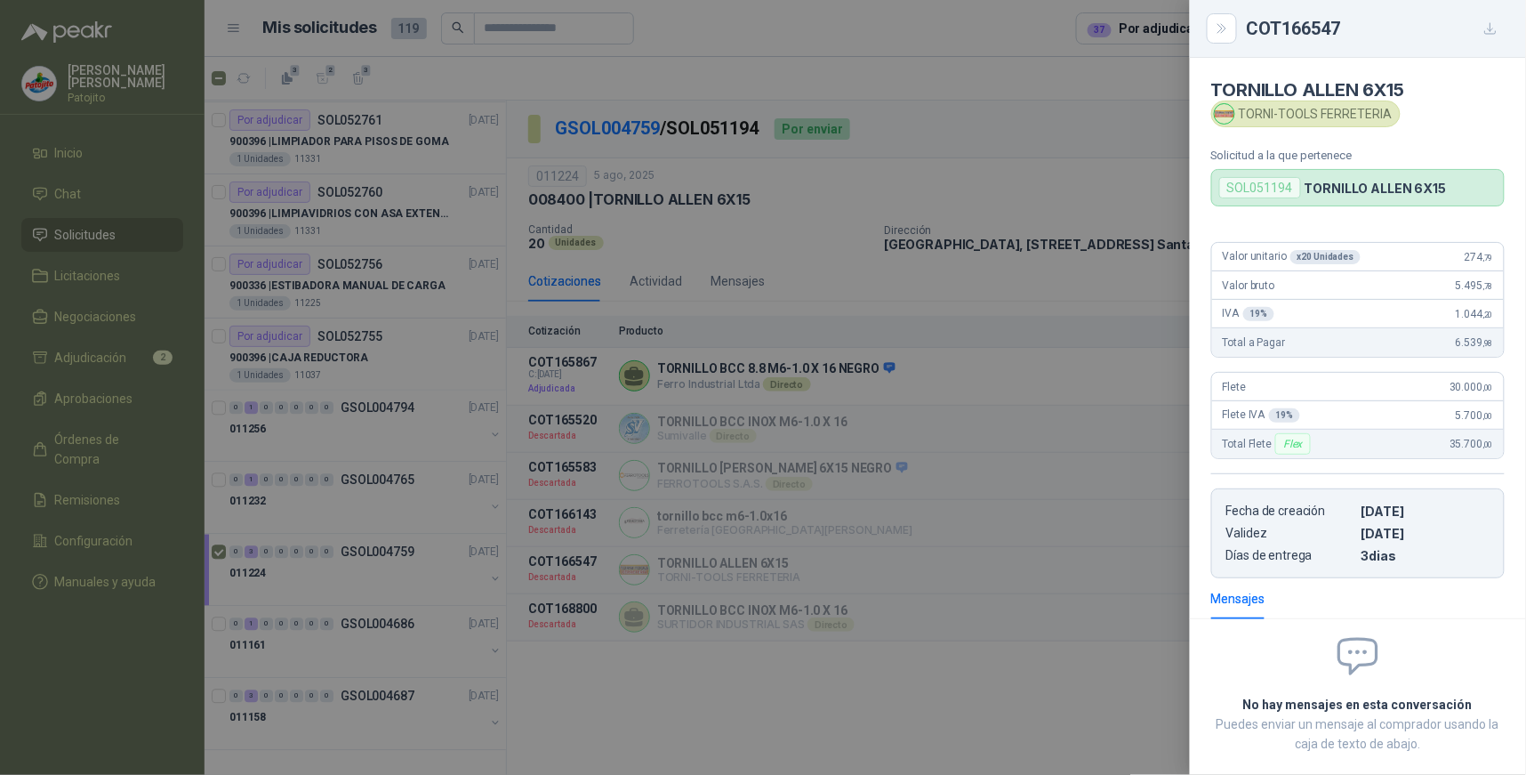
scroll to position [0, 0]
click at [1074, 325] on div at bounding box center [763, 387] width 1526 height 775
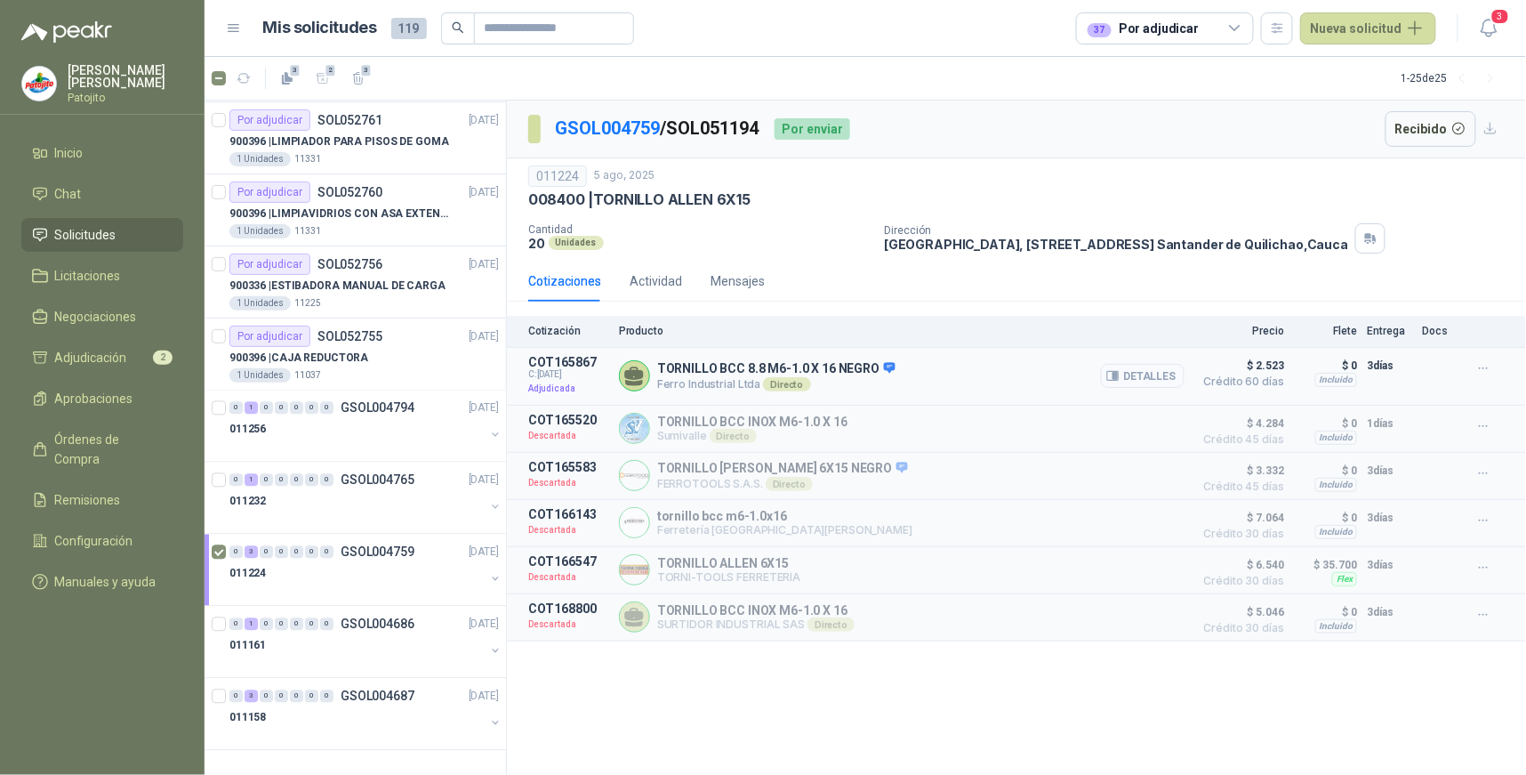
click at [1183, 374] on button "Detalles" at bounding box center [1143, 376] width 84 height 24
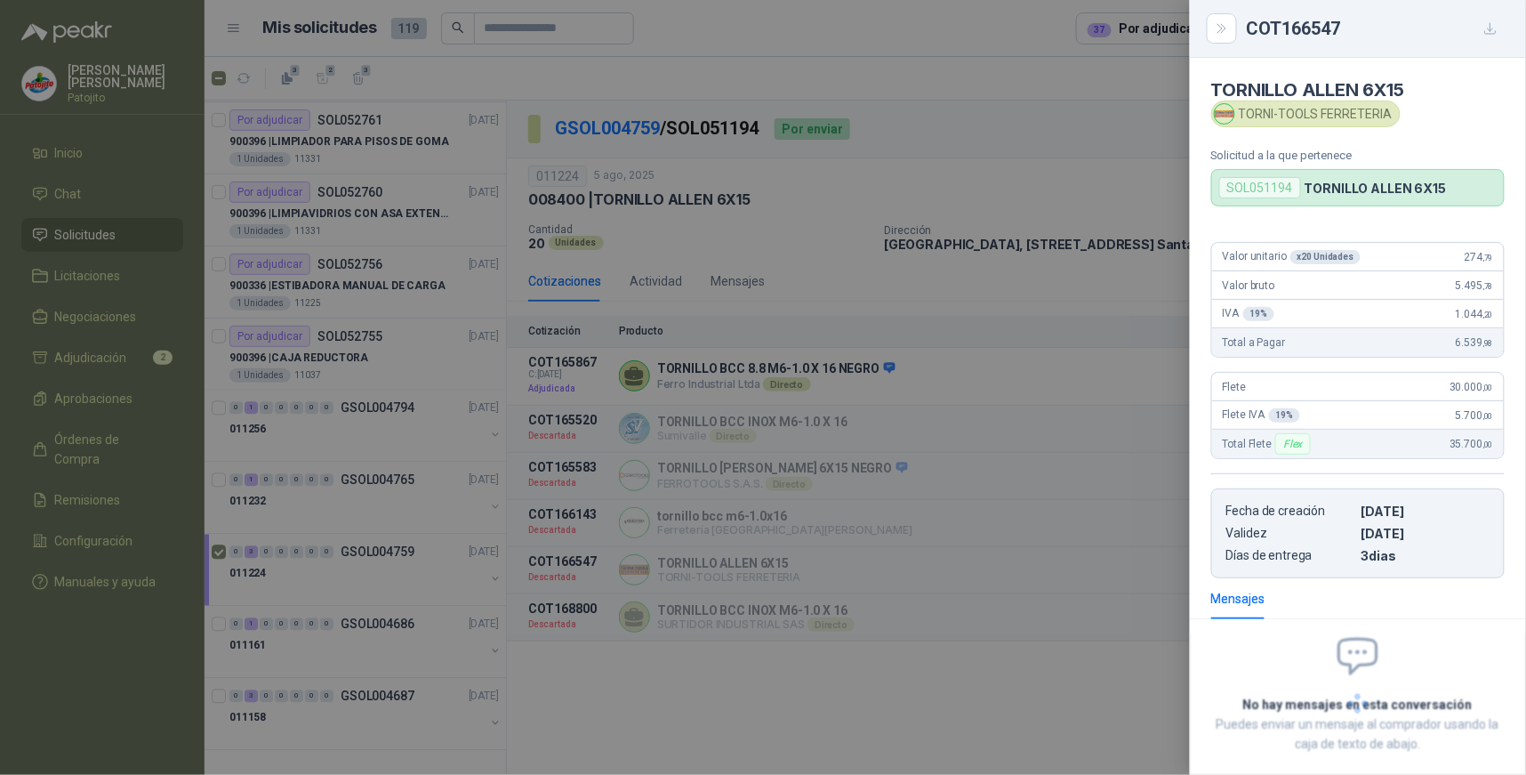
scroll to position [169, 0]
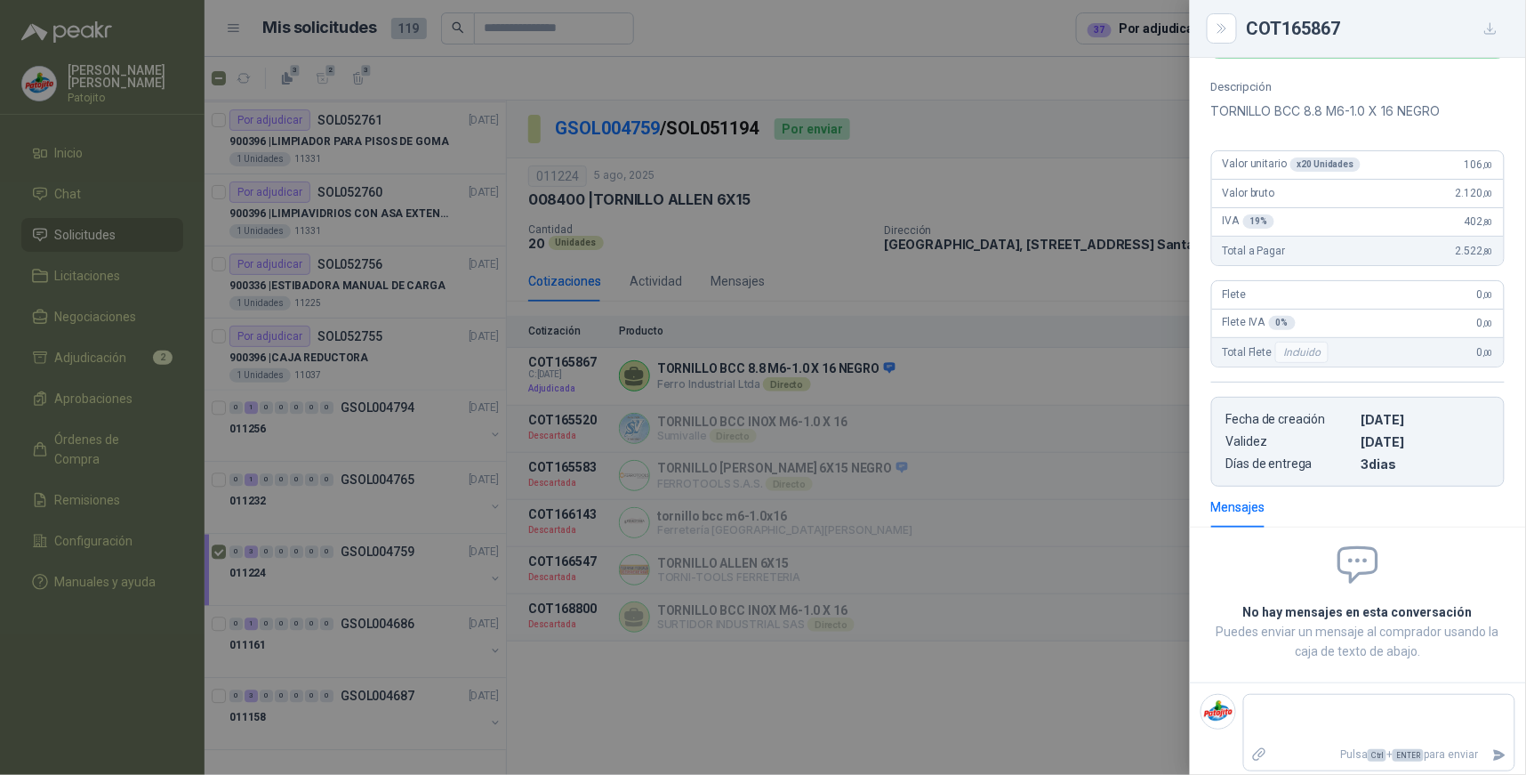
click at [1107, 162] on div at bounding box center [763, 387] width 1526 height 775
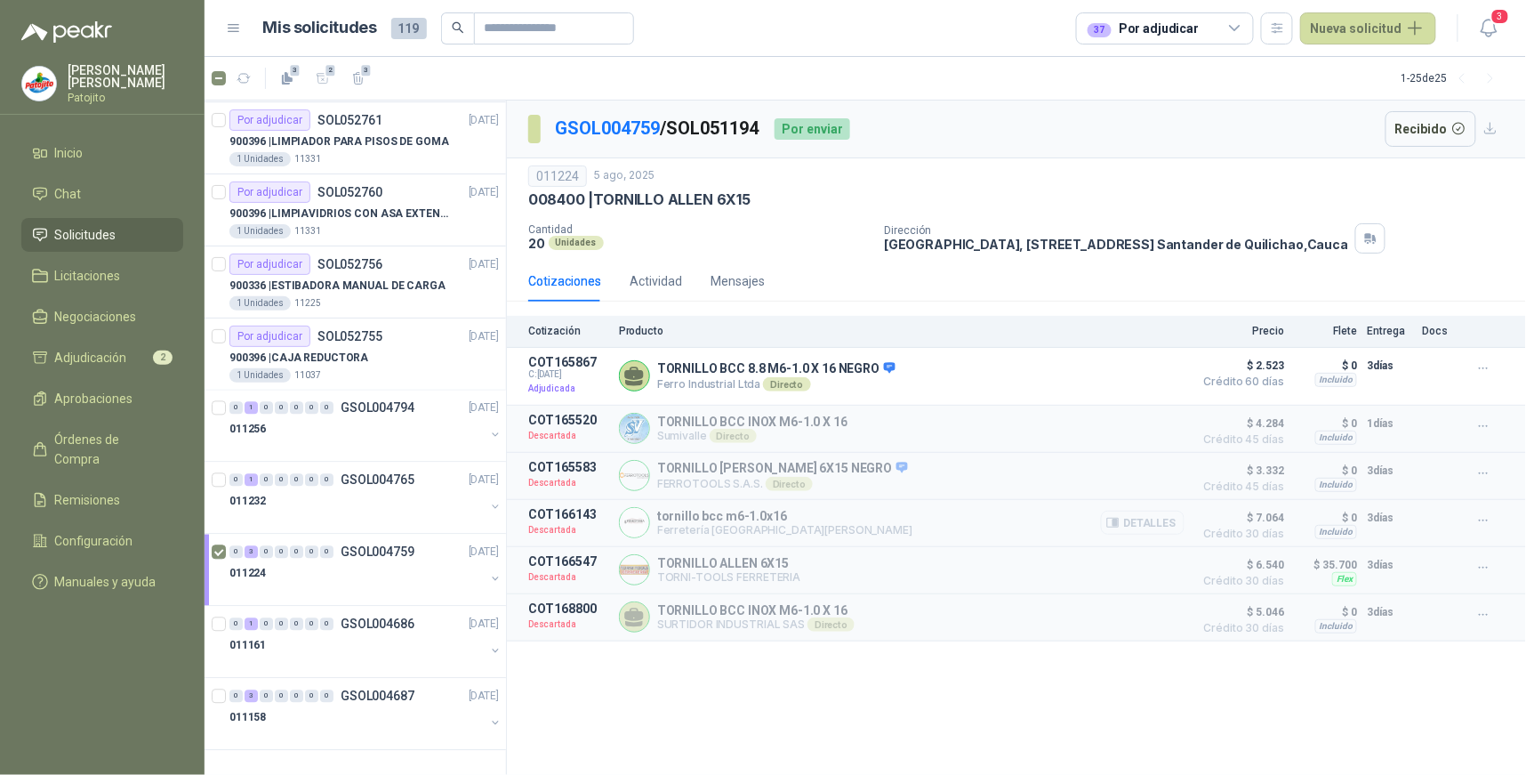
click at [1149, 528] on button "Detalles" at bounding box center [1143, 523] width 84 height 24
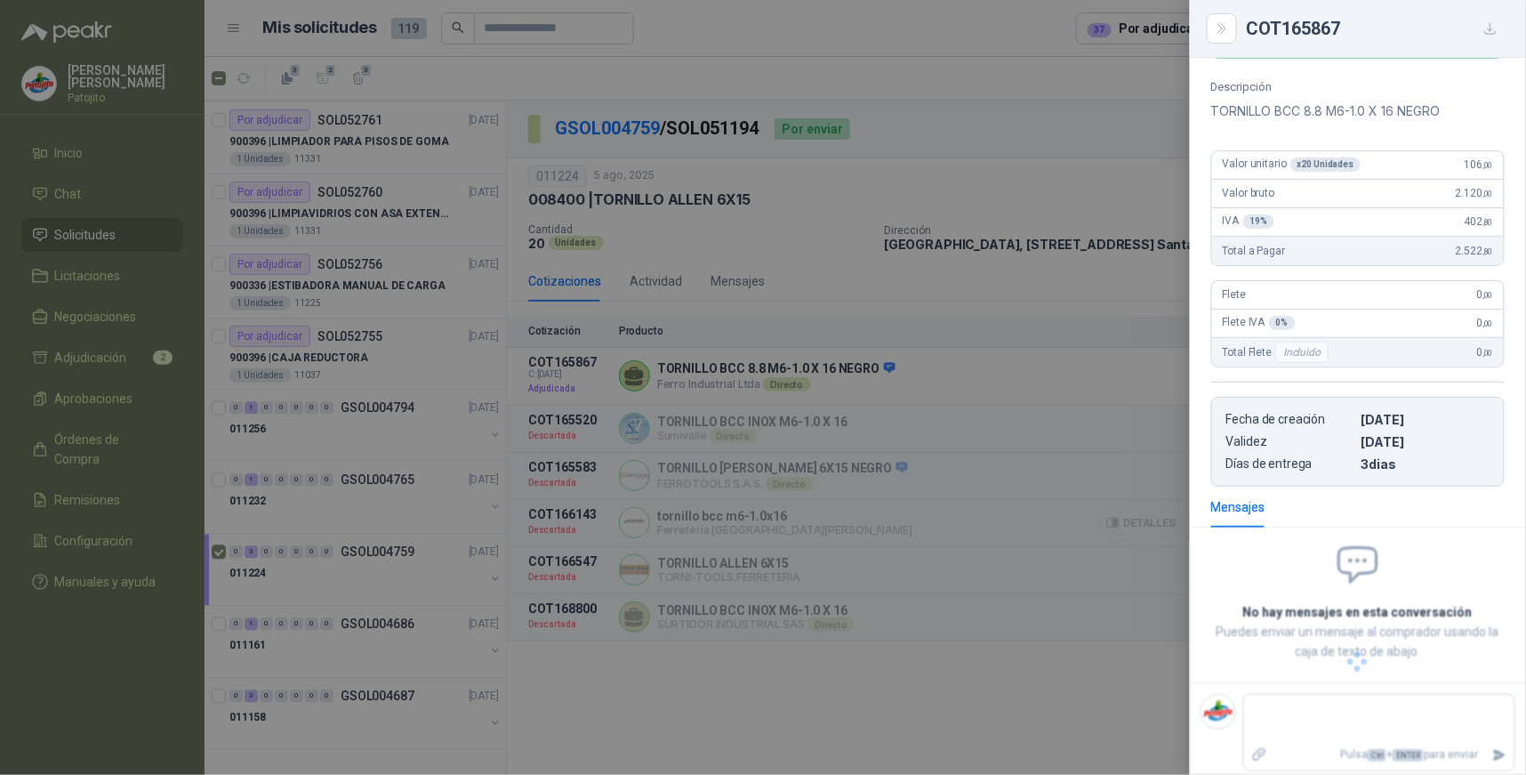
scroll to position [0, 0]
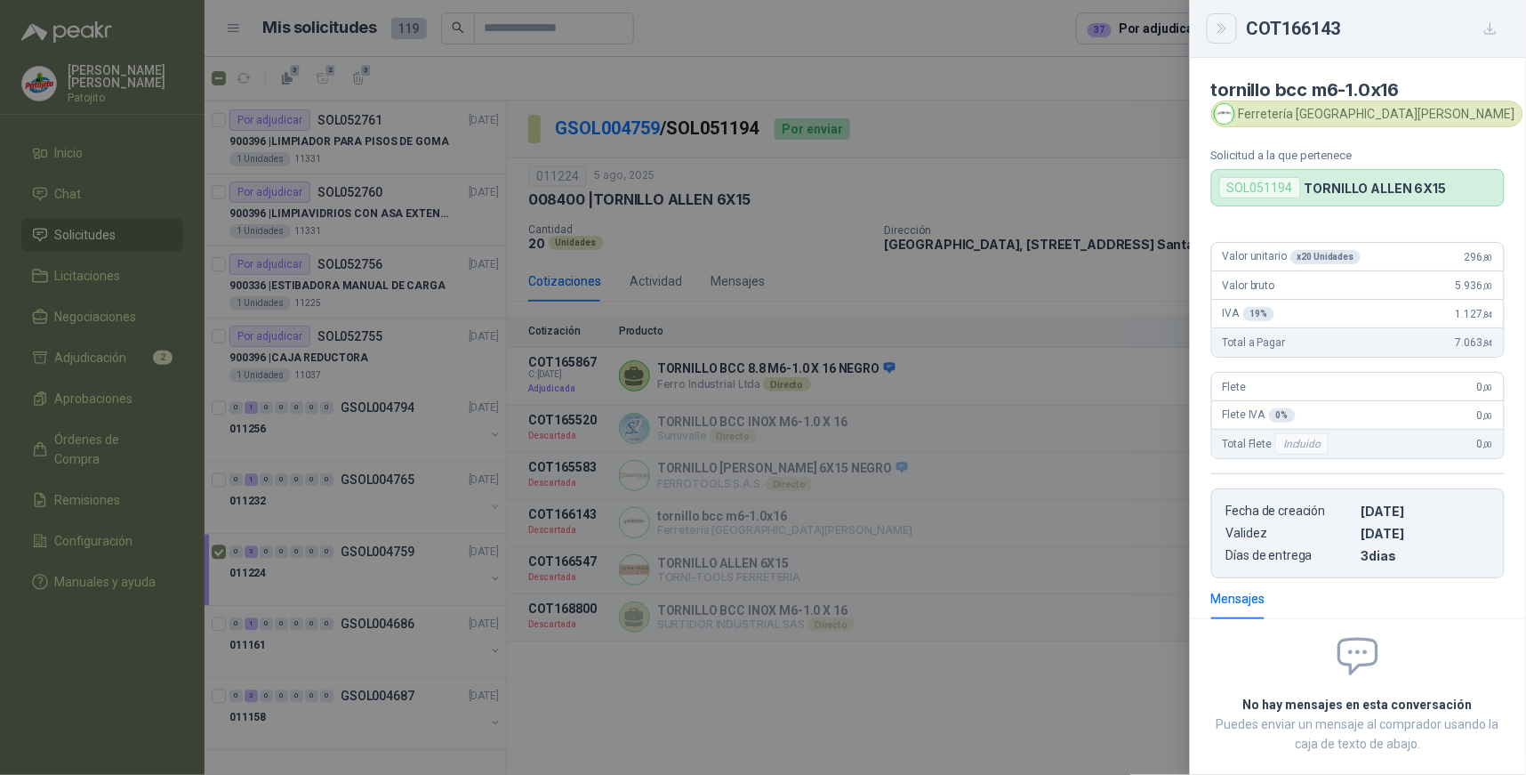
click at [1219, 29] on icon "Close" at bounding box center [1222, 28] width 15 height 15
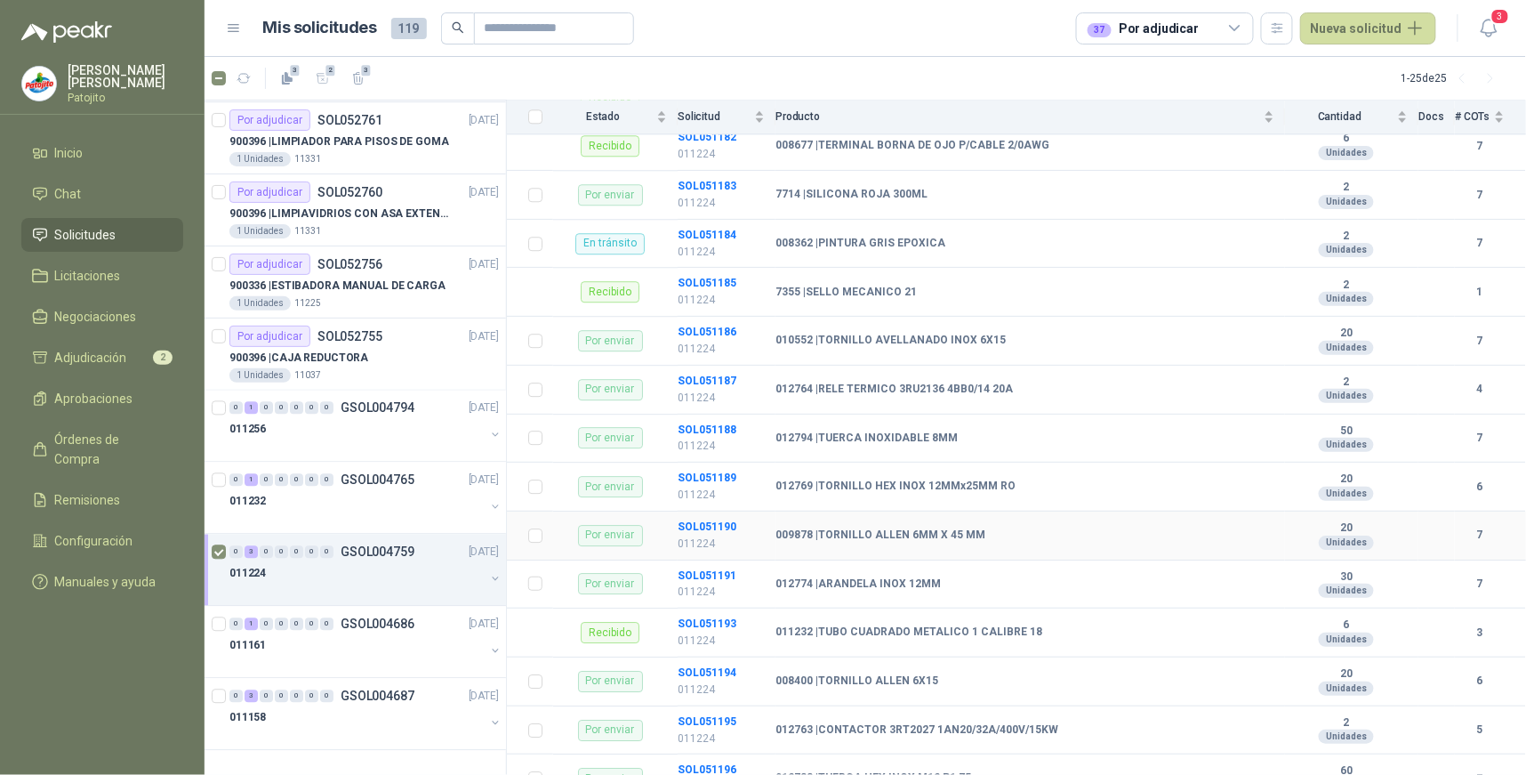
scroll to position [1679, 0]
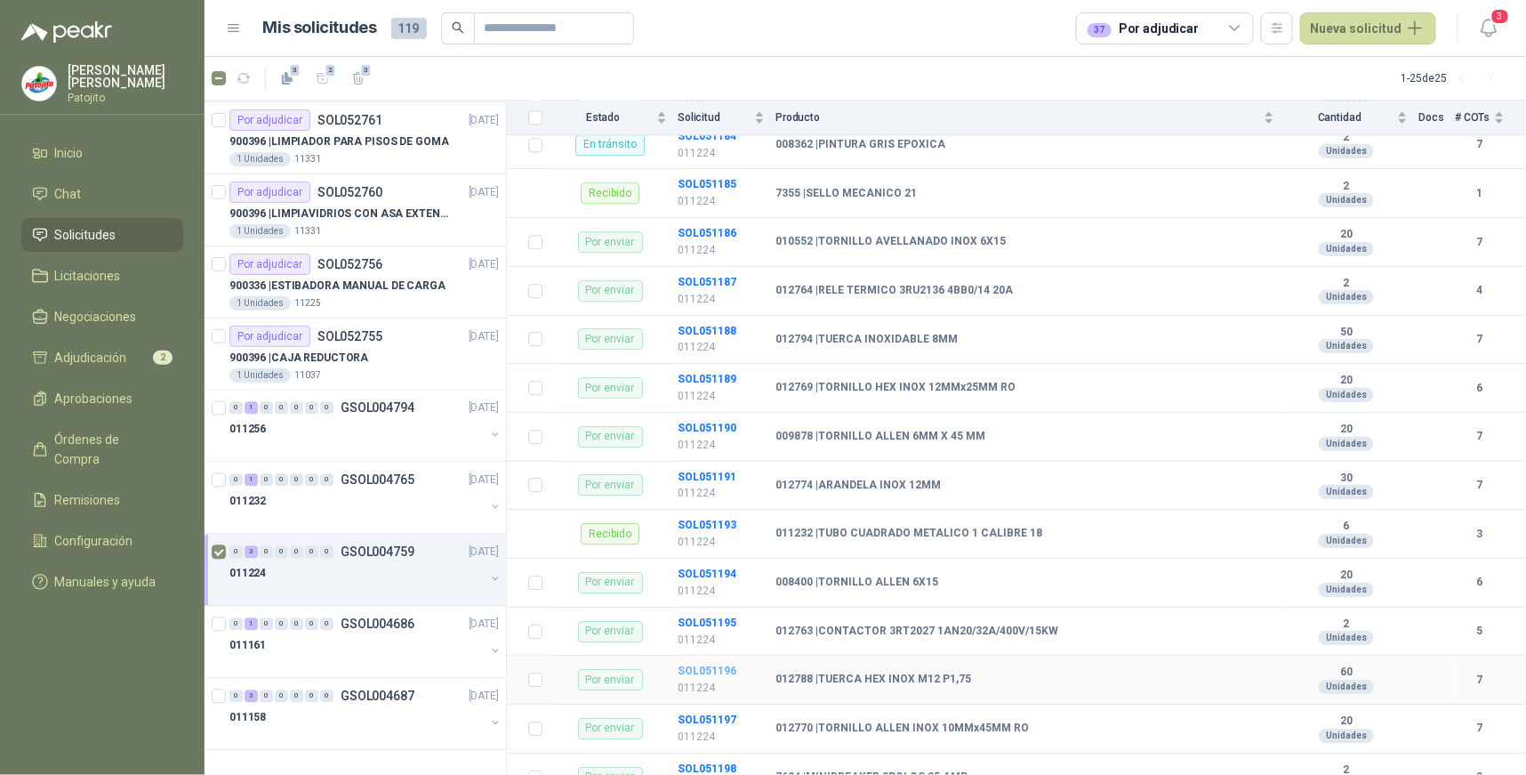
click at [729, 672] on b "SOL051196" at bounding box center [707, 670] width 59 height 12
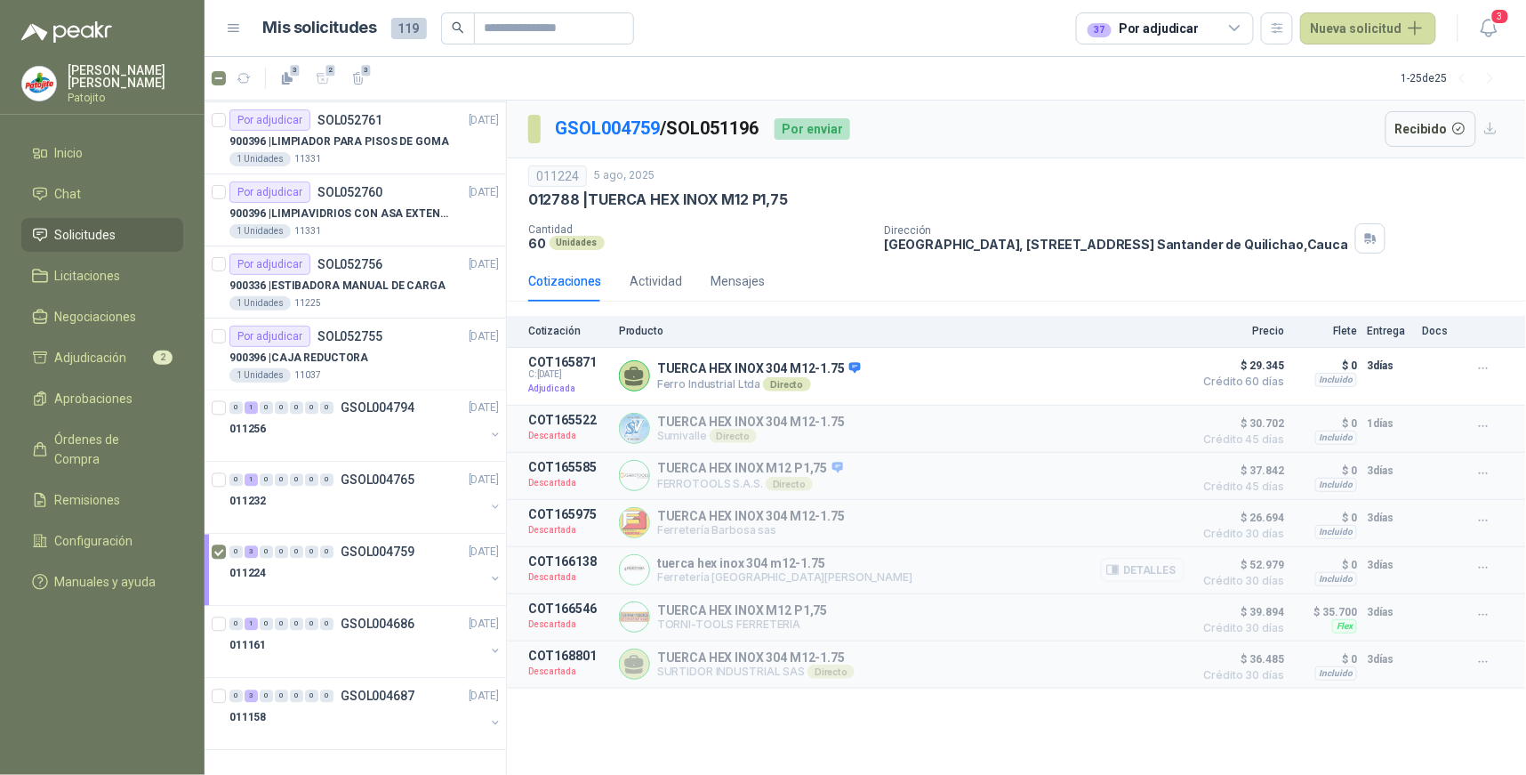
click at [1156, 574] on button "Detalles" at bounding box center [1143, 570] width 84 height 24
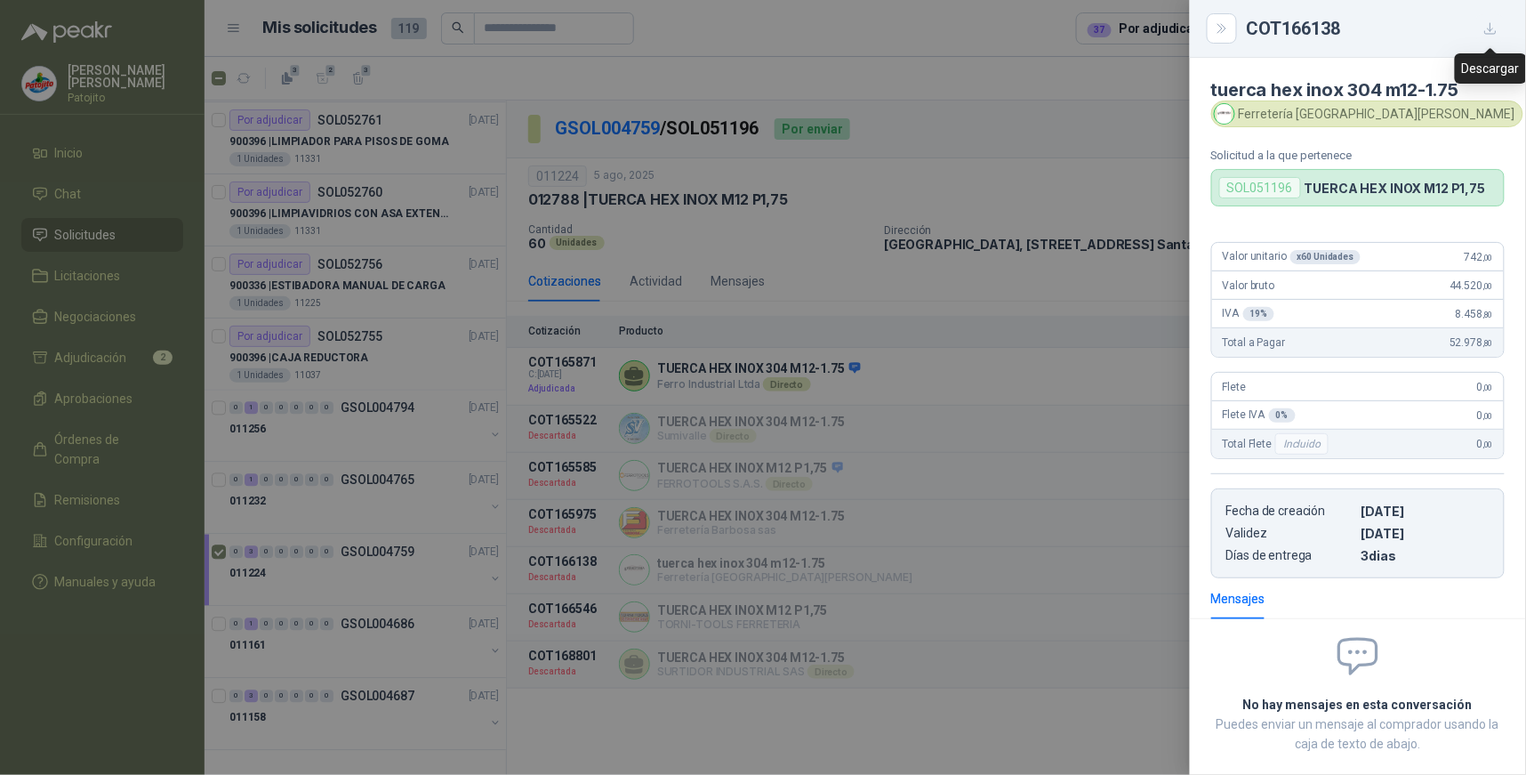
click at [1492, 30] on icon "button" at bounding box center [1491, 28] width 11 height 11
click at [1226, 31] on icon "Close" at bounding box center [1222, 28] width 15 height 15
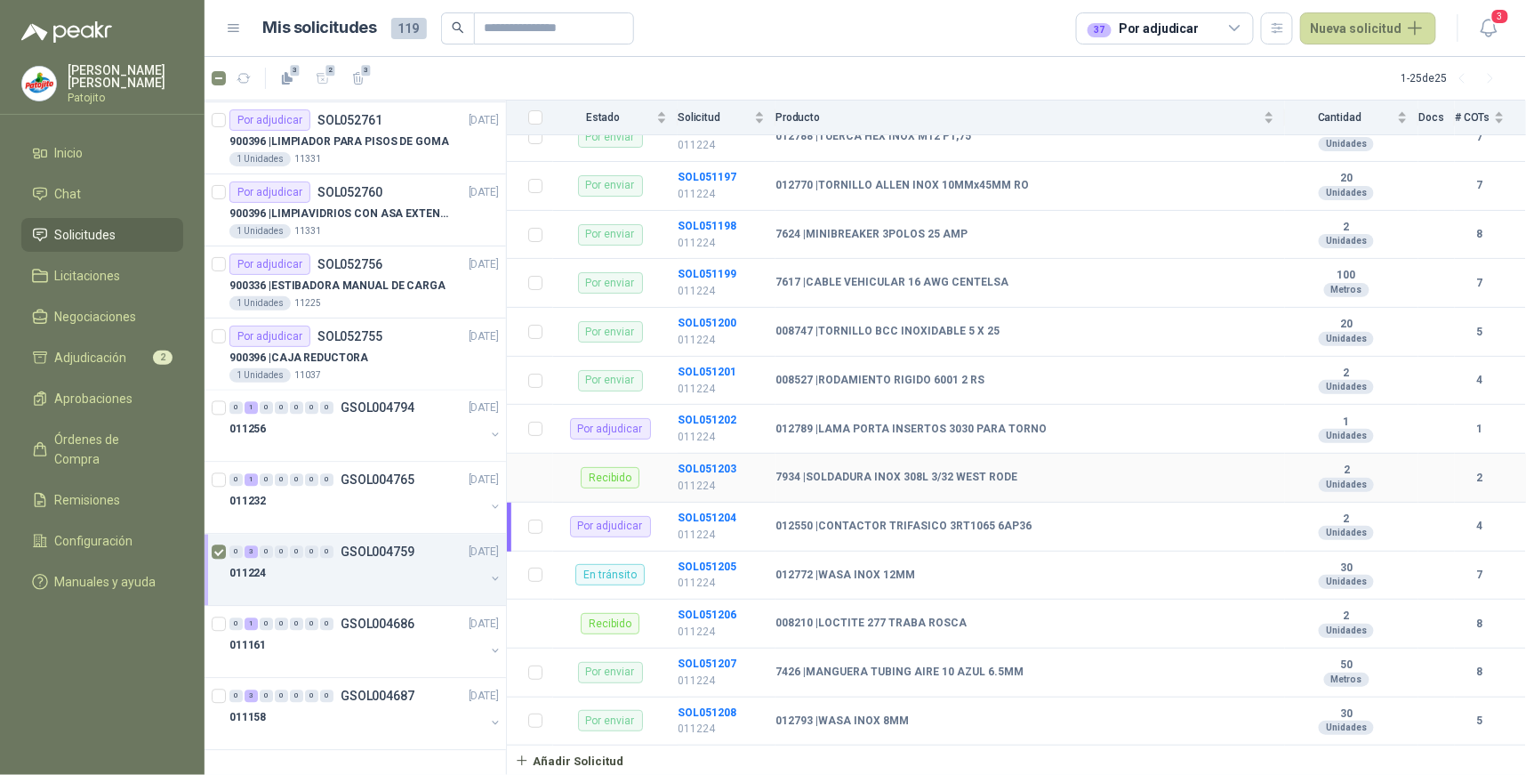
scroll to position [2226, 0]
click at [730, 709] on b "SOL051208" at bounding box center [707, 711] width 59 height 12
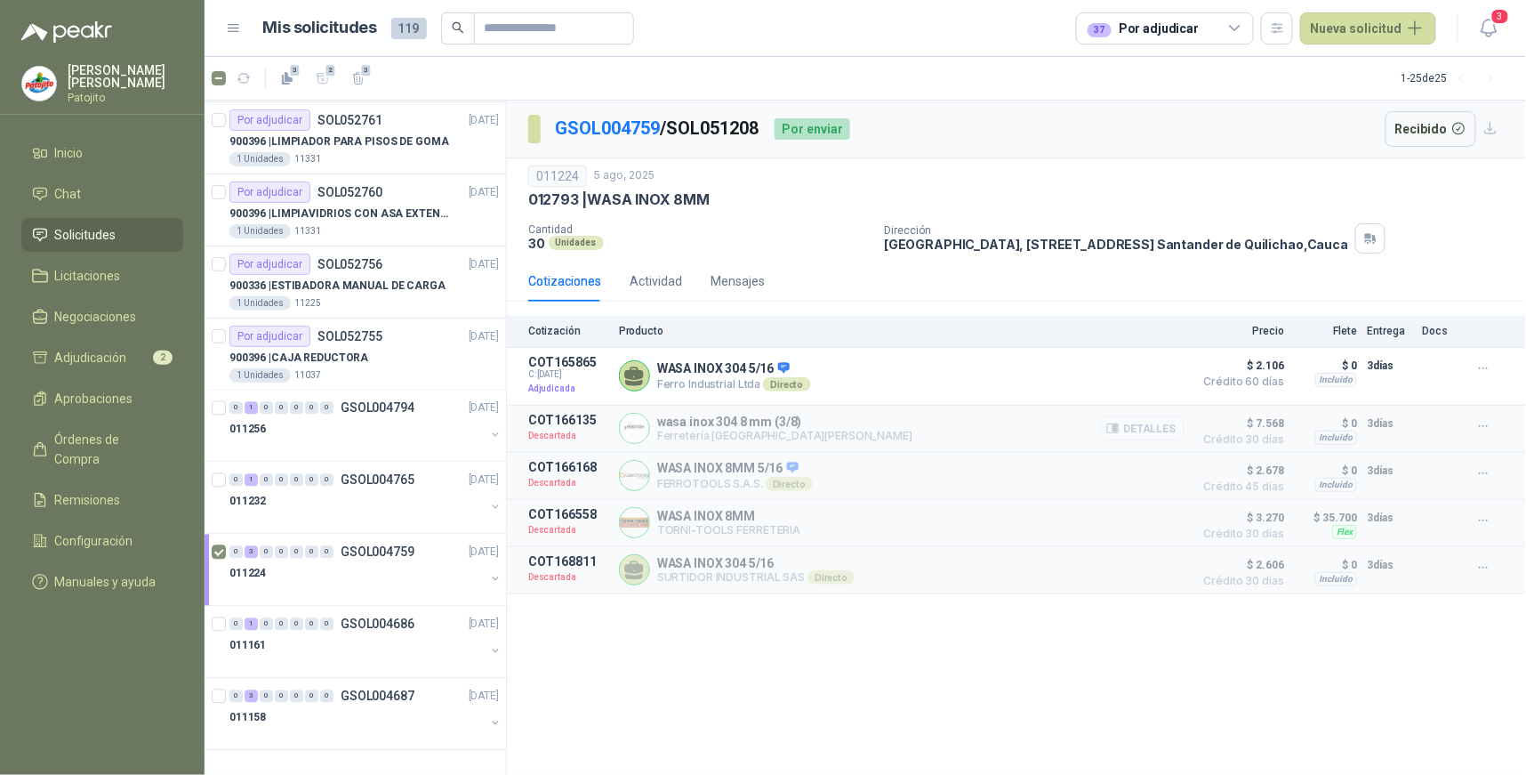
click at [1167, 431] on button "Detalles" at bounding box center [1143, 428] width 84 height 24
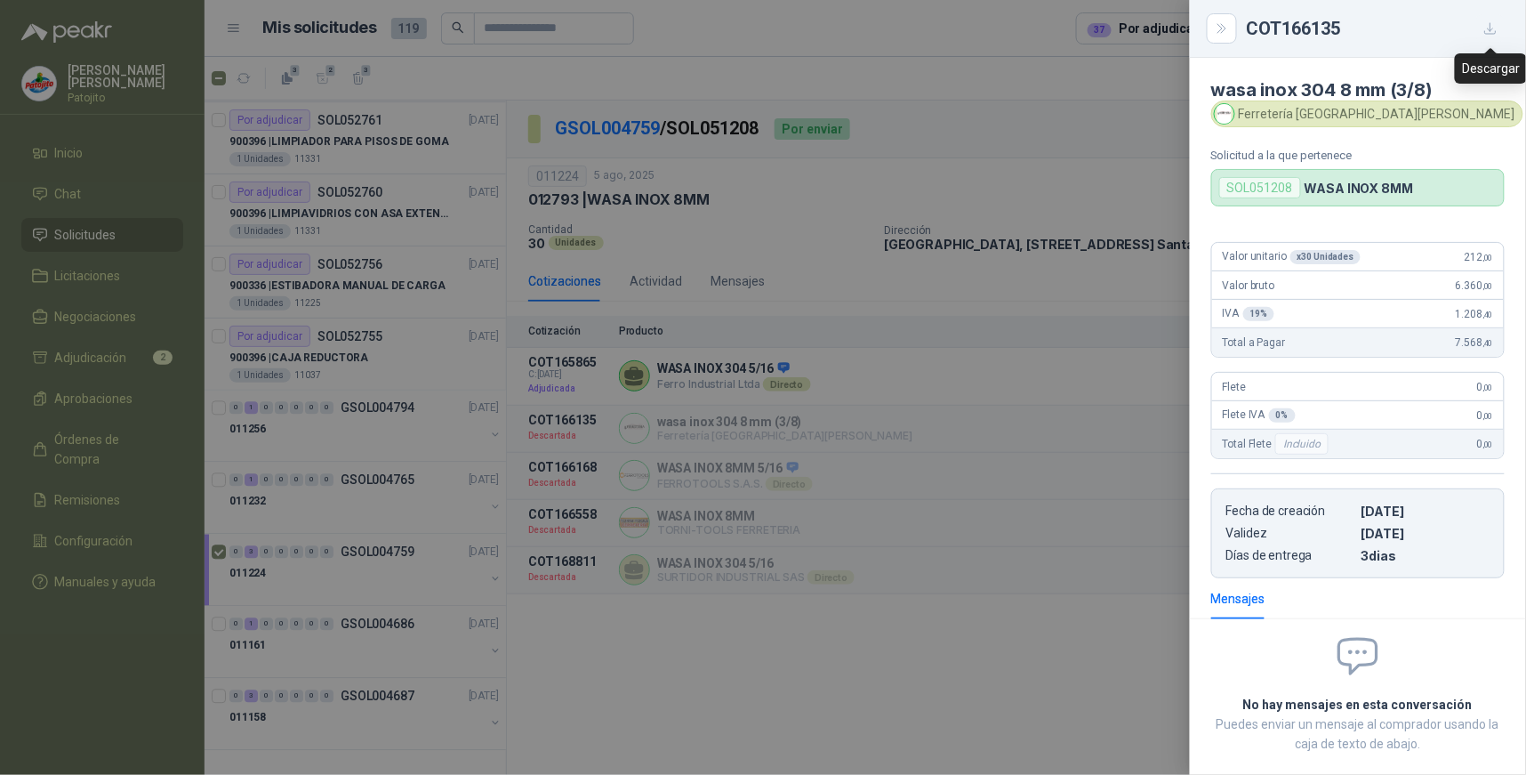
click at [1486, 30] on icon "button" at bounding box center [1491, 28] width 15 height 15
